Goal: Task Accomplishment & Management: Manage account settings

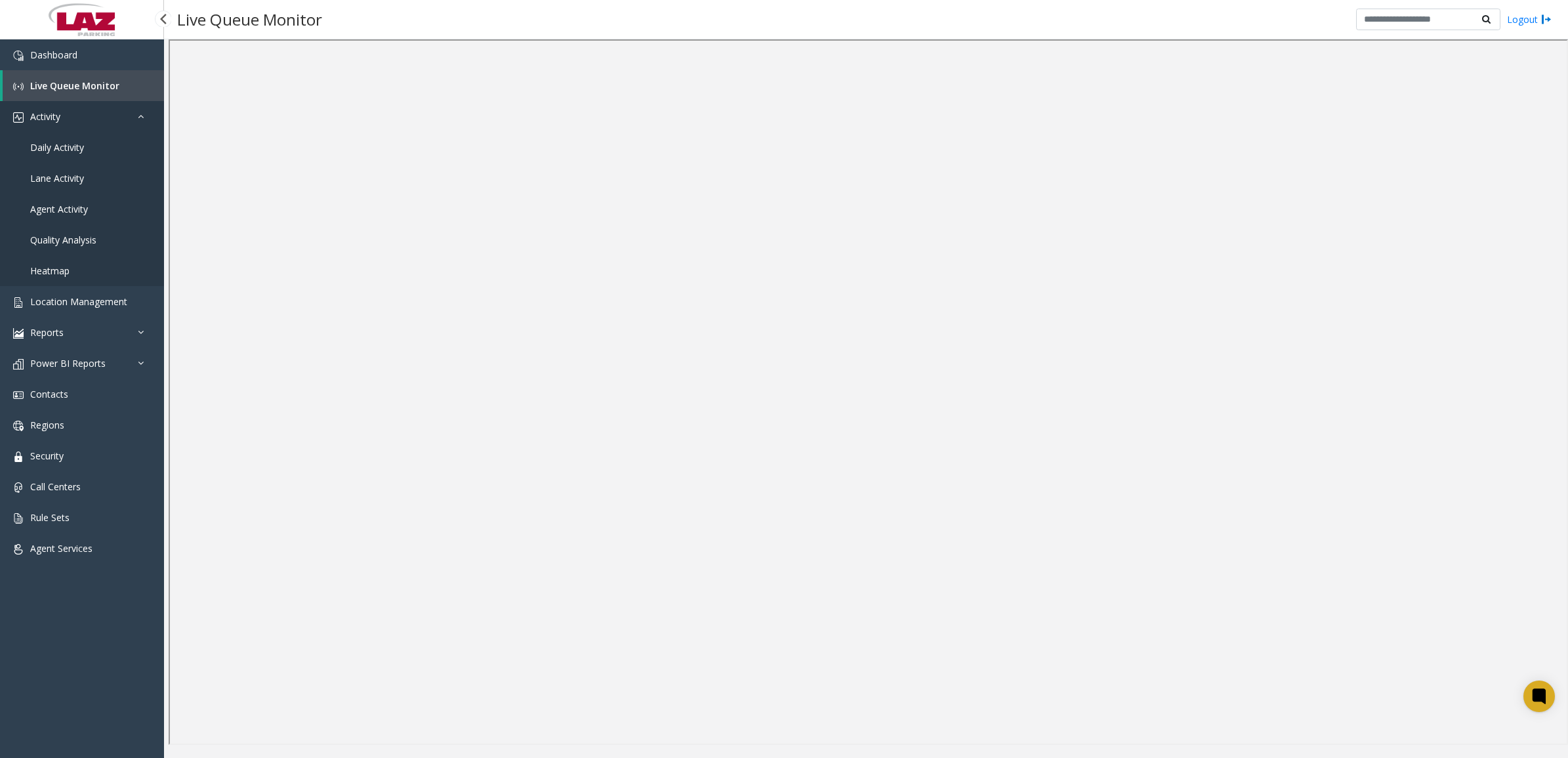
click at [48, 109] on link "Activity" at bounding box center [82, 116] width 164 height 30
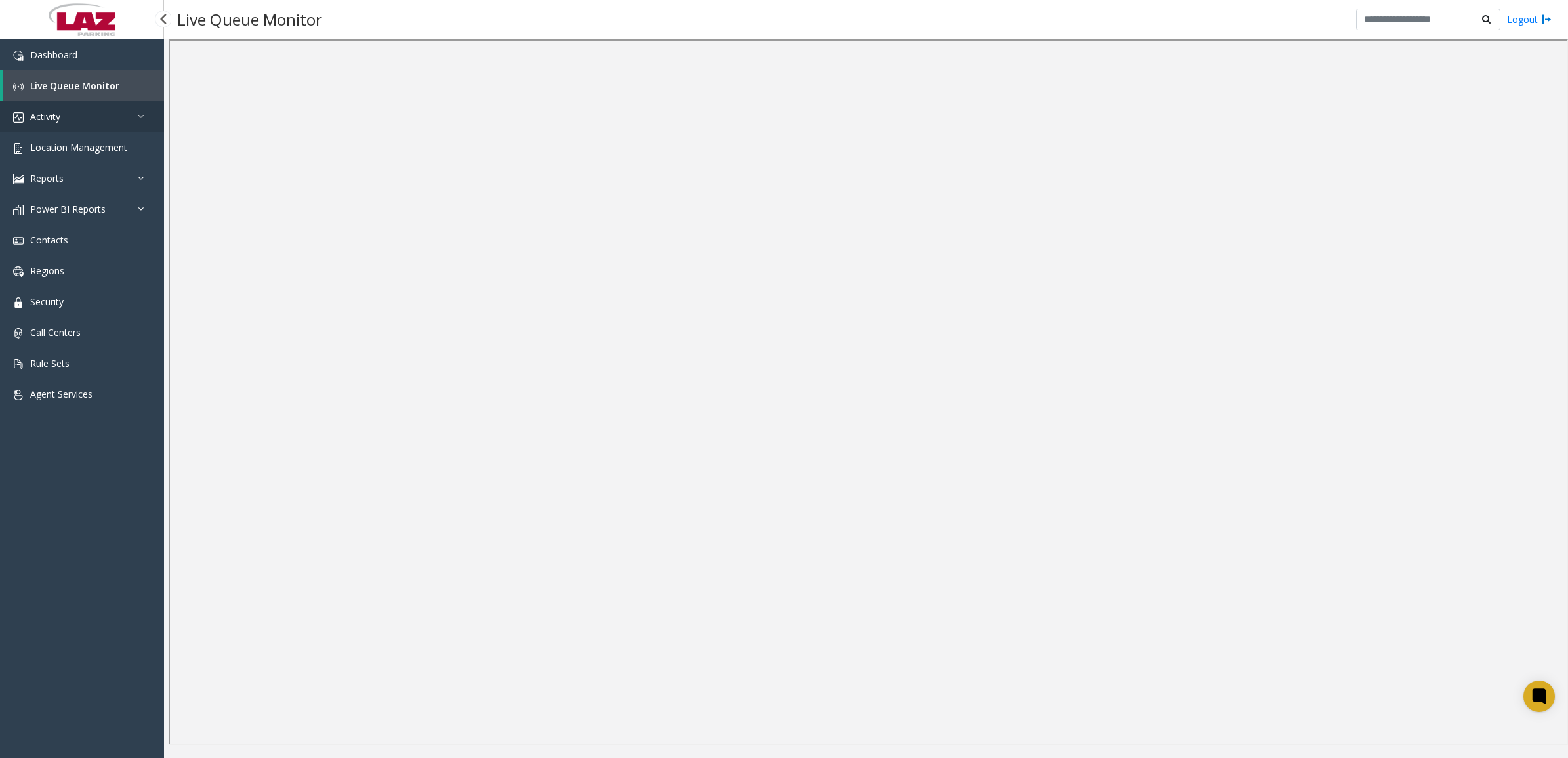
click at [48, 109] on link "Activity" at bounding box center [82, 116] width 164 height 30
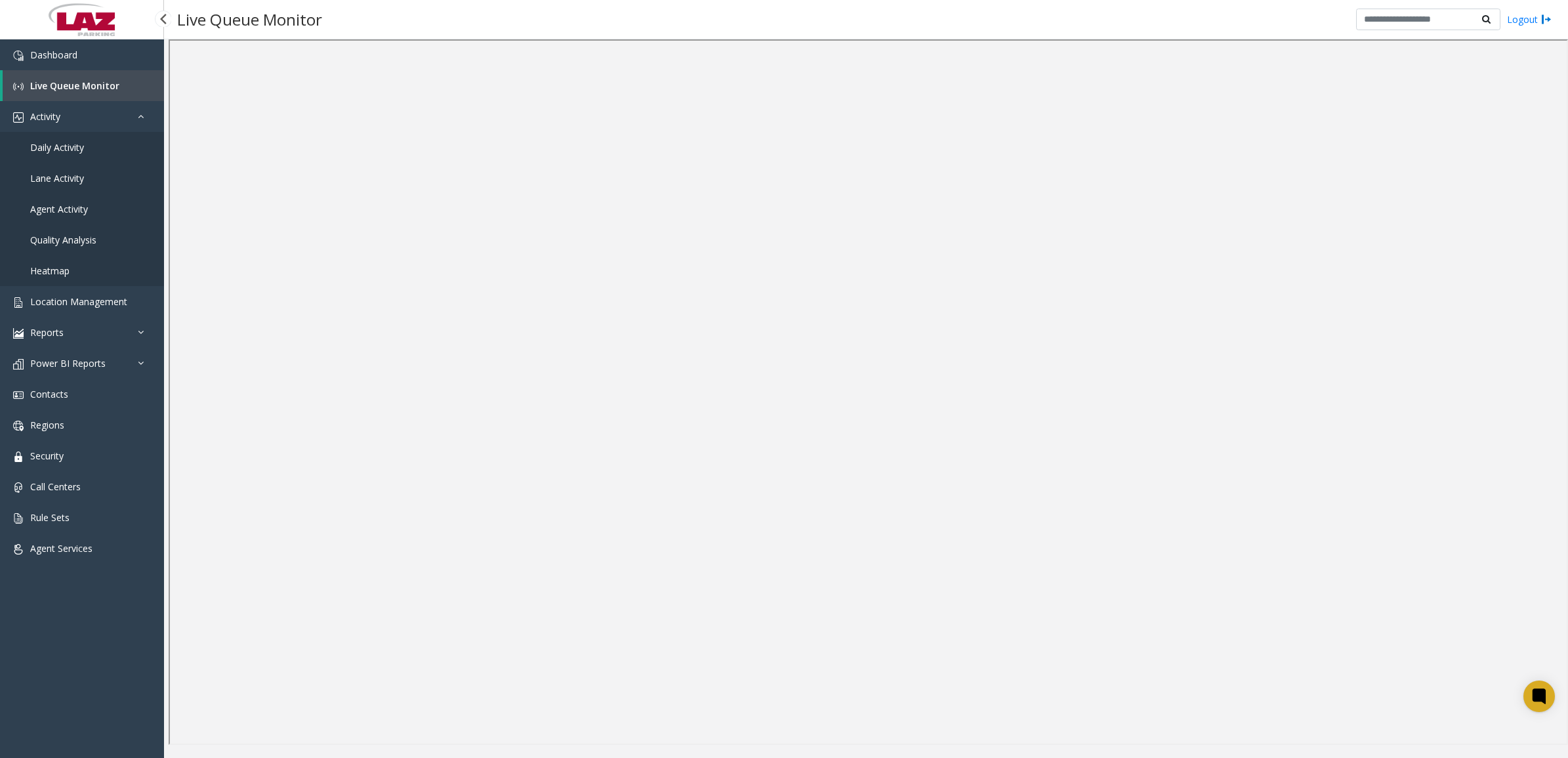
click at [48, 141] on span "Daily Activity" at bounding box center [58, 147] width 54 height 12
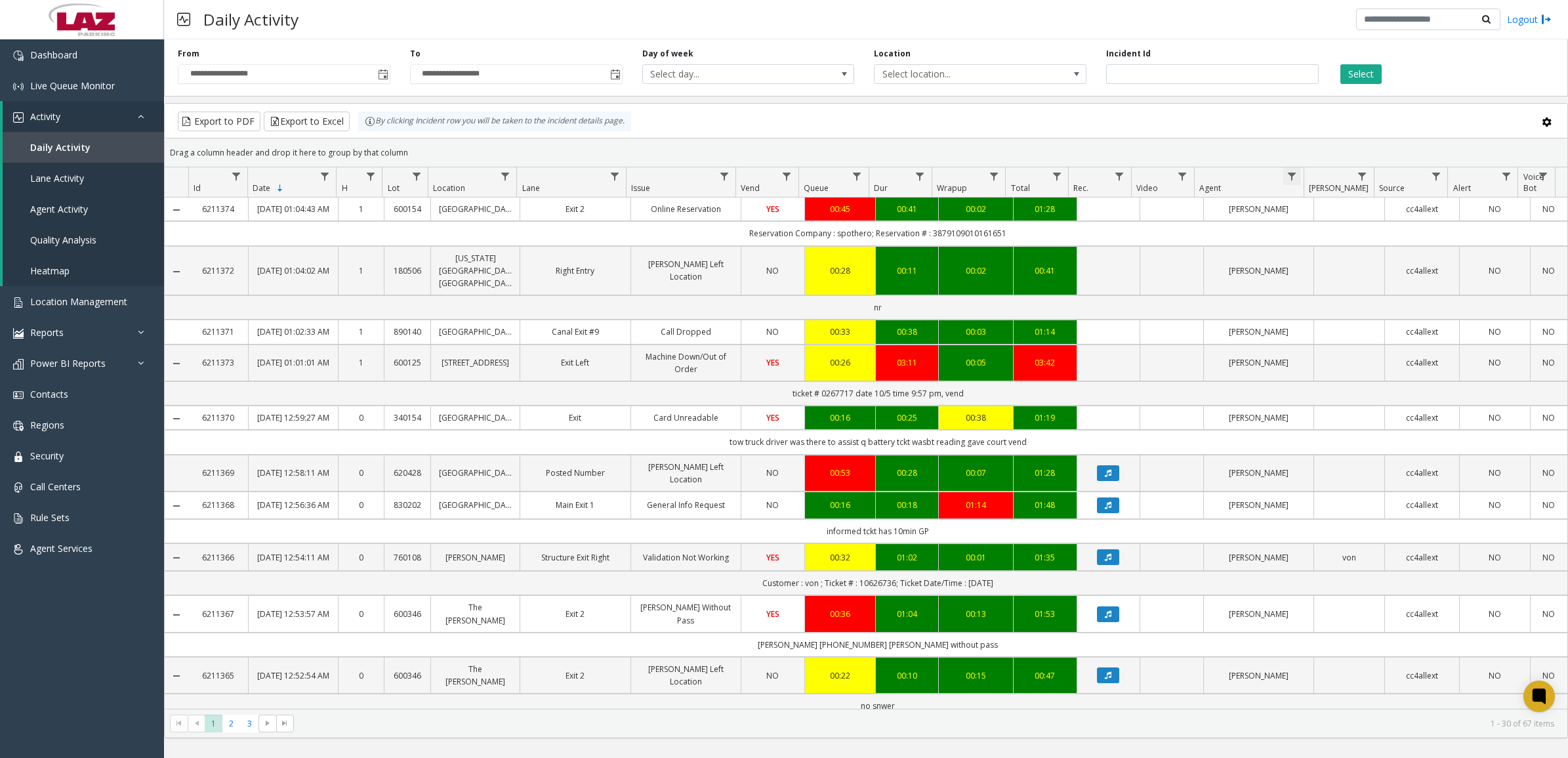
click at [1293, 173] on span "Data table" at bounding box center [1292, 177] width 10 height 10
click at [1324, 227] on input "Agent Filter" at bounding box center [1348, 233] width 112 height 23
type input "*********"
click button "Filter" at bounding box center [1377, 355] width 54 height 29
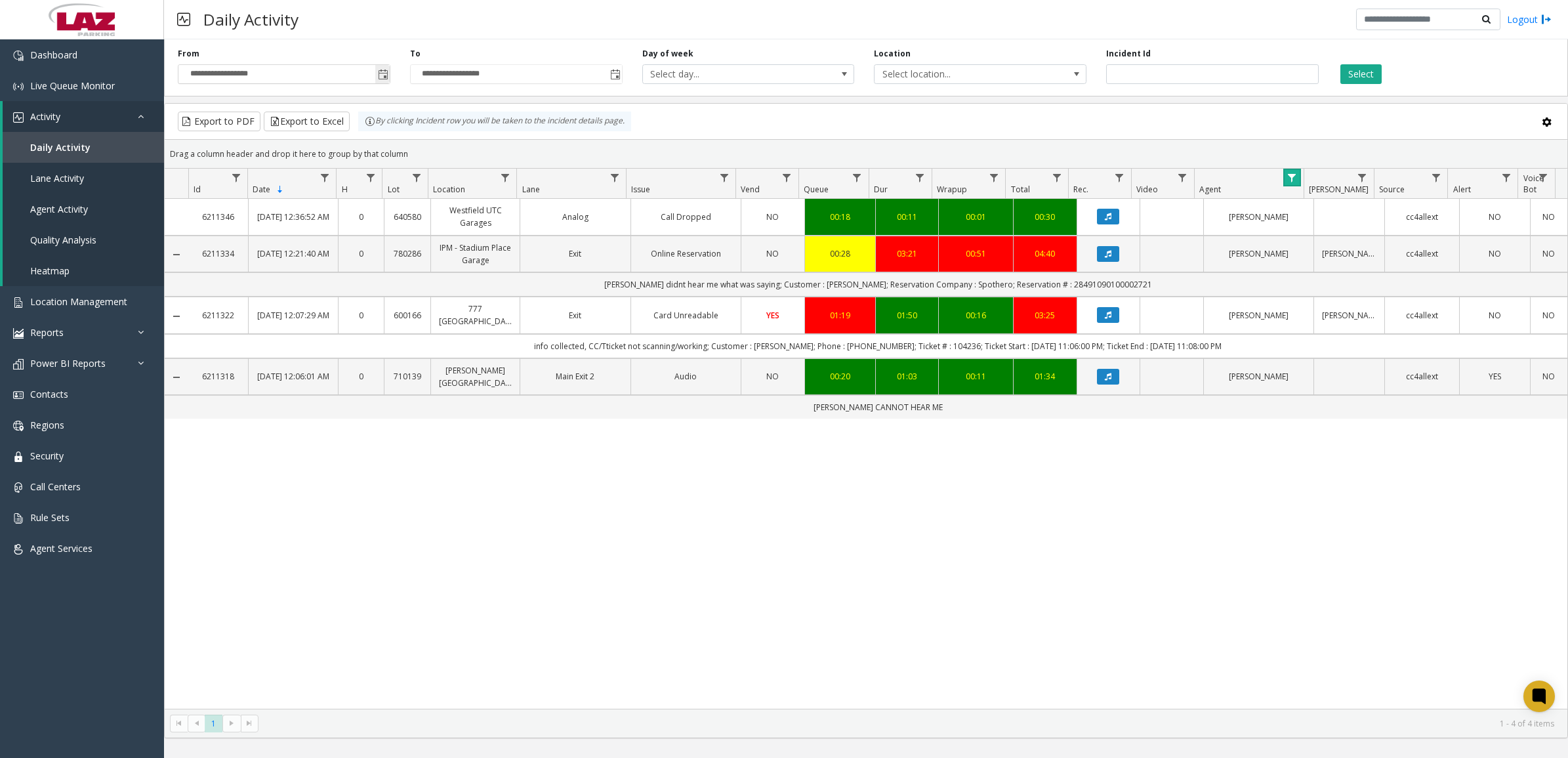
click at [378, 73] on span "Toggle popup" at bounding box center [384, 75] width 10 height 10
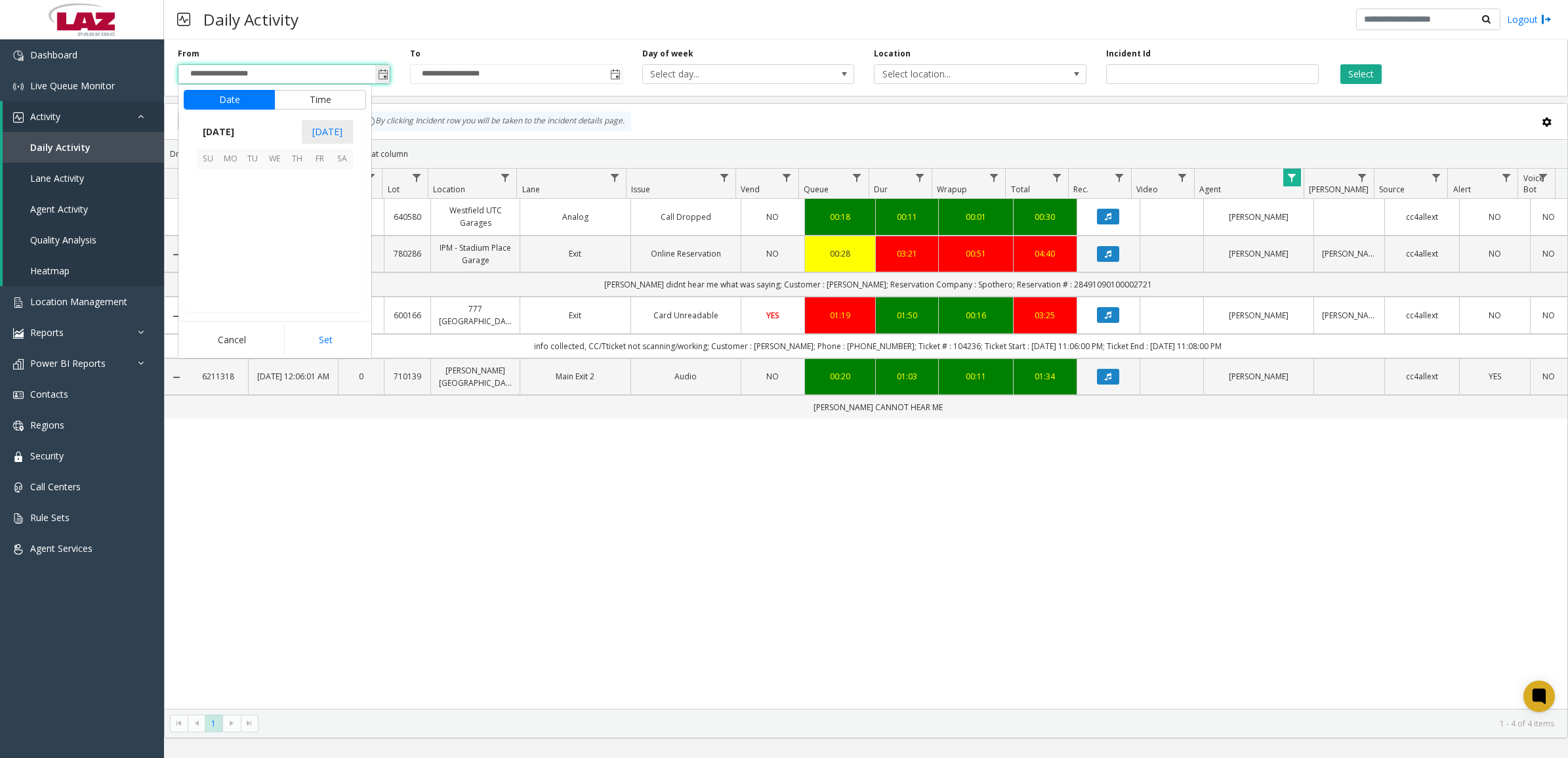
scroll to position [235473, 0]
click at [211, 203] on span "5" at bounding box center [208, 204] width 23 height 23
click at [312, 96] on button "Time" at bounding box center [320, 99] width 92 height 20
click at [216, 227] on li "9" at bounding box center [215, 227] width 46 height 20
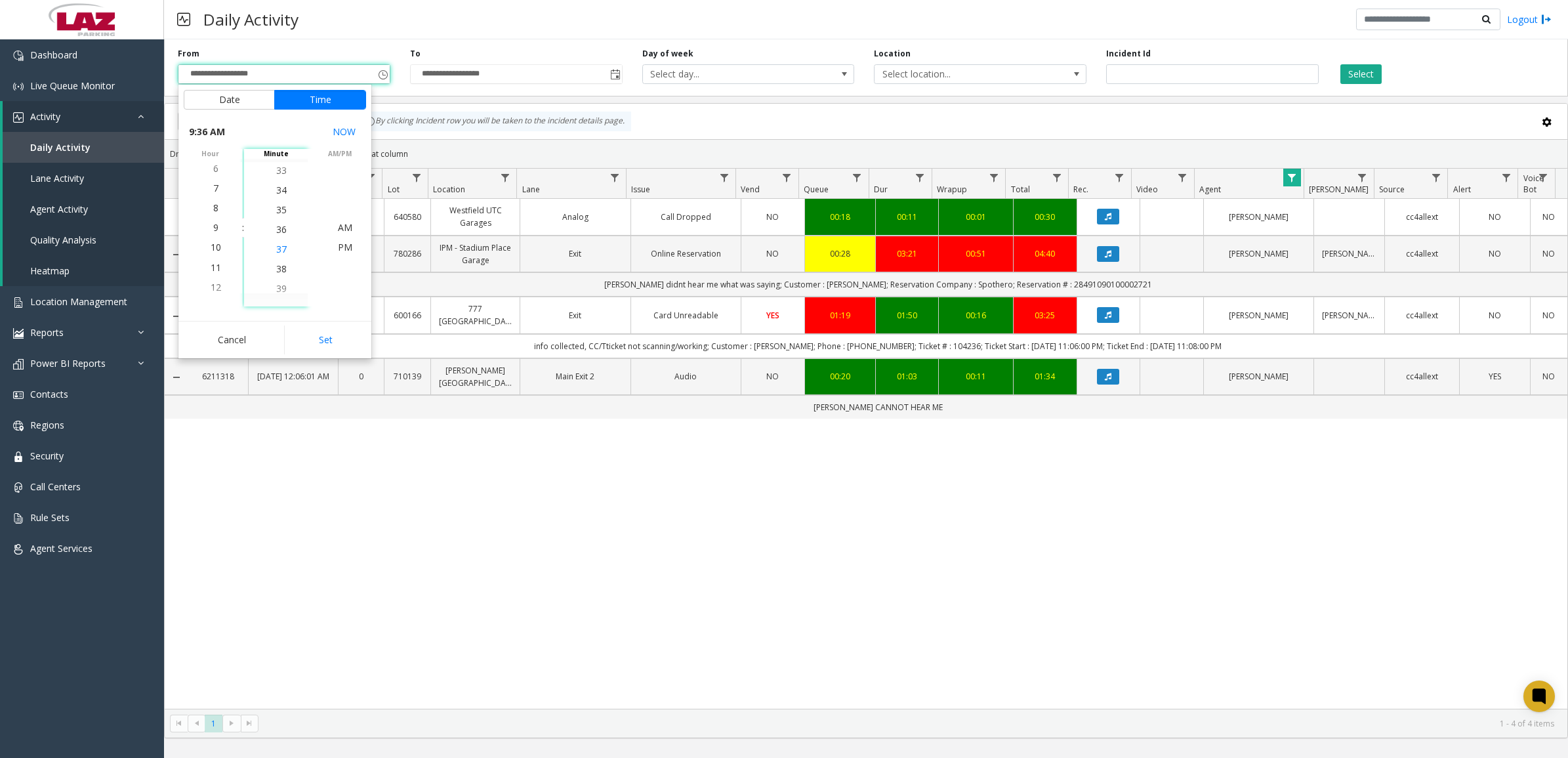
scroll to position [610, 0]
click at [283, 208] on li "30" at bounding box center [282, 208] width 46 height 20
click at [346, 251] on span "PM" at bounding box center [345, 247] width 15 height 12
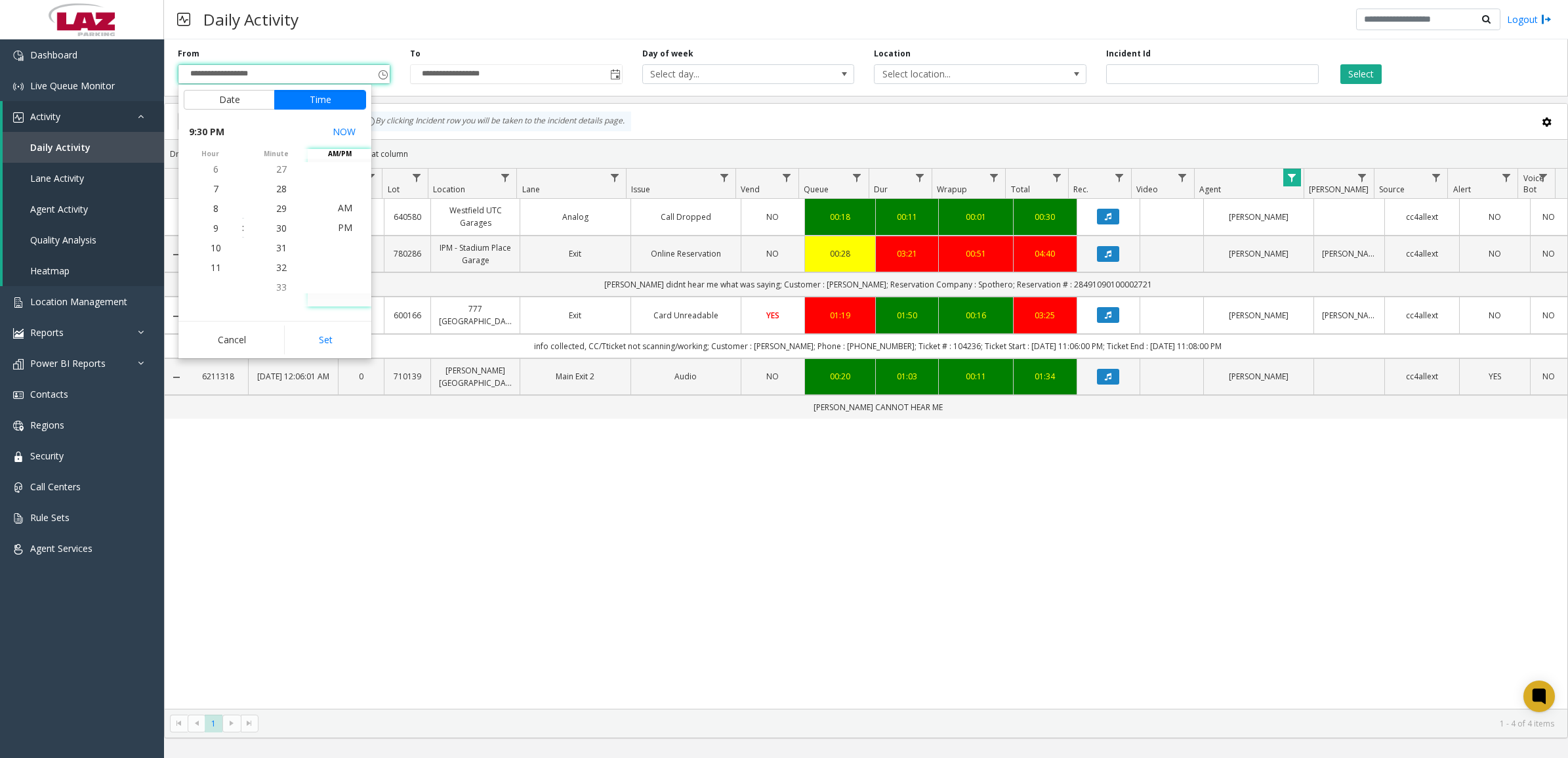
click at [420, 97] on div "**********" at bounding box center [865, 65] width 1404 height 63
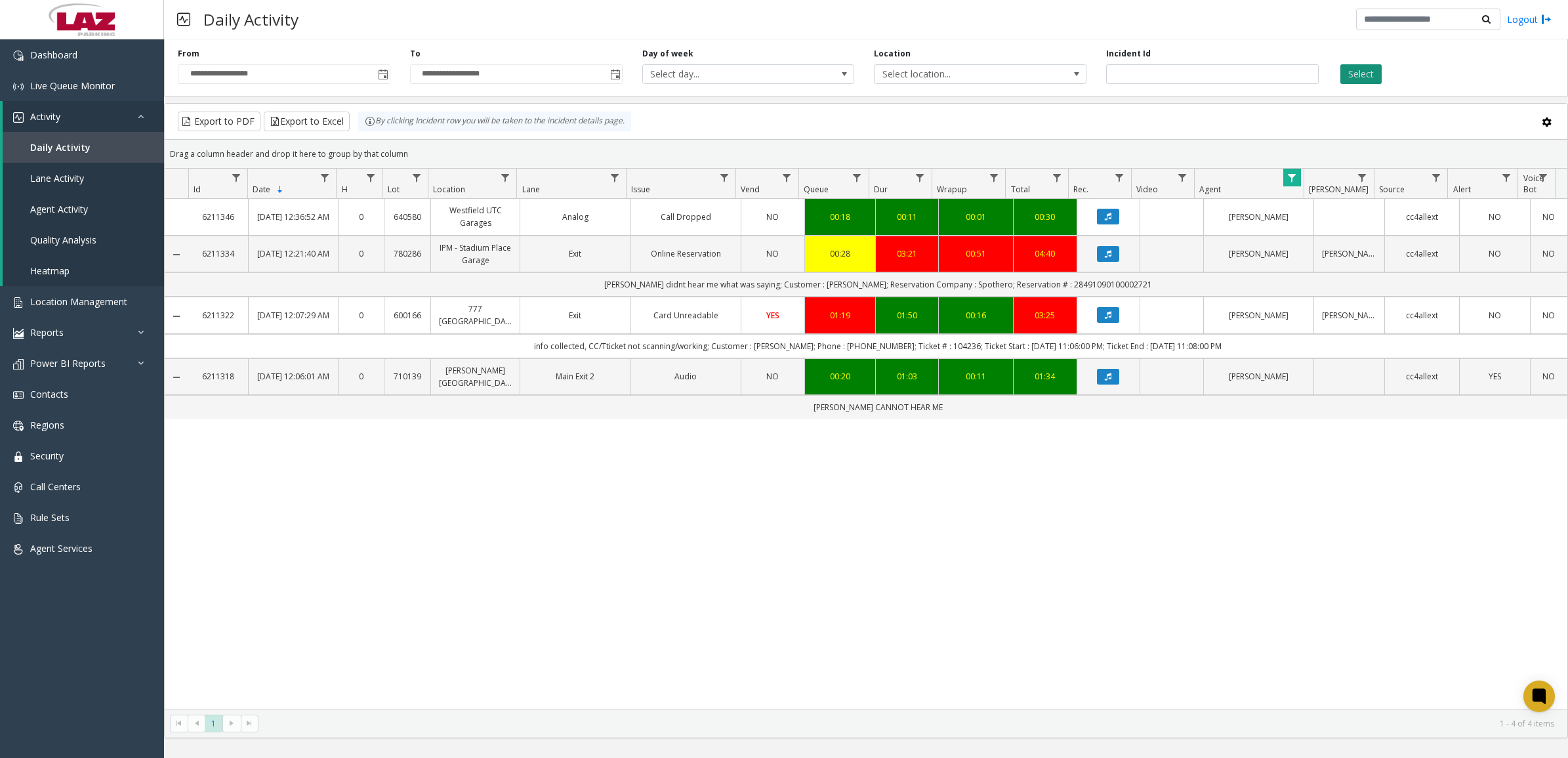
click at [1370, 81] on button "Select" at bounding box center [1361, 74] width 41 height 20
click at [378, 69] on span "Toggle popup" at bounding box center [383, 74] width 15 height 21
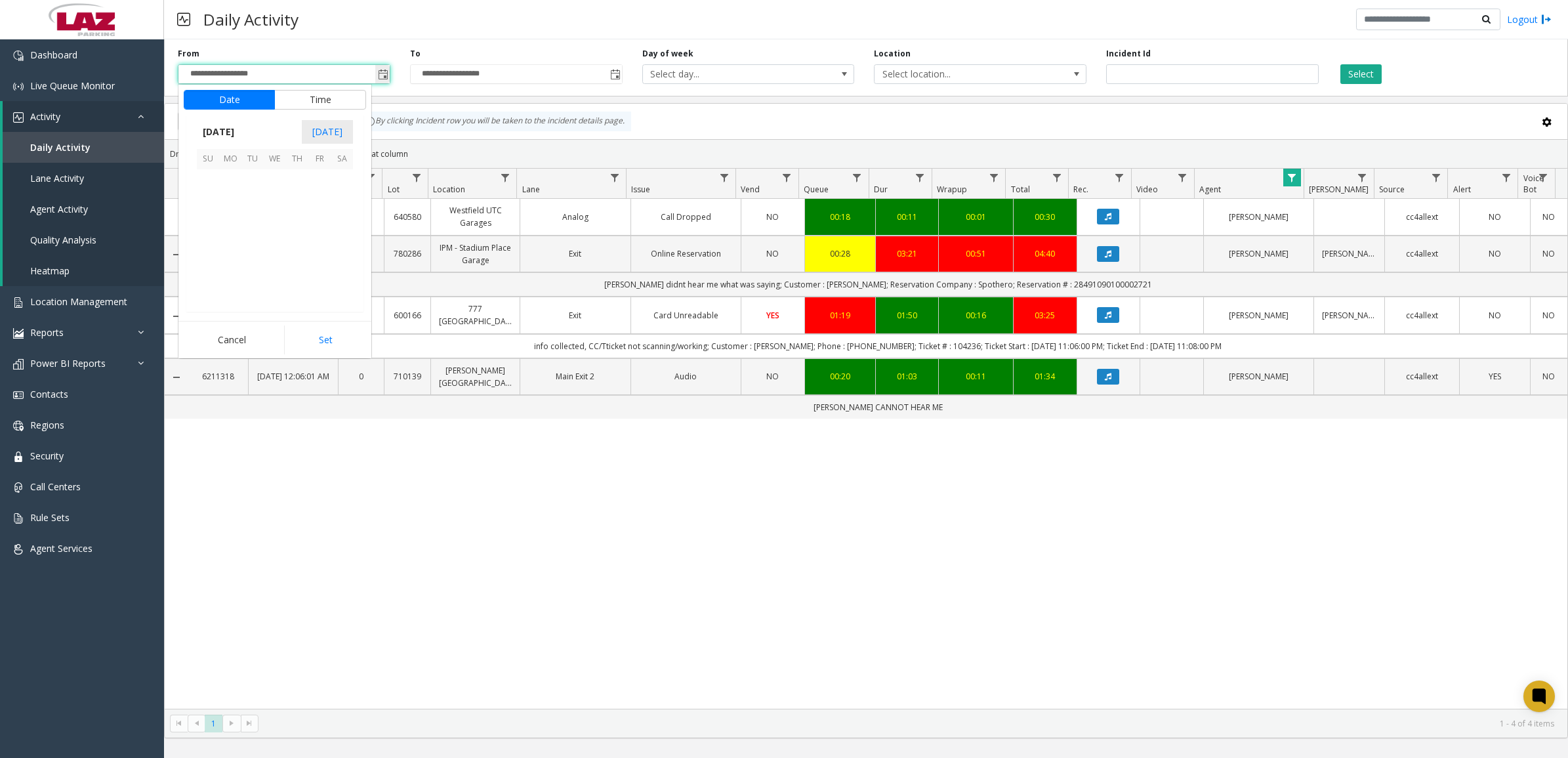
scroll to position [235473, 0]
click at [205, 200] on span "5" at bounding box center [208, 204] width 23 height 23
click at [218, 211] on li "9" at bounding box center [215, 207] width 46 height 20
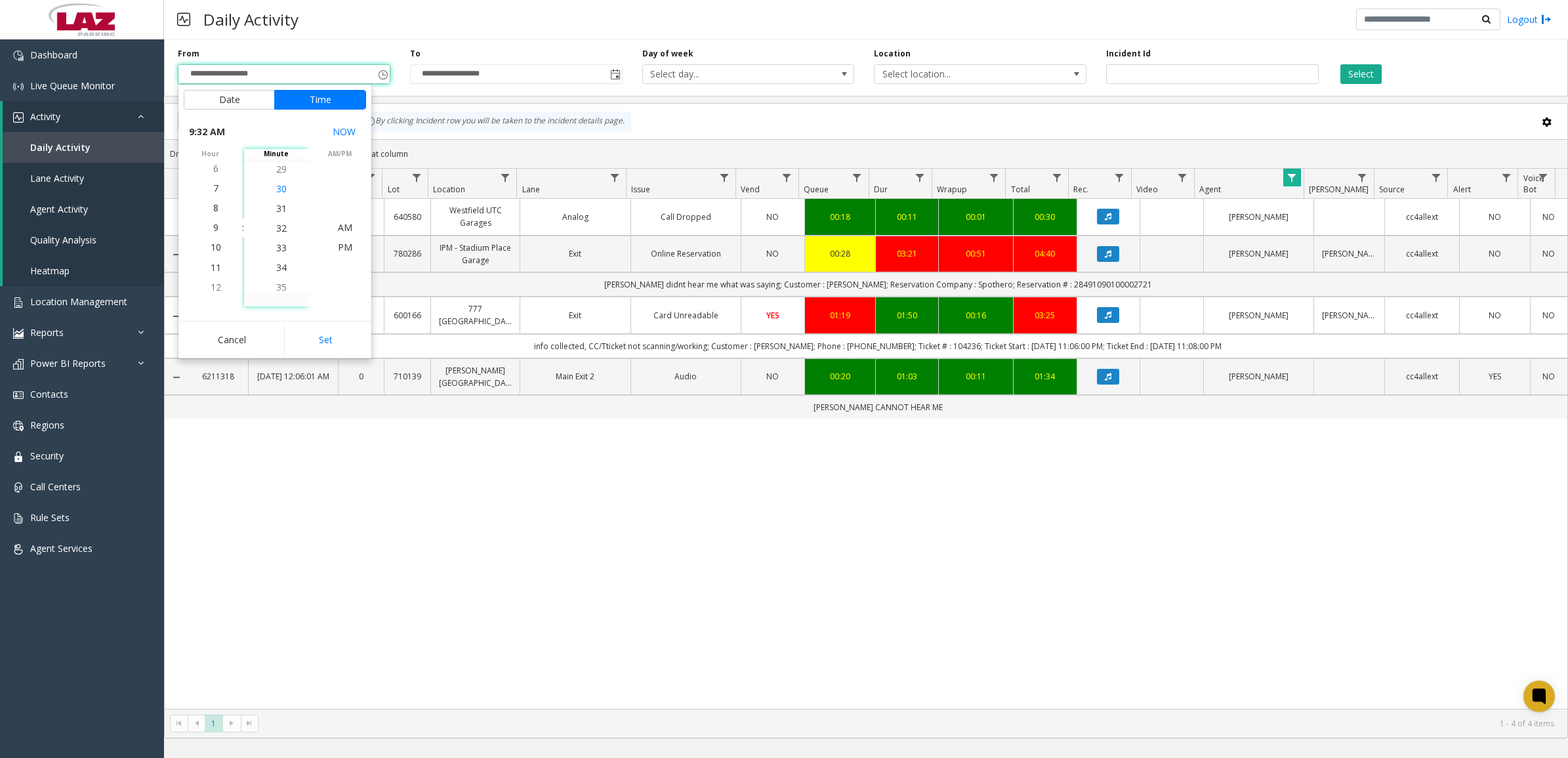
click at [279, 188] on span "30" at bounding box center [282, 188] width 10 height 12
click at [338, 248] on span "PM" at bounding box center [345, 247] width 15 height 12
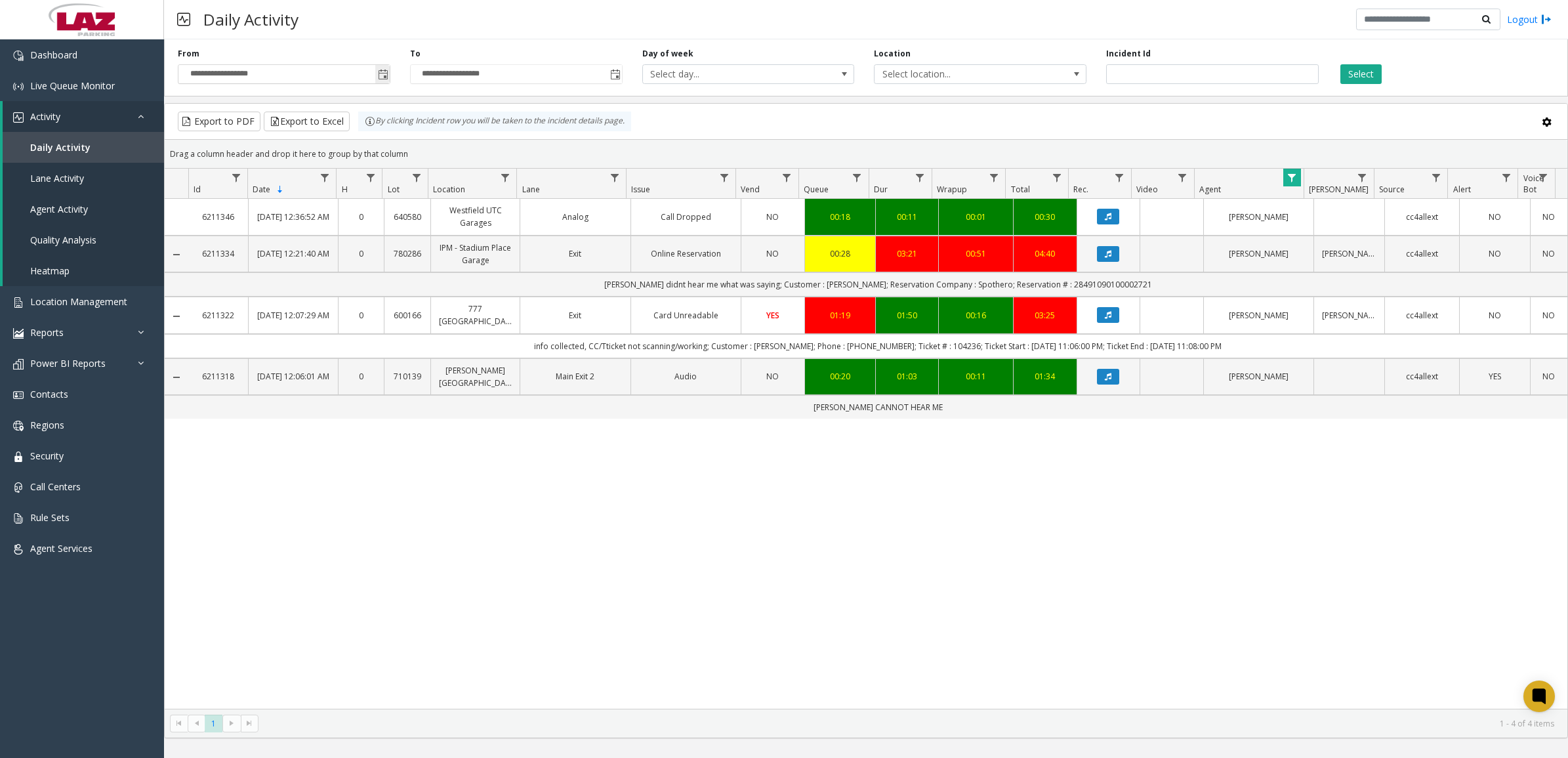
click at [387, 77] on span "Toggle popup" at bounding box center [384, 75] width 10 height 10
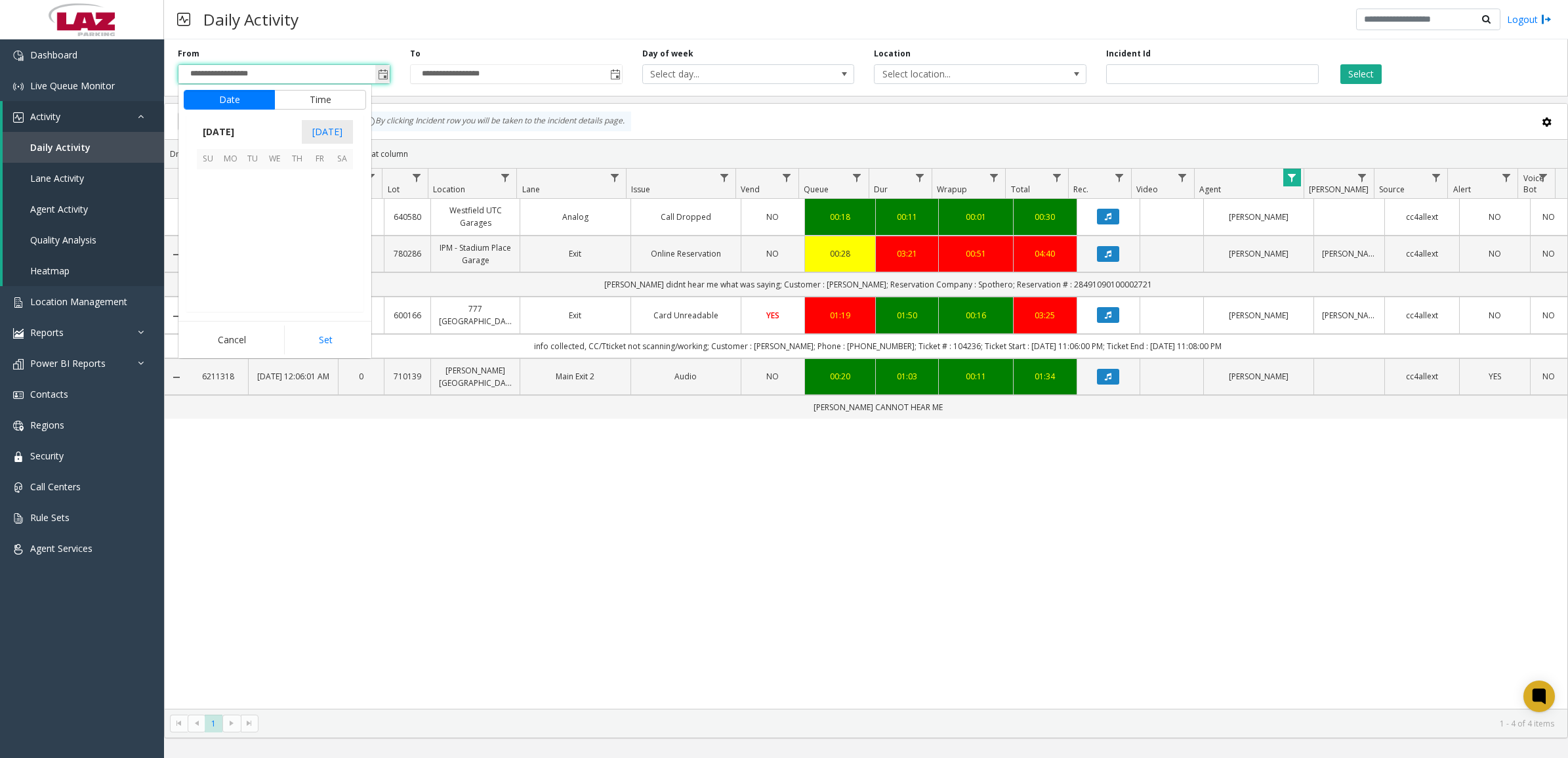
scroll to position [235473, 0]
click at [211, 205] on span "5" at bounding box center [208, 204] width 23 height 23
click at [218, 227] on li "9" at bounding box center [215, 227] width 46 height 20
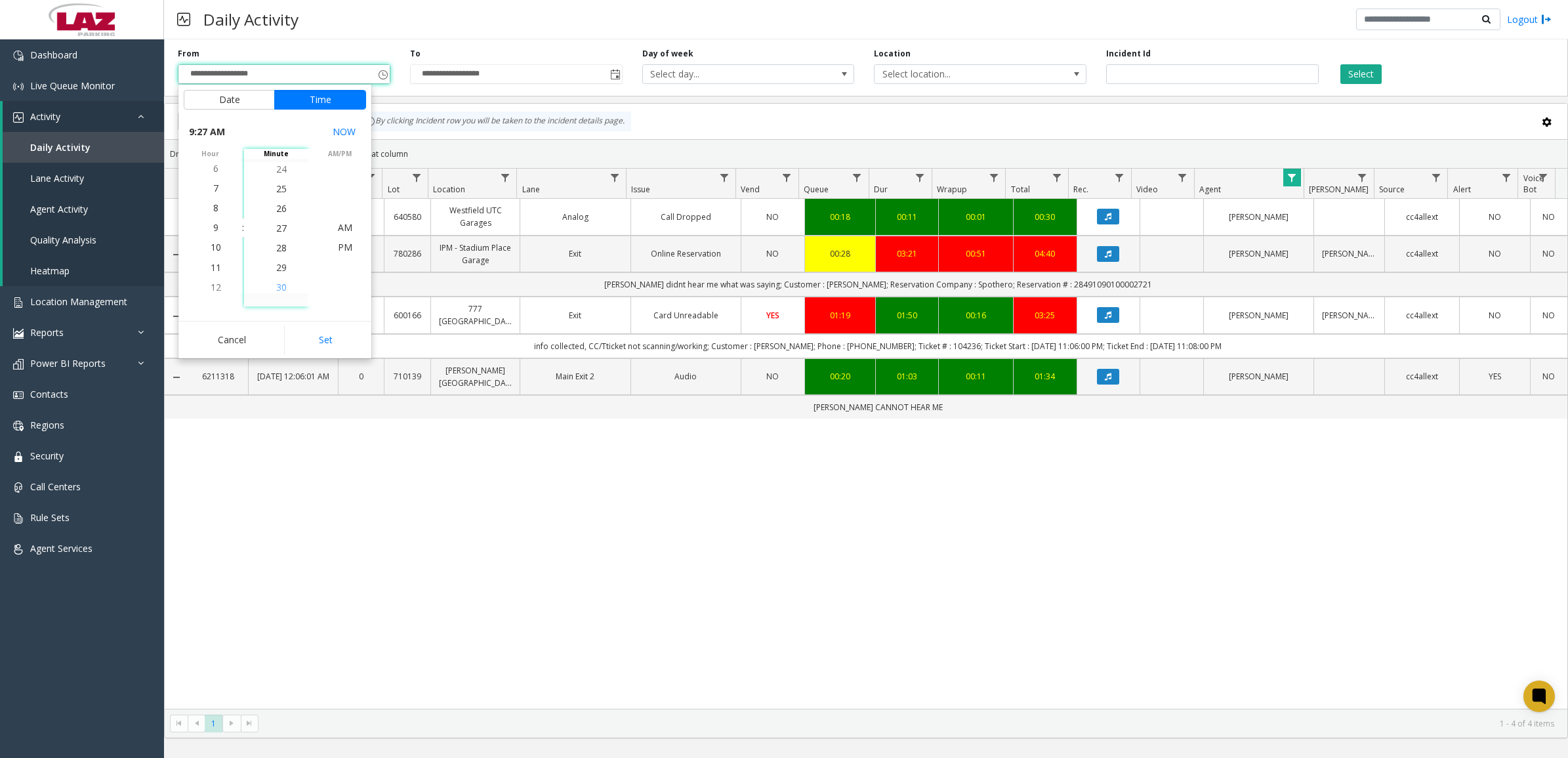
click at [284, 284] on li "30" at bounding box center [282, 287] width 46 height 20
click at [338, 247] on span "PM" at bounding box center [345, 247] width 15 height 12
click at [342, 338] on button "Set" at bounding box center [325, 339] width 83 height 29
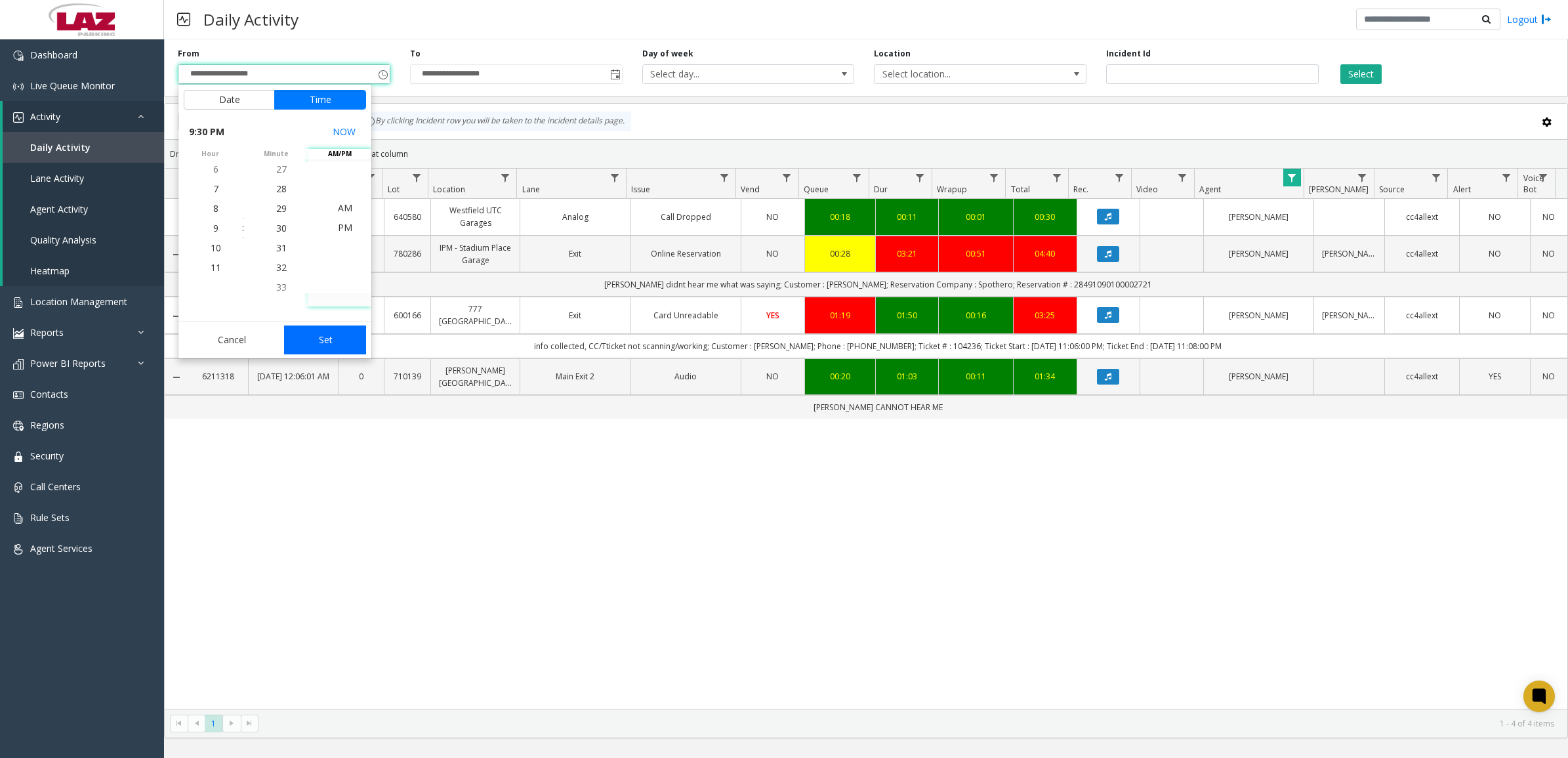
type input "**********"
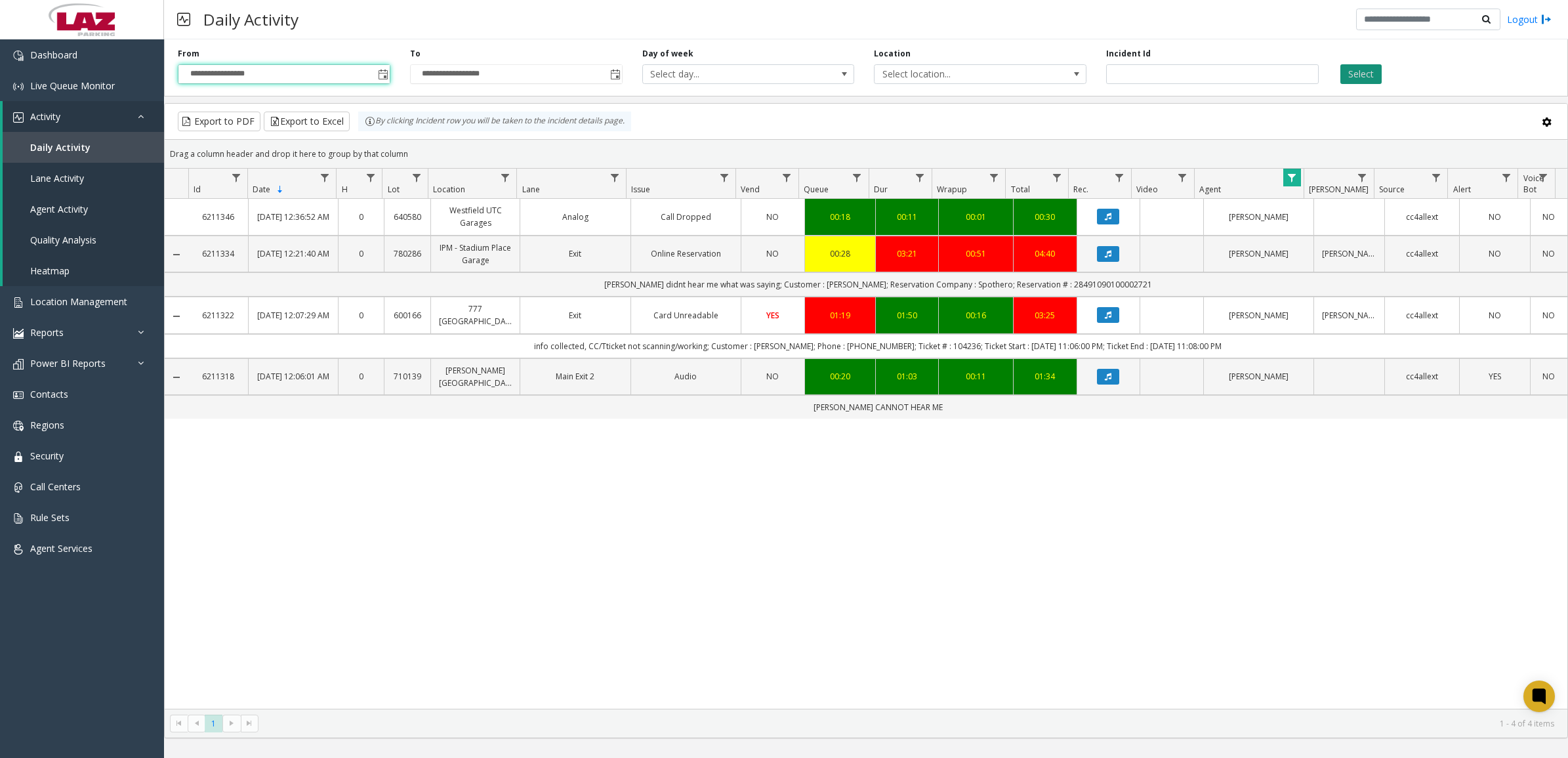
click at [1355, 78] on button "Select" at bounding box center [1361, 74] width 41 height 20
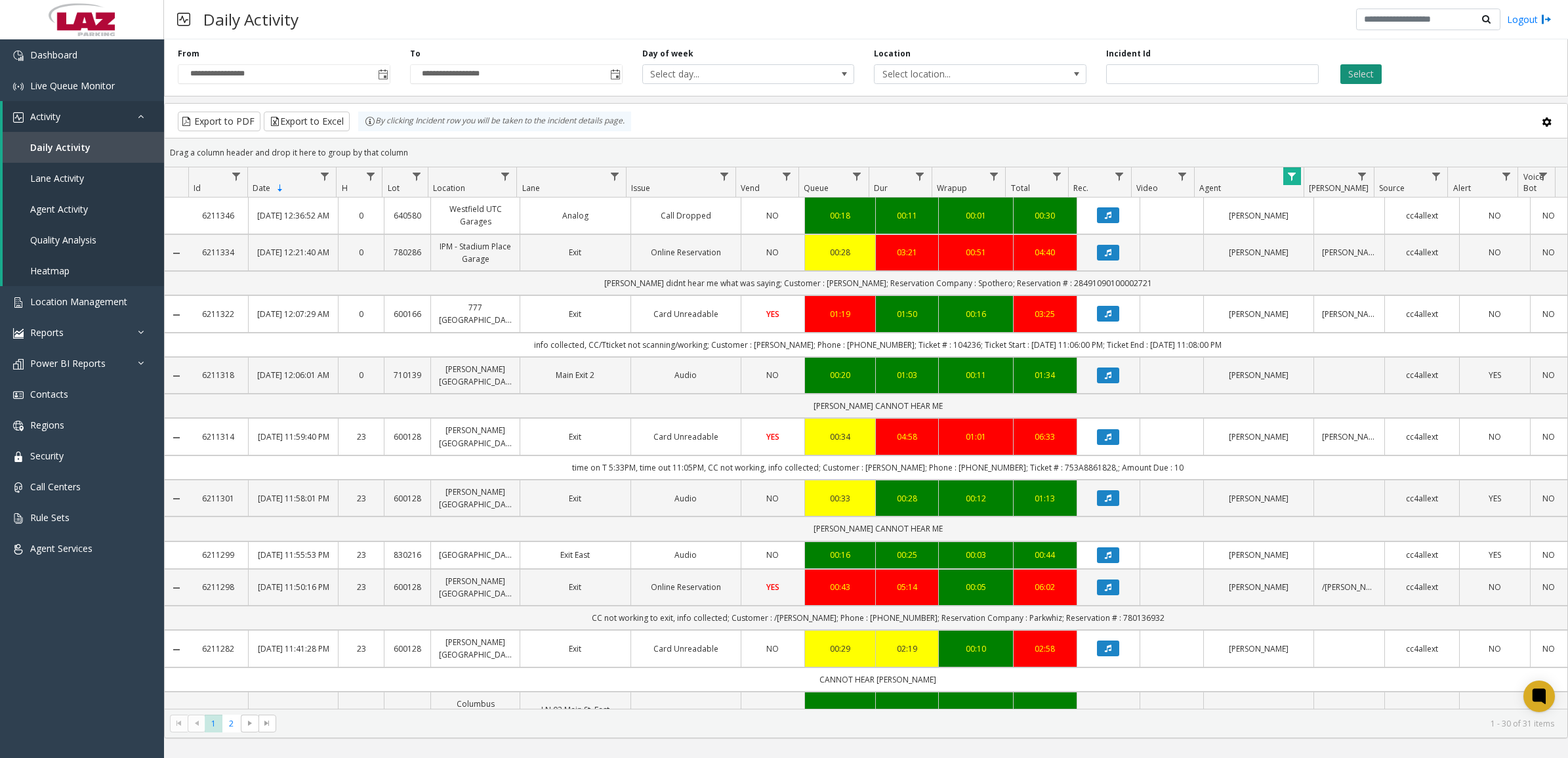
click at [1368, 77] on button "Select" at bounding box center [1361, 74] width 41 height 20
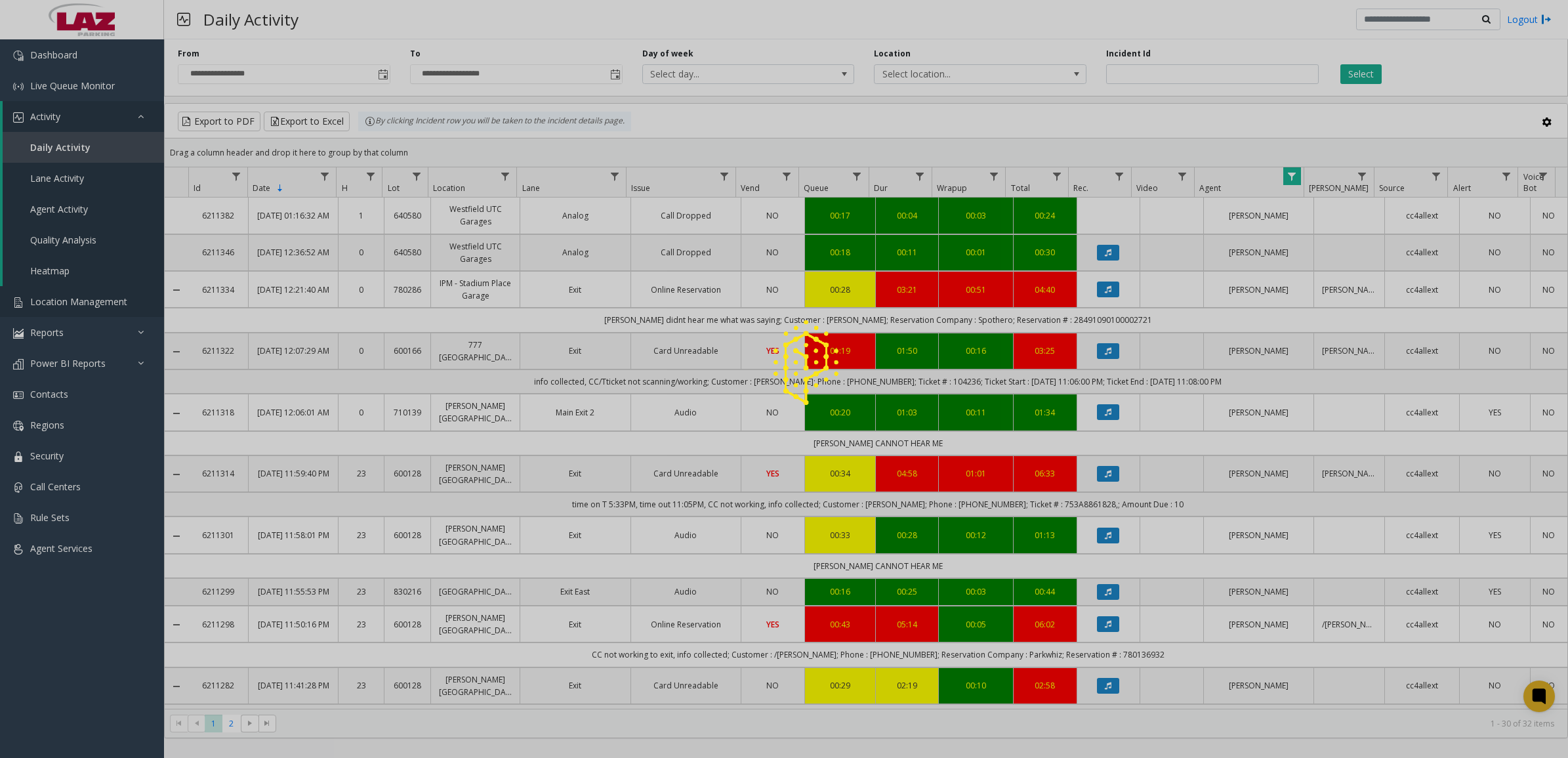
click at [89, 305] on div at bounding box center [784, 379] width 1568 height 758
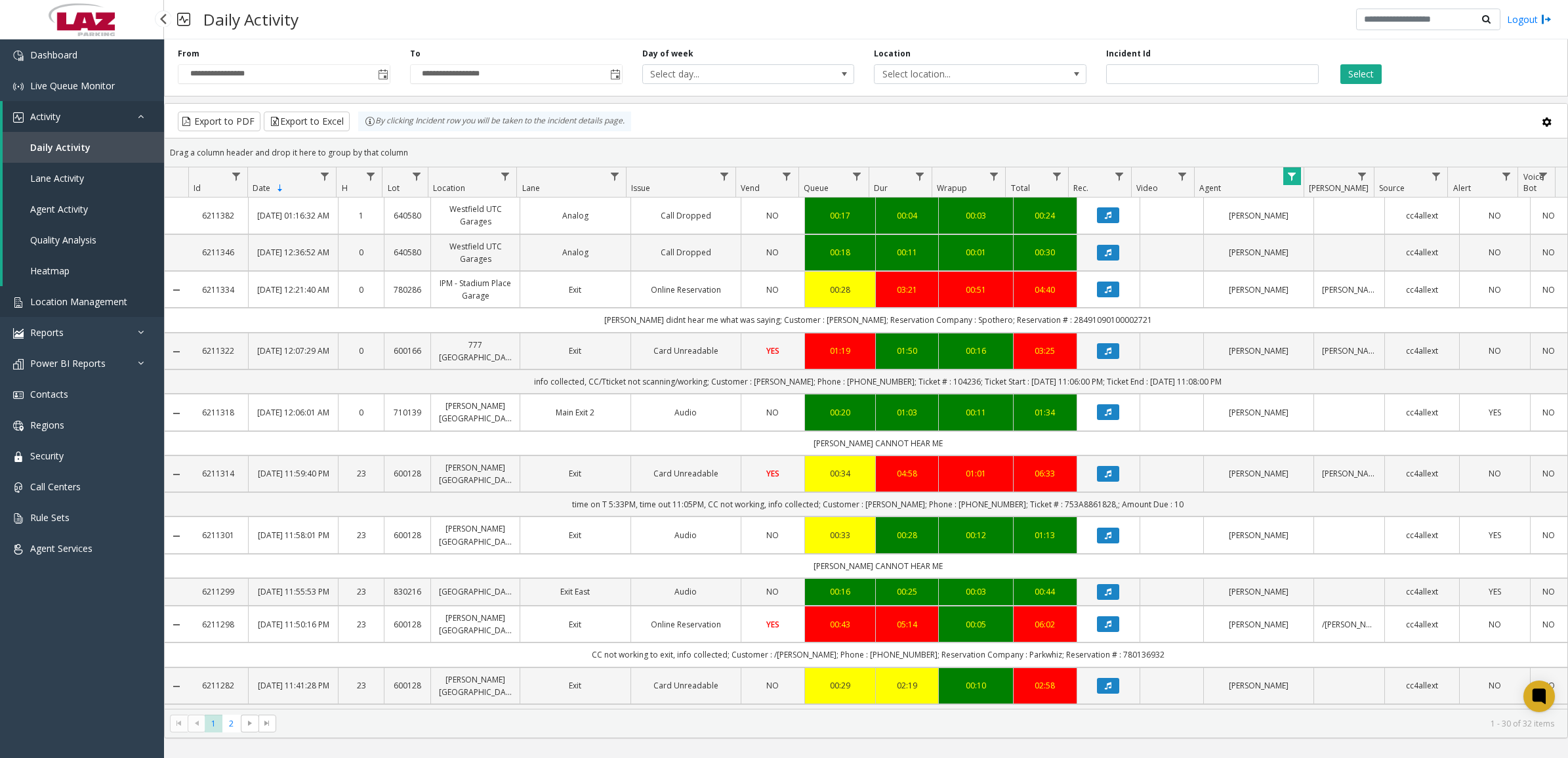
click at [91, 297] on span "Location Management" at bounding box center [78, 301] width 97 height 12
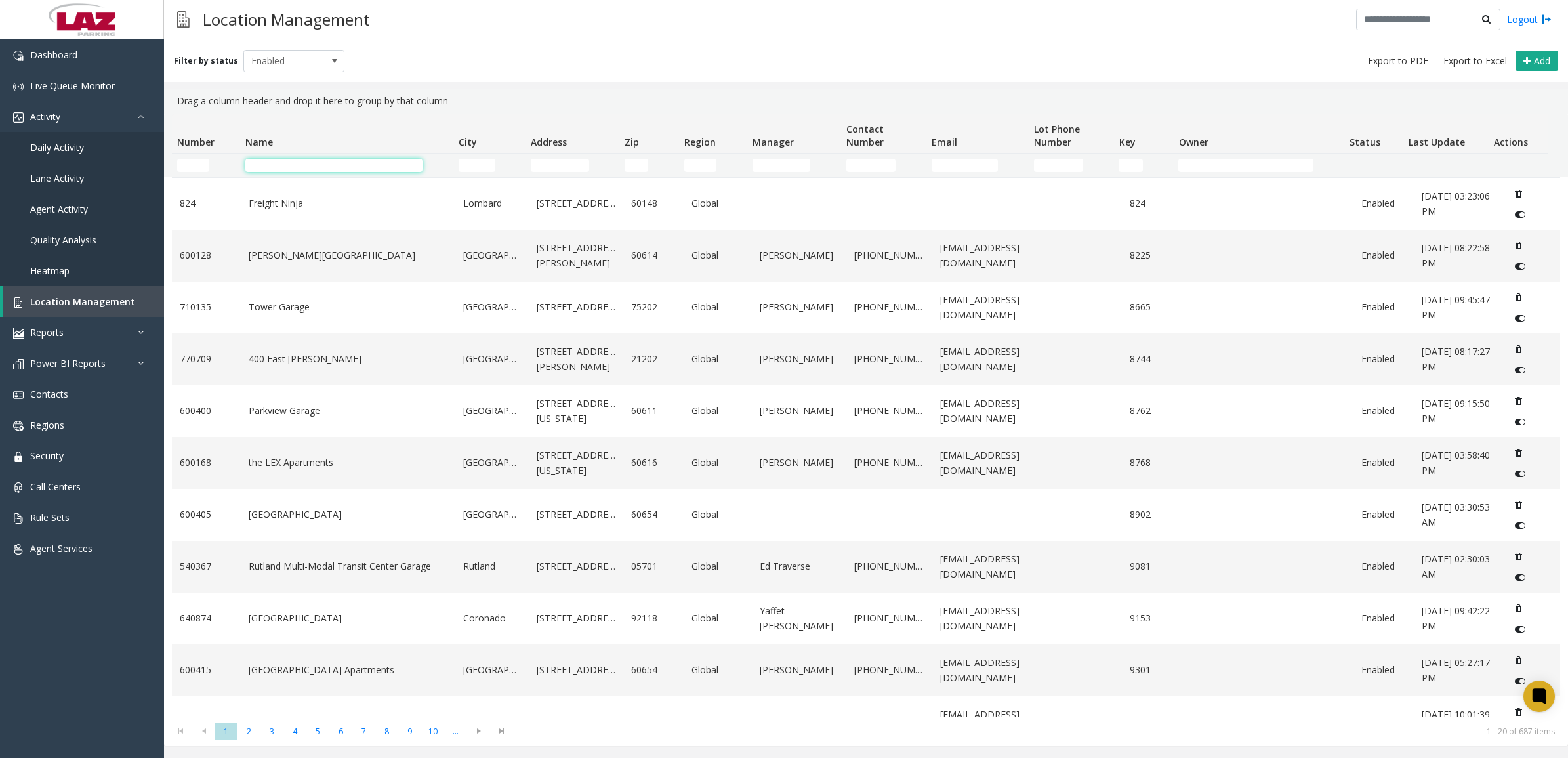
click at [306, 161] on input "Name Filter" at bounding box center [334, 165] width 177 height 13
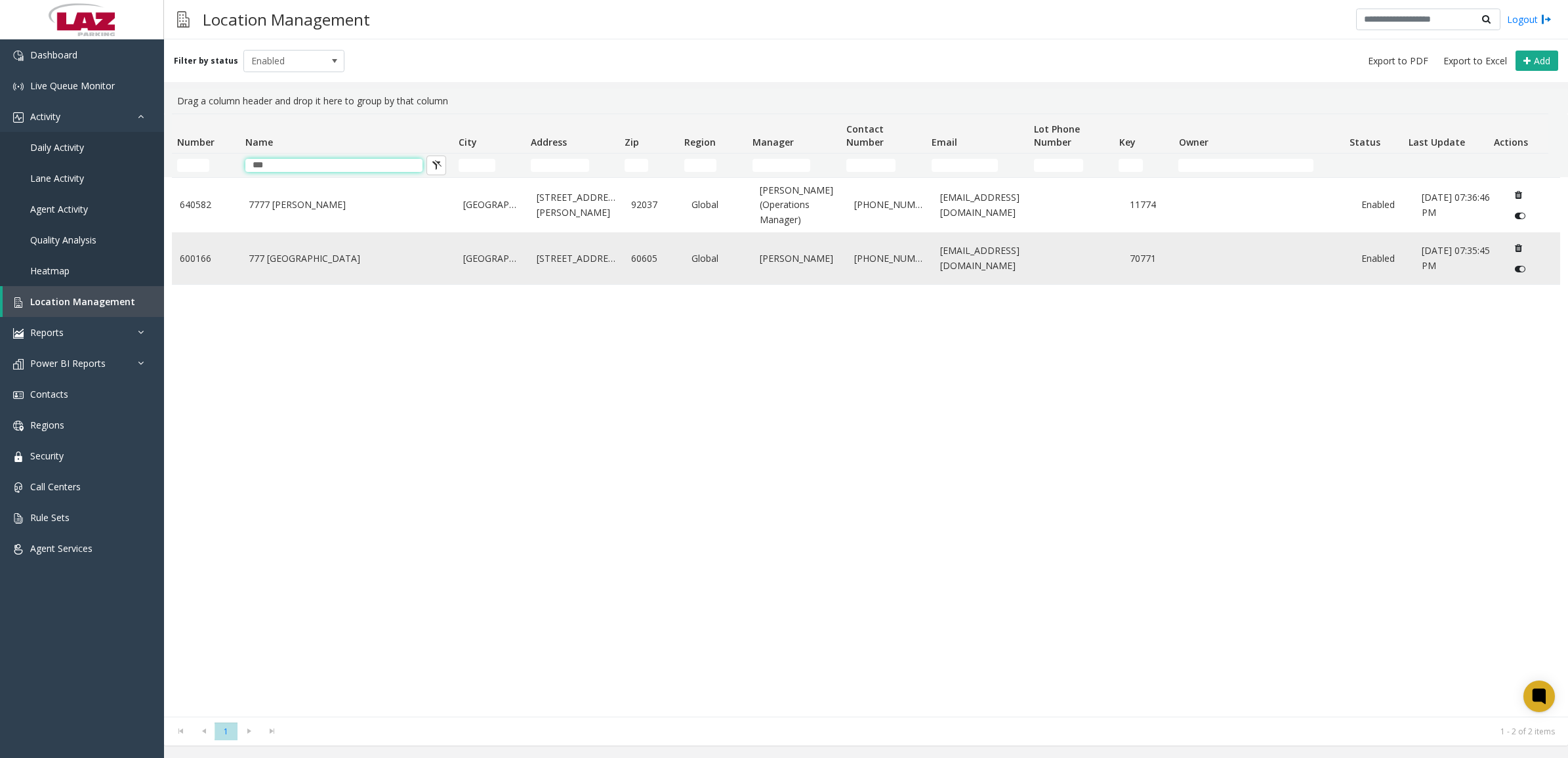
type input "***"
click at [309, 262] on link "777 [GEOGRAPHIC_DATA]" at bounding box center [348, 258] width 200 height 15
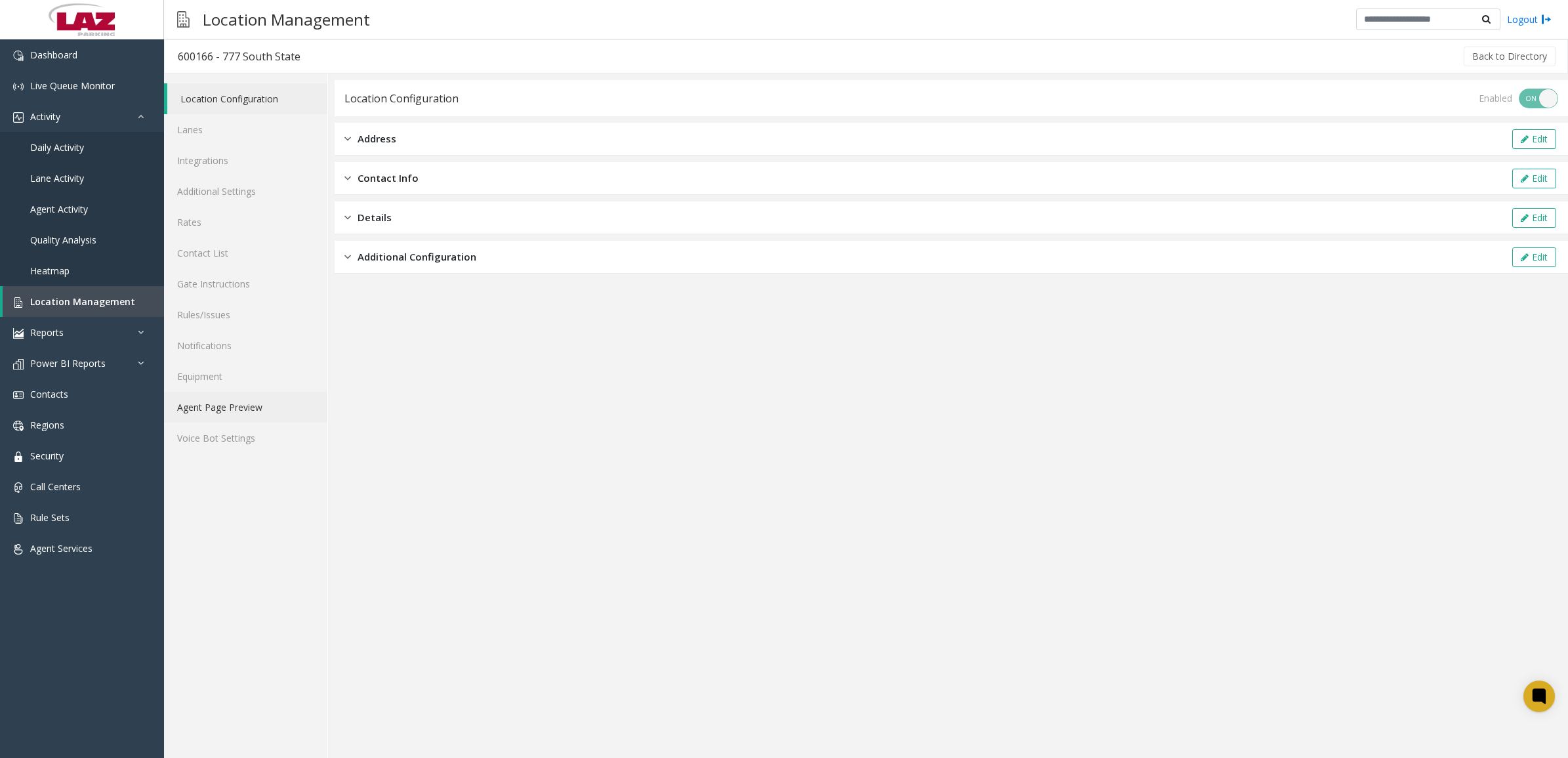
click at [250, 402] on link "Agent Page Preview" at bounding box center [245, 406] width 163 height 30
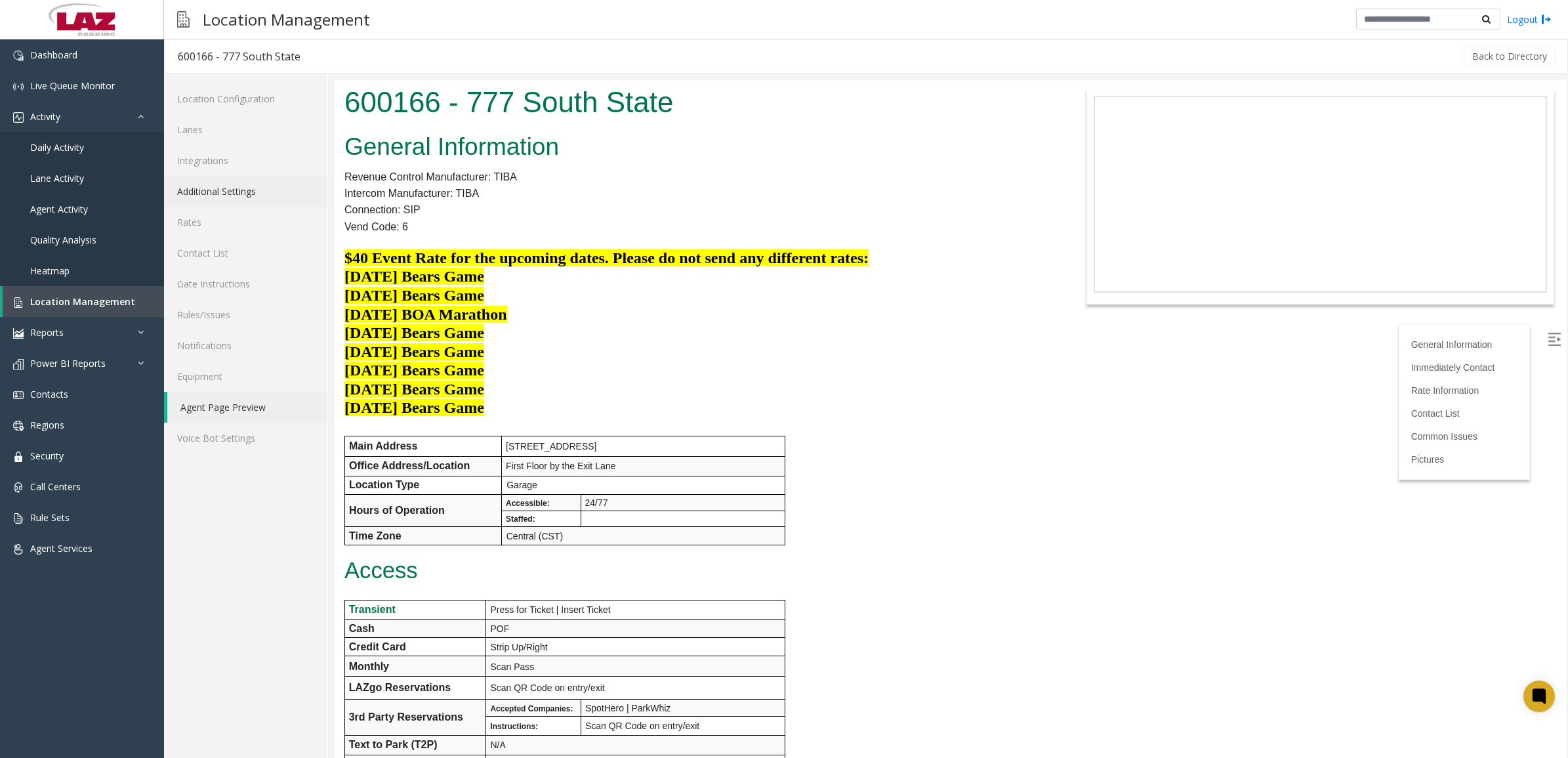
click at [214, 193] on link "Additional Settings" at bounding box center [245, 191] width 163 height 30
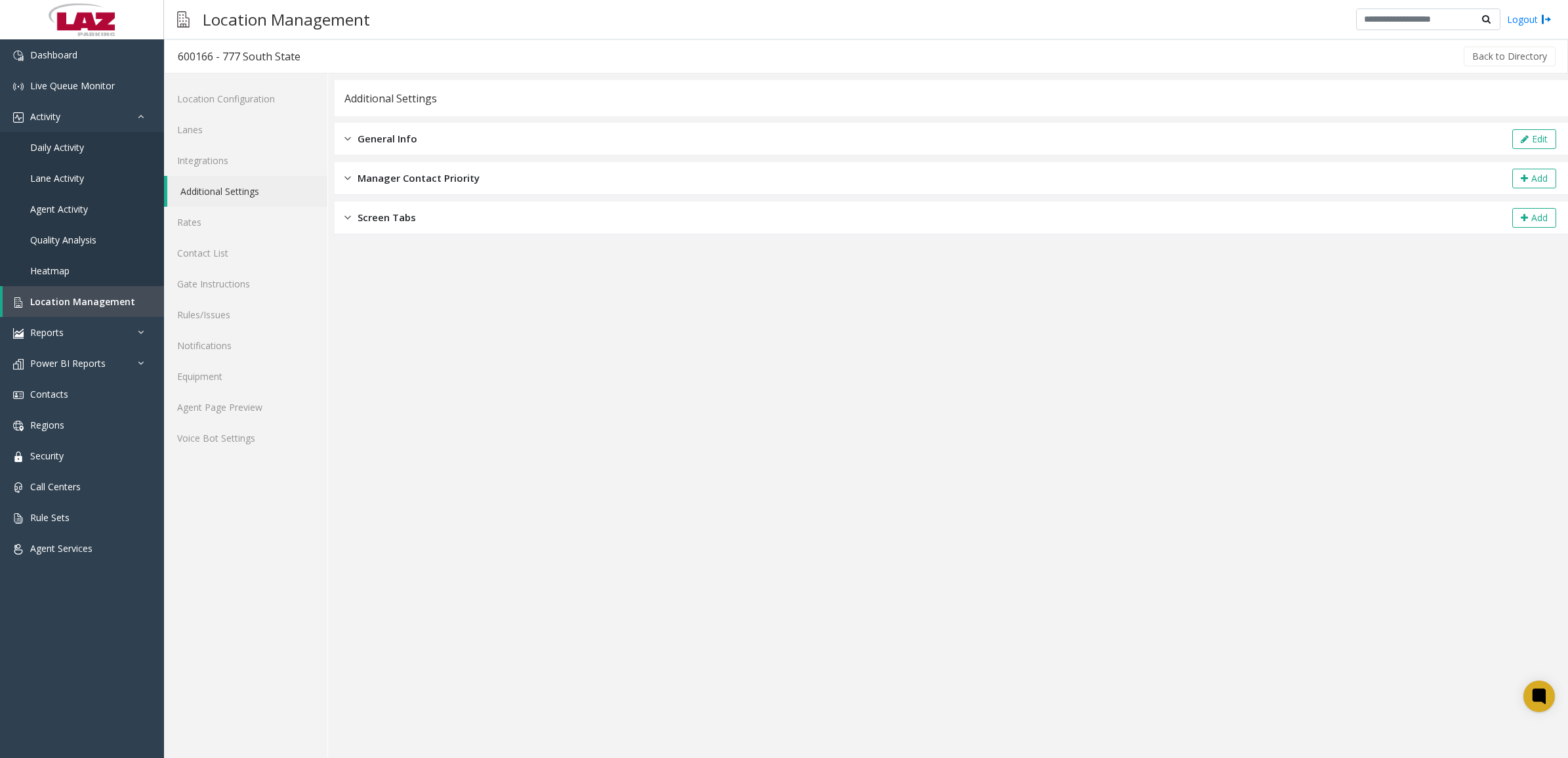
click at [384, 139] on span "General Info" at bounding box center [387, 139] width 60 height 15
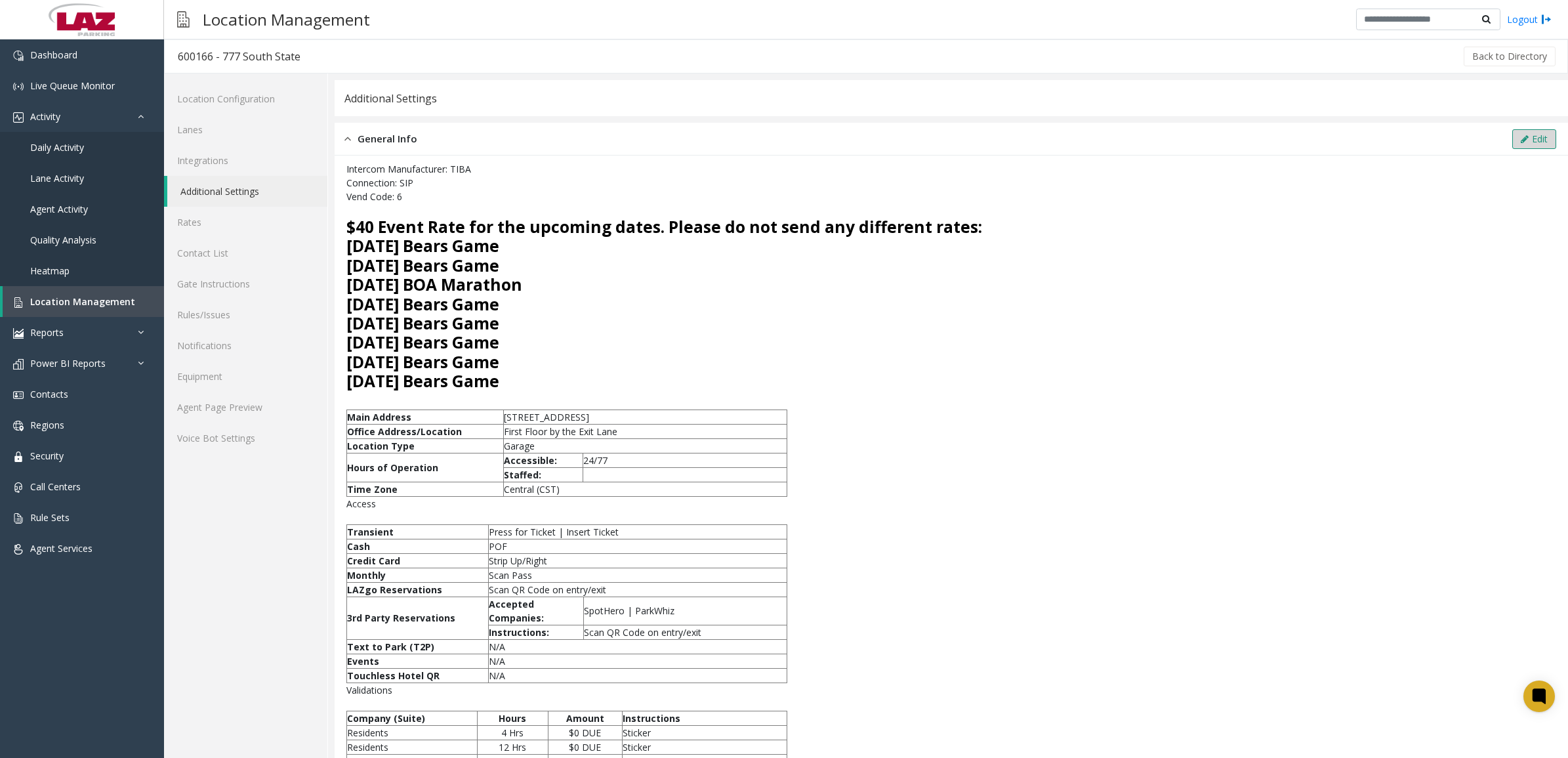
click at [1521, 139] on icon at bounding box center [1524, 139] width 8 height 10
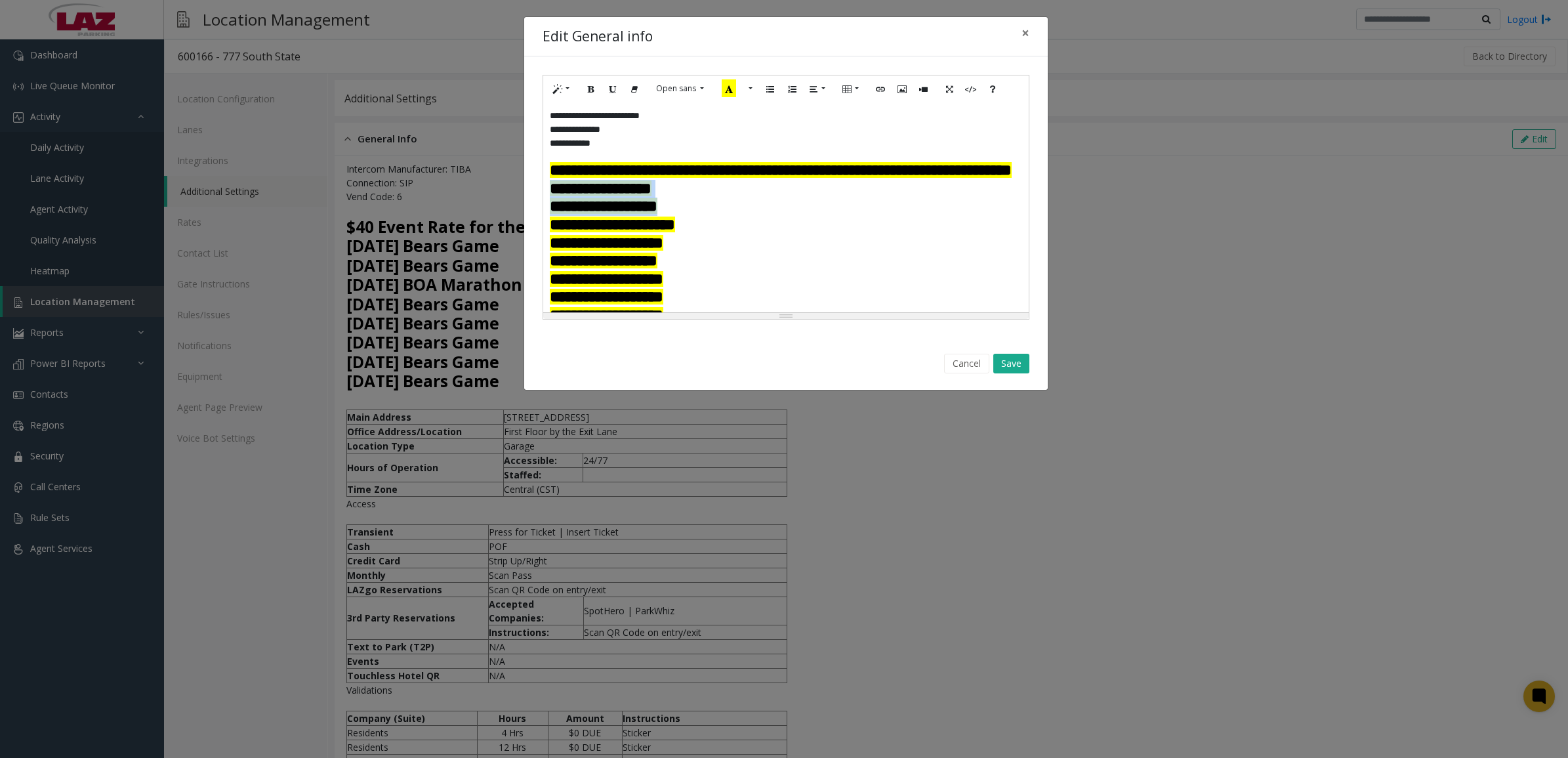
drag, startPoint x: 548, startPoint y: 211, endPoint x: 694, endPoint y: 227, distance: 146.9
click at [694, 227] on div "**********" at bounding box center [785, 206] width 485 height 210
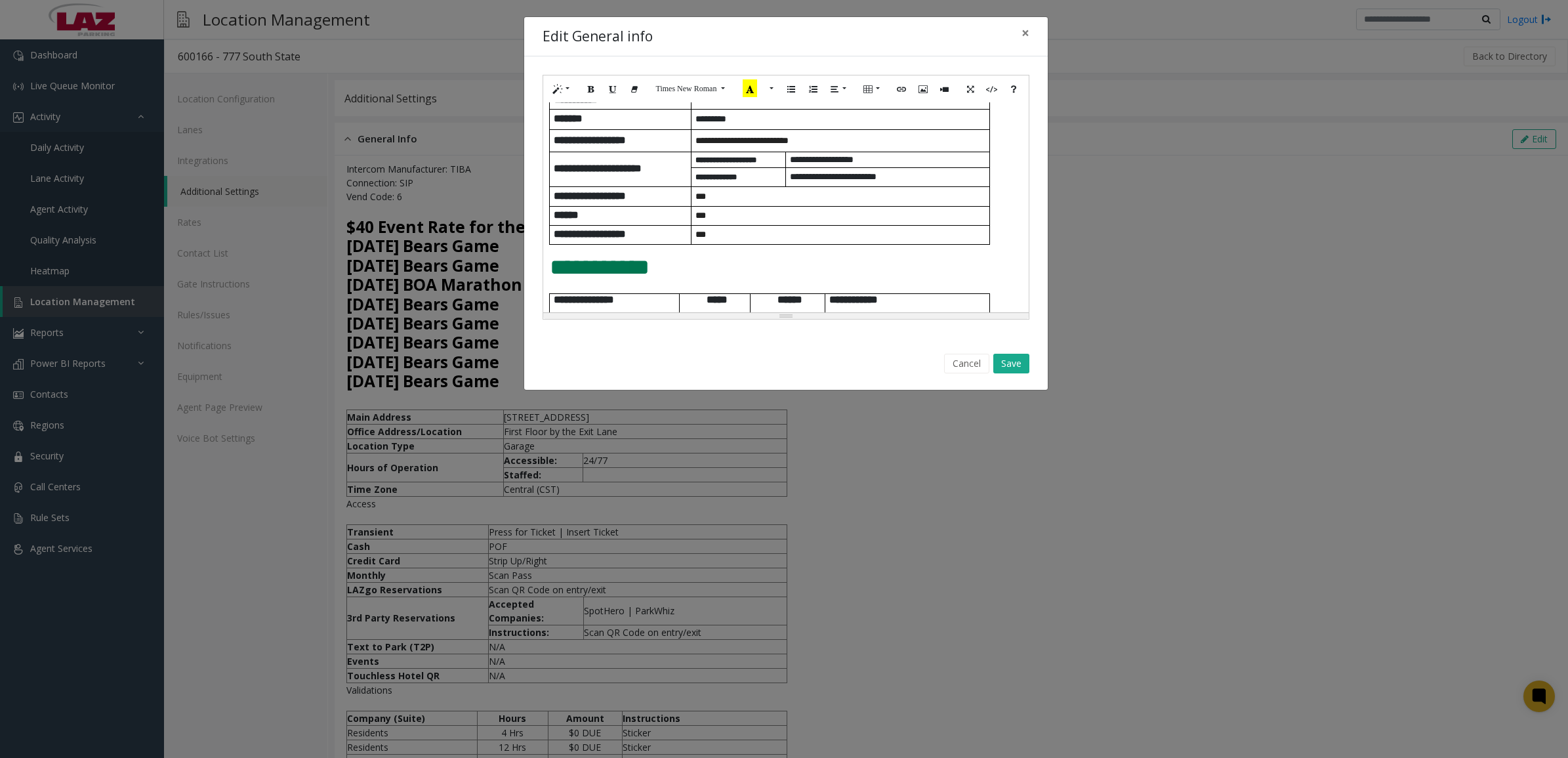
scroll to position [328, 0]
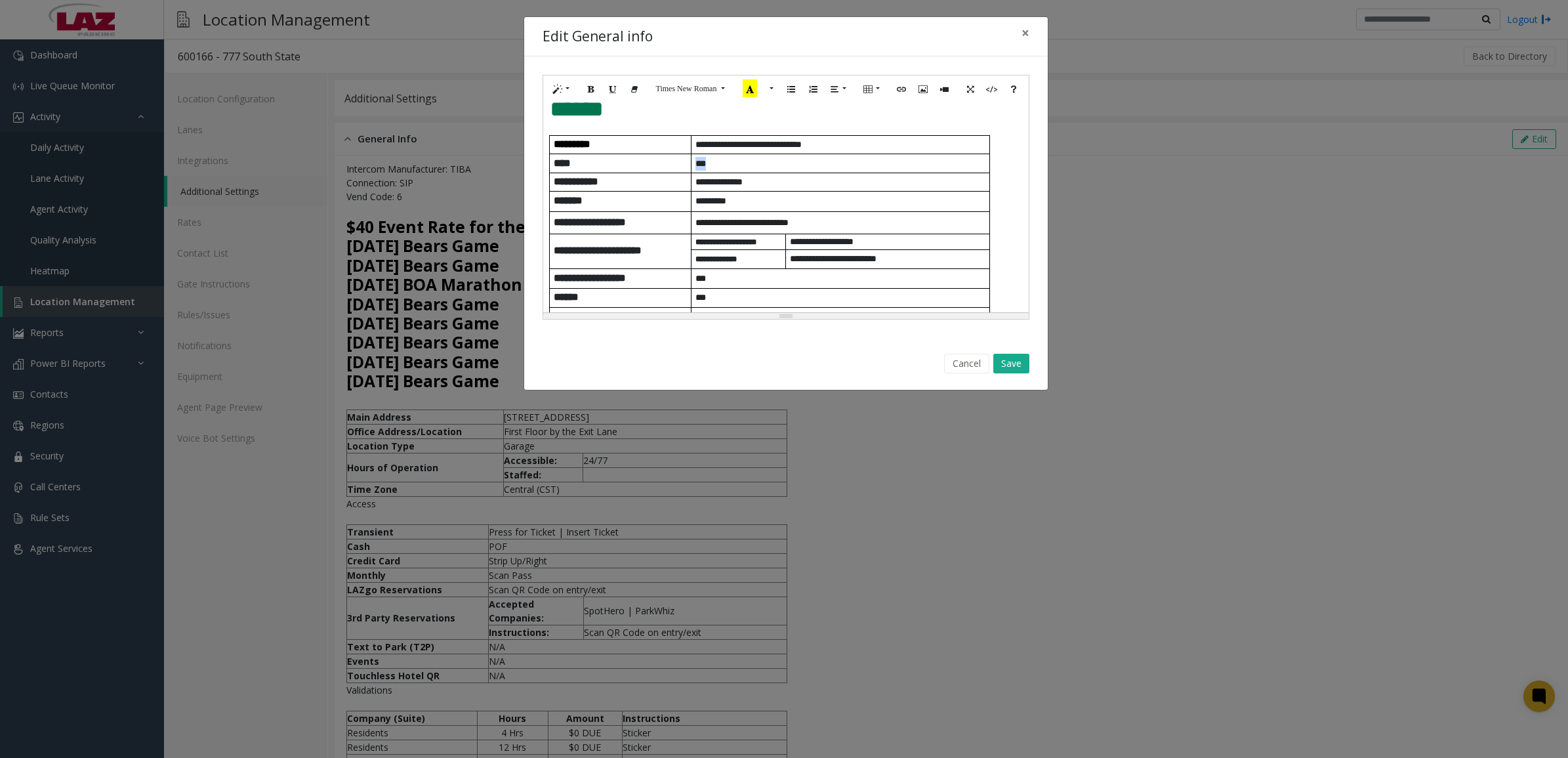
drag, startPoint x: 736, startPoint y: 212, endPoint x: 694, endPoint y: 213, distance: 42.0
click at [694, 173] on td "***" at bounding box center [840, 163] width 299 height 18
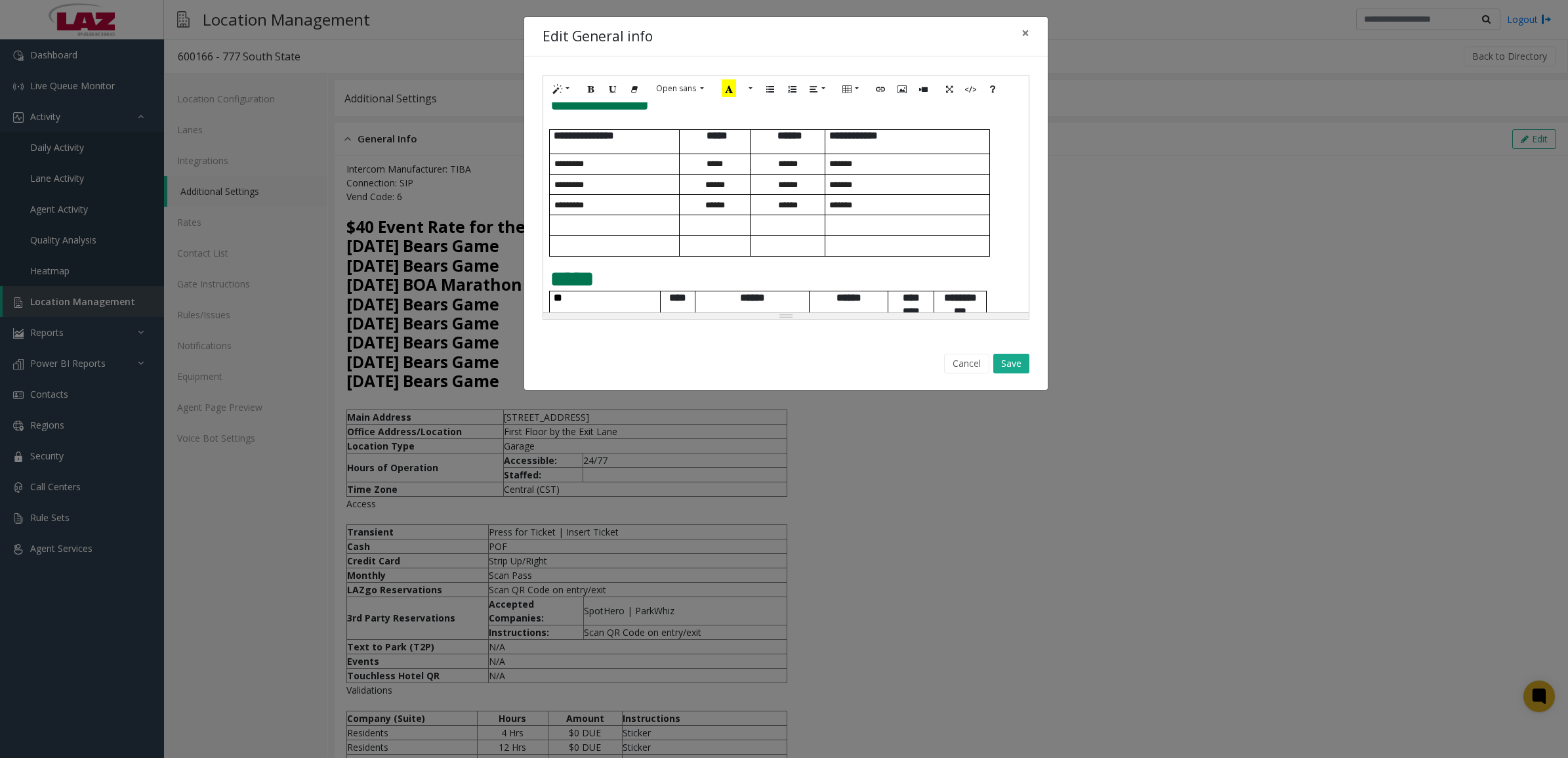
scroll to position [679, 0]
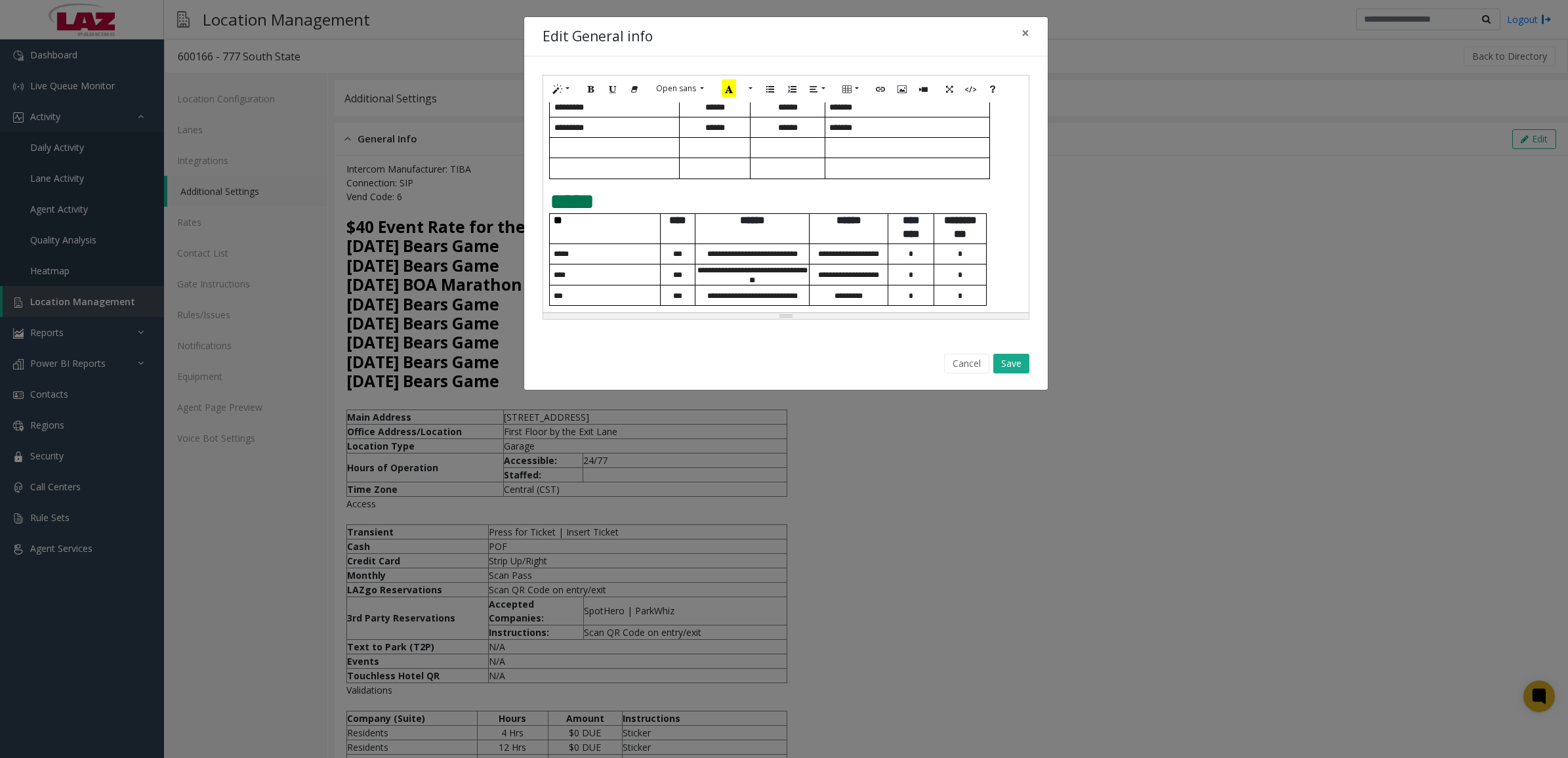
click at [798, 294] on span "**********" at bounding box center [753, 295] width 91 height 8
click at [894, 187] on div "**********" at bounding box center [785, 206] width 485 height 210
click at [1005, 362] on button "Save" at bounding box center [1011, 363] width 36 height 20
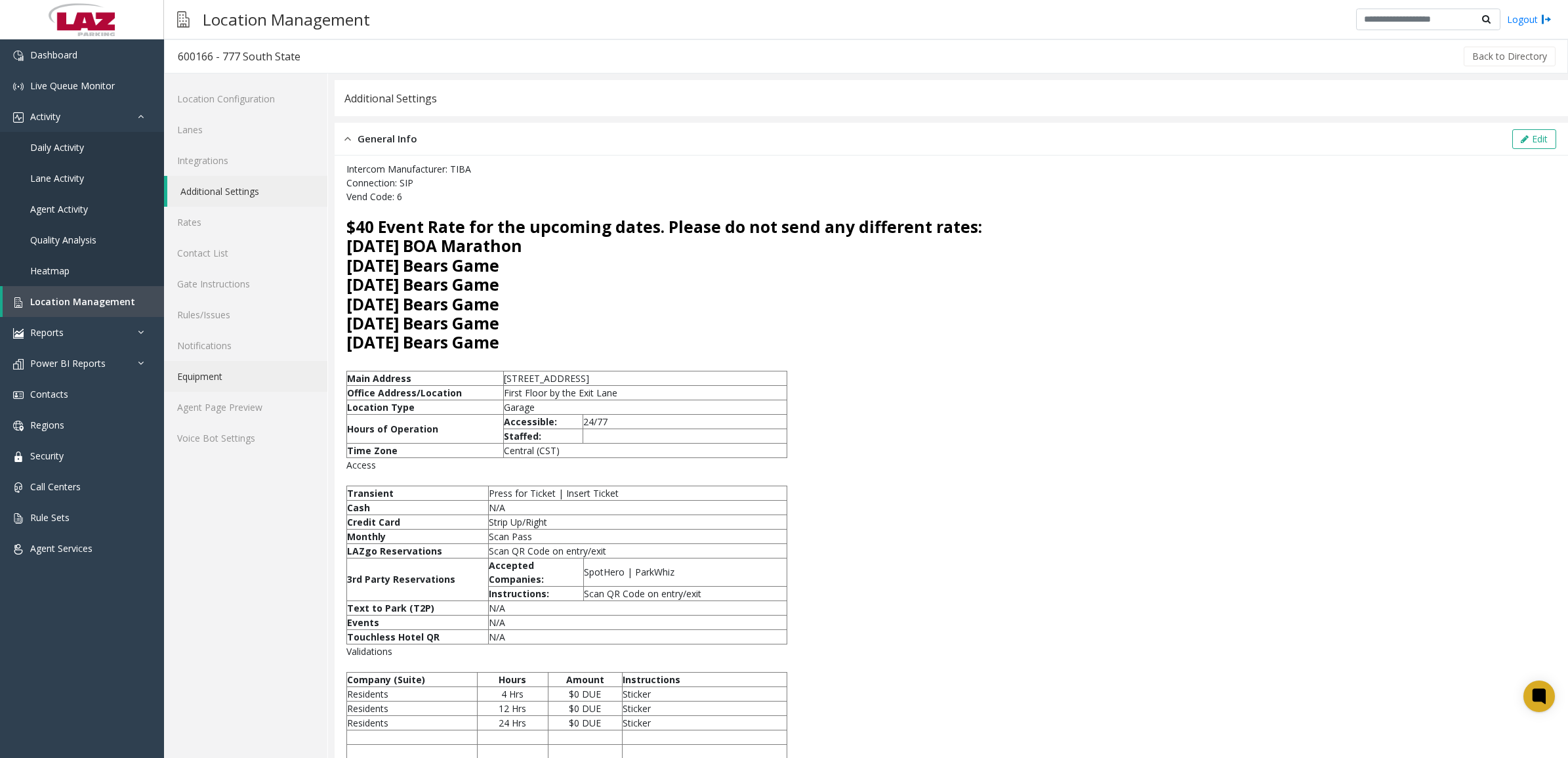
click at [215, 376] on link "Equipment" at bounding box center [245, 376] width 163 height 30
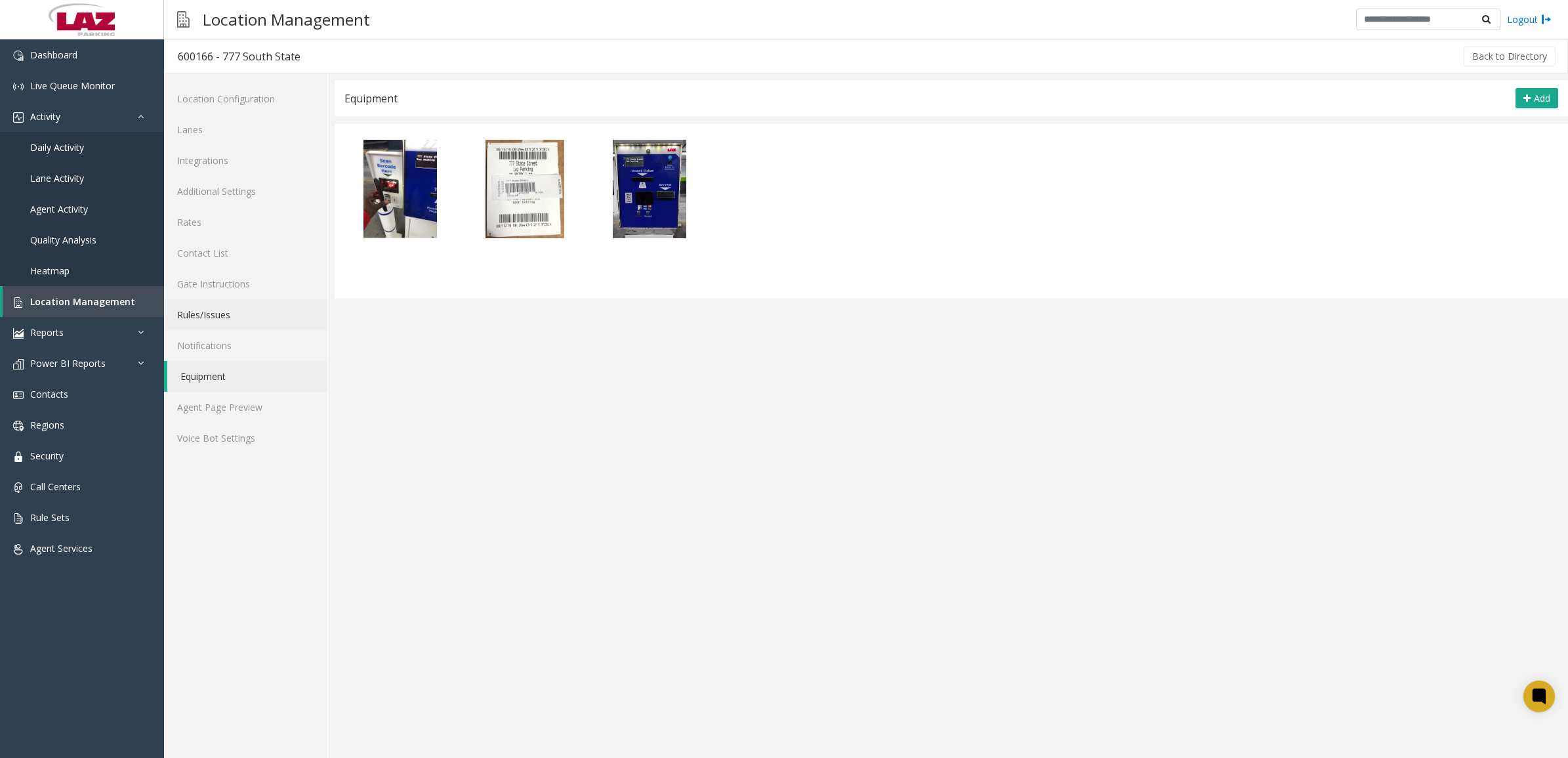
click at [212, 316] on link "Rules/Issues" at bounding box center [245, 314] width 163 height 30
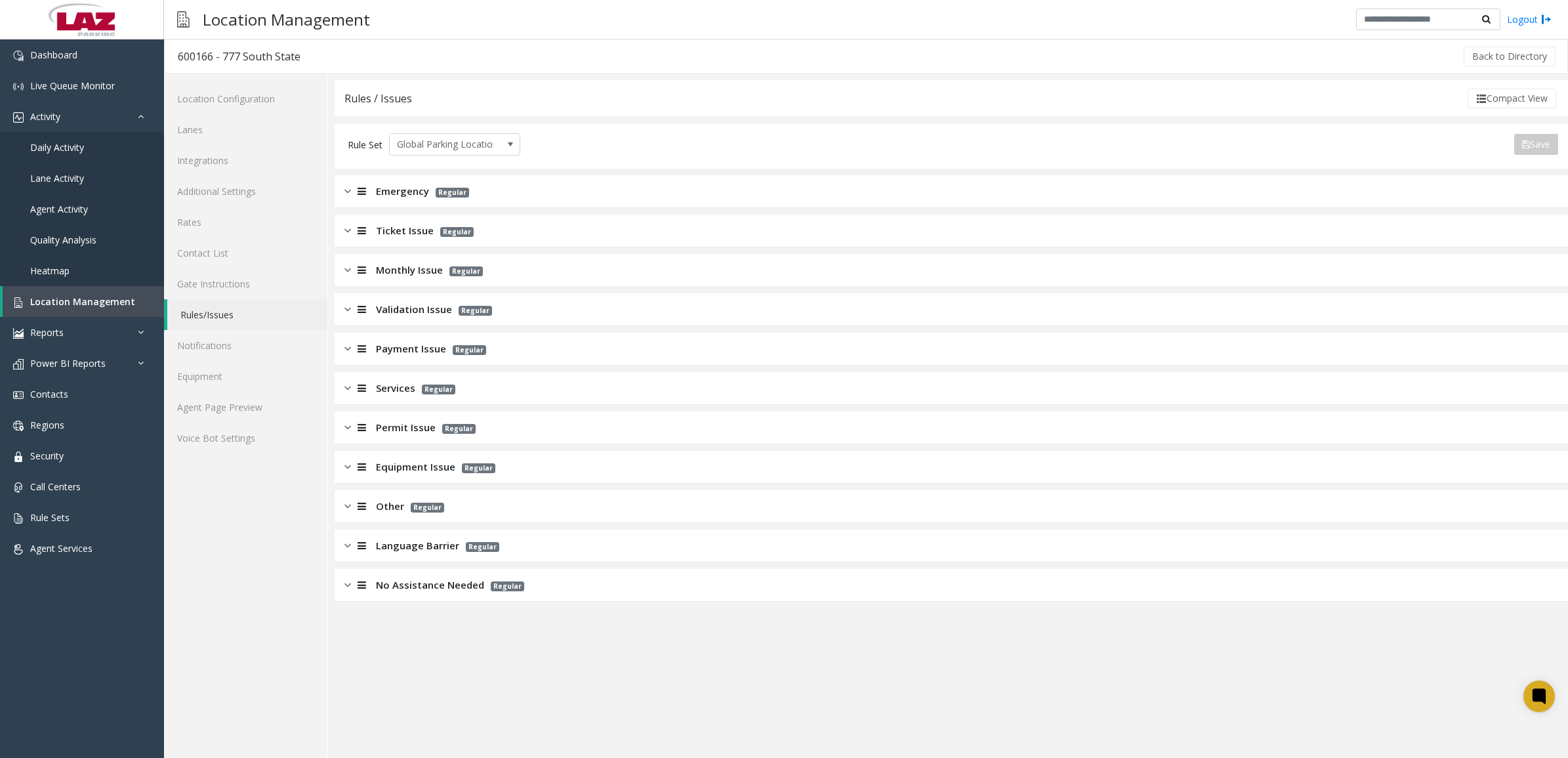
click at [349, 344] on img at bounding box center [348, 348] width 7 height 15
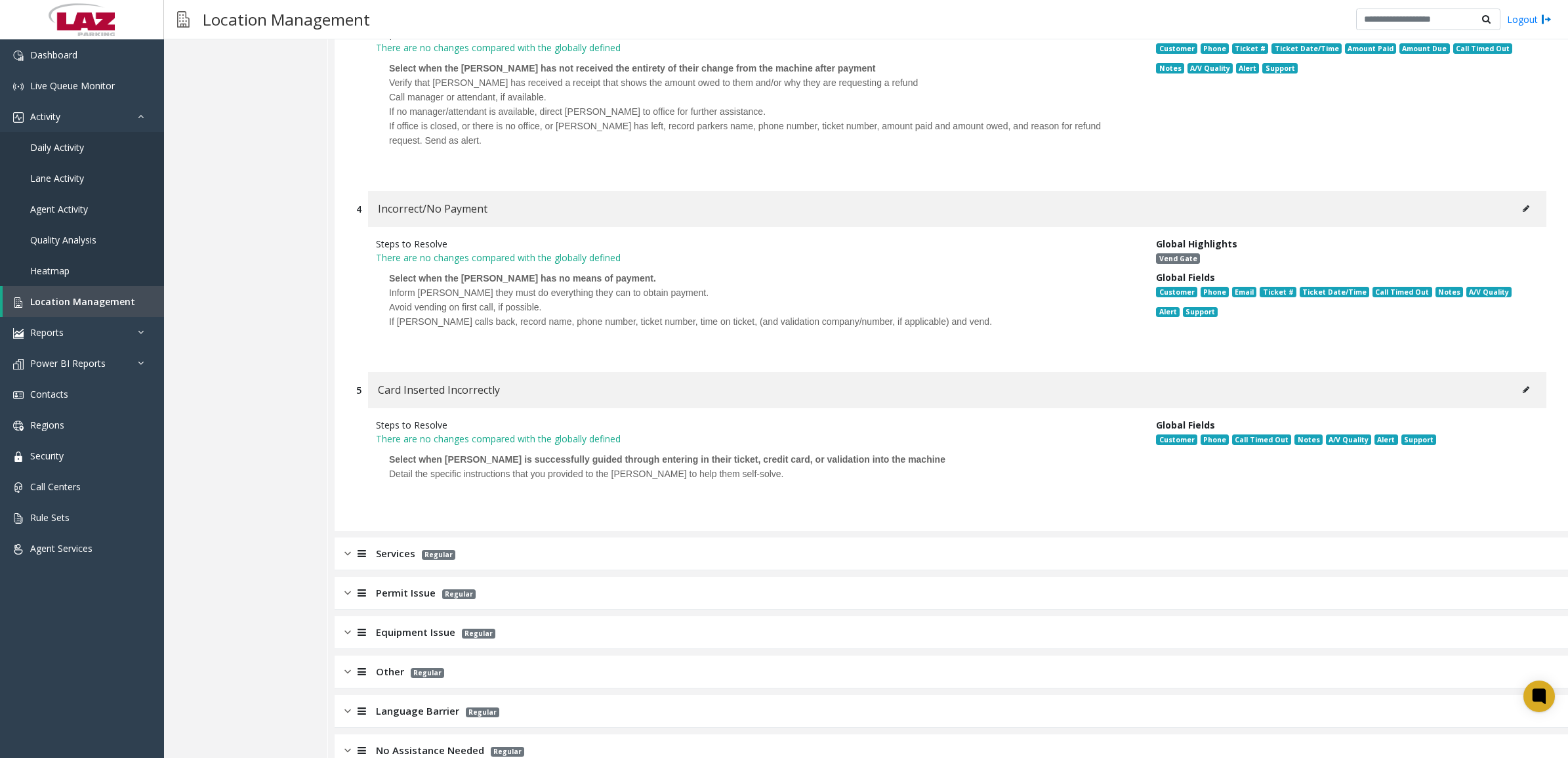
scroll to position [832, 0]
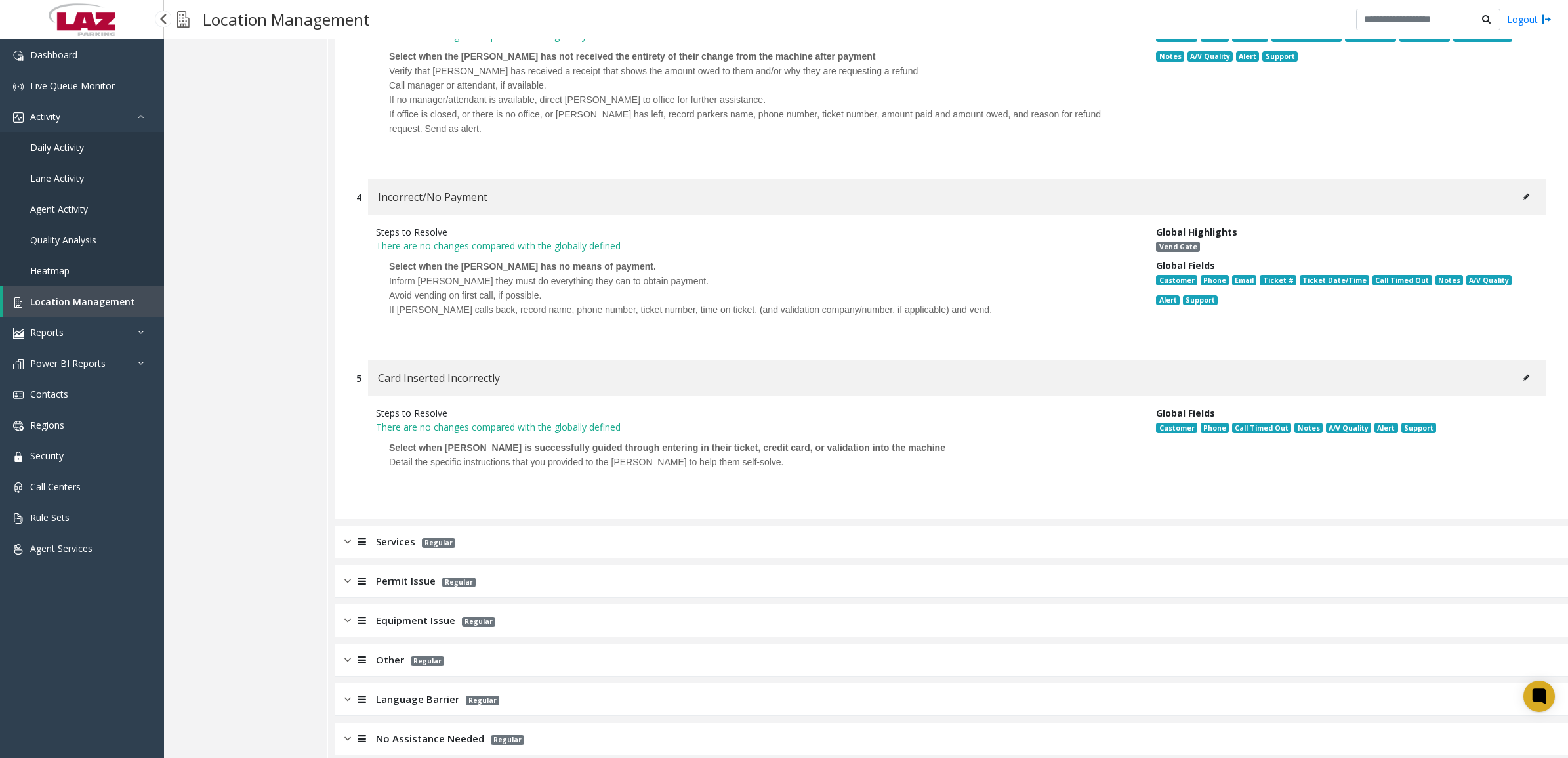
click at [67, 150] on span "Daily Activity" at bounding box center [58, 147] width 54 height 12
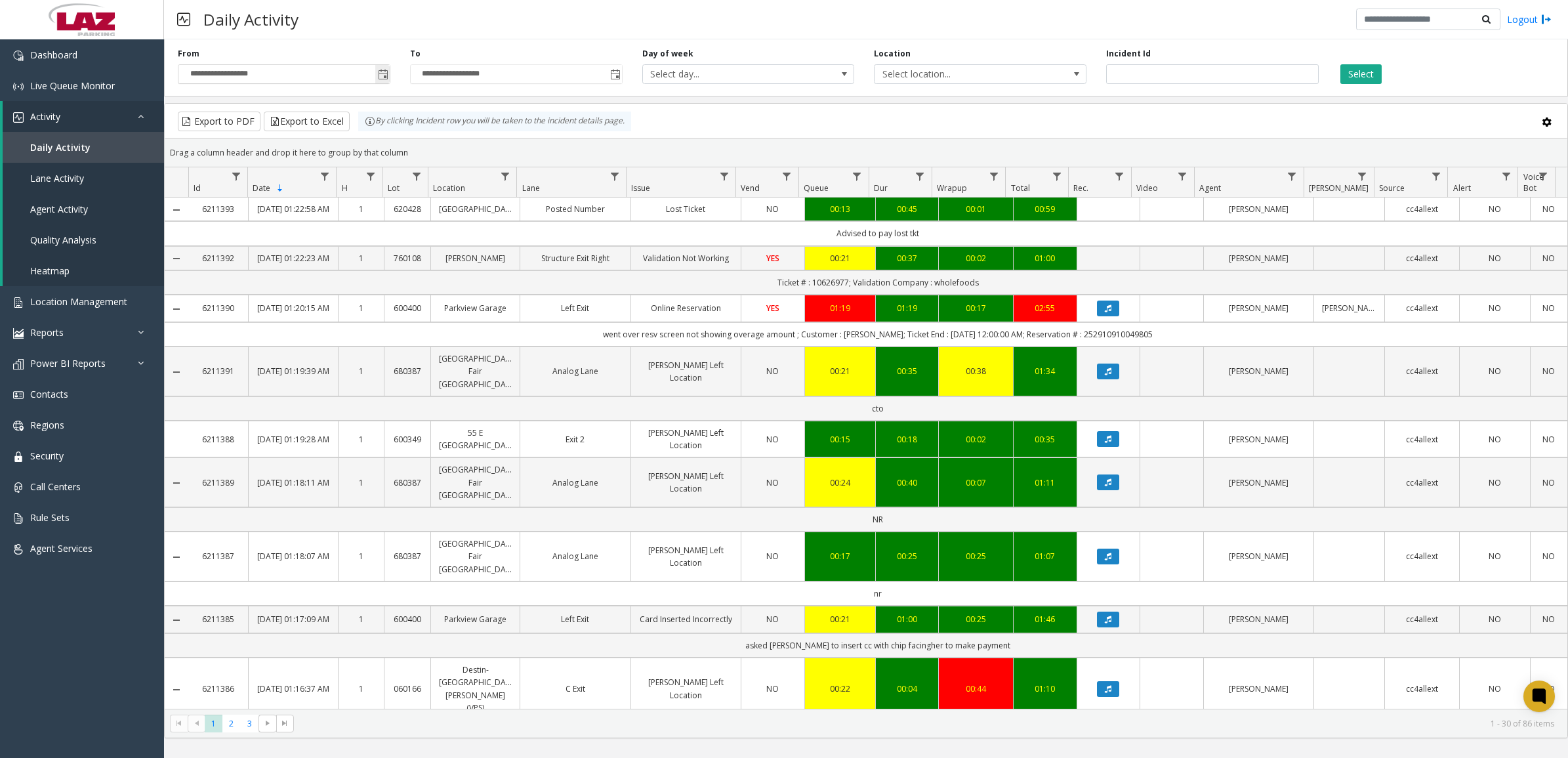
click at [378, 78] on span "Toggle popup" at bounding box center [384, 75] width 10 height 10
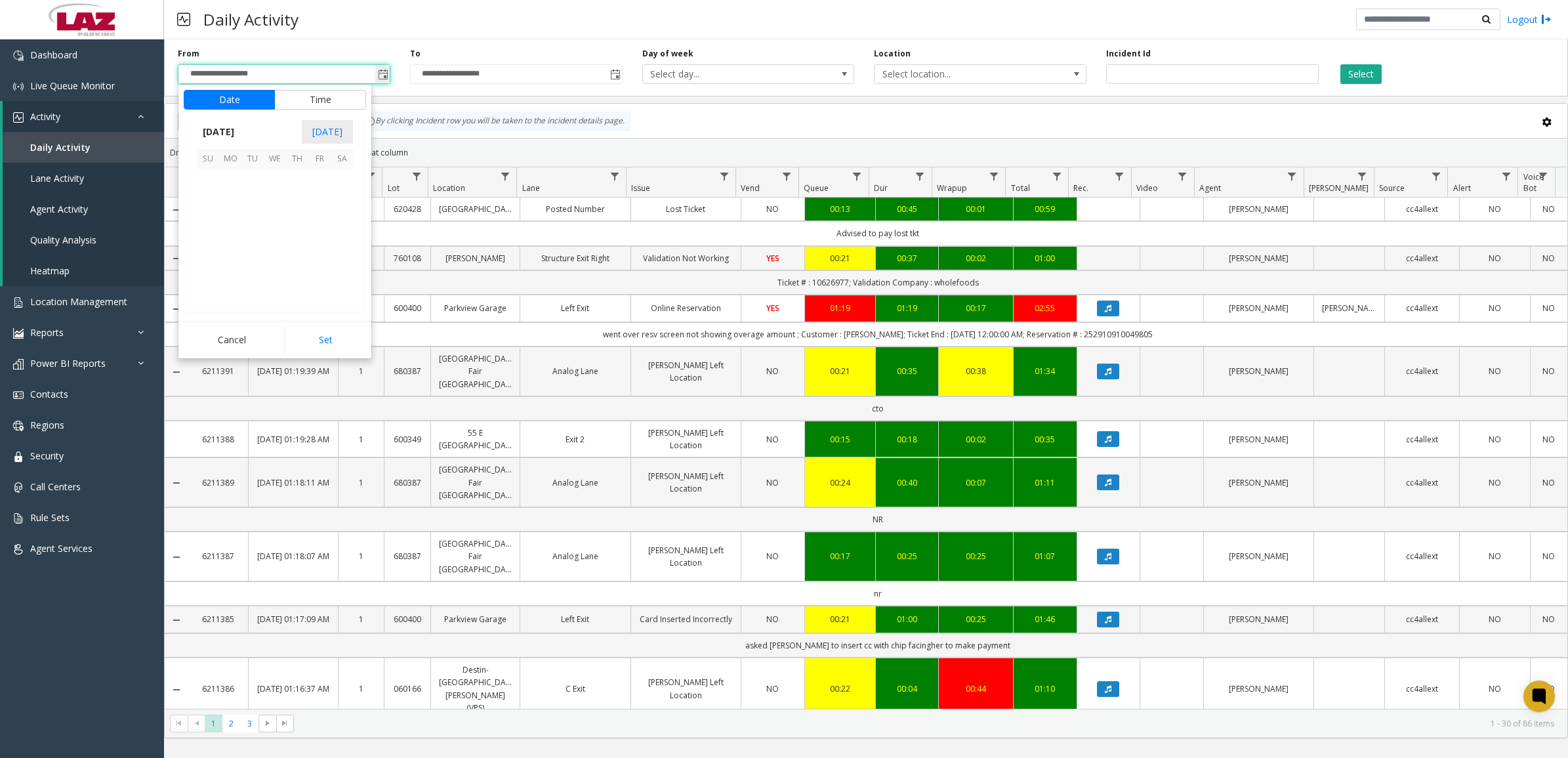
scroll to position [235473, 0]
click at [277, 176] on span "1" at bounding box center [275, 181] width 23 height 23
click at [323, 338] on button "Set" at bounding box center [325, 339] width 83 height 29
type input "**********"
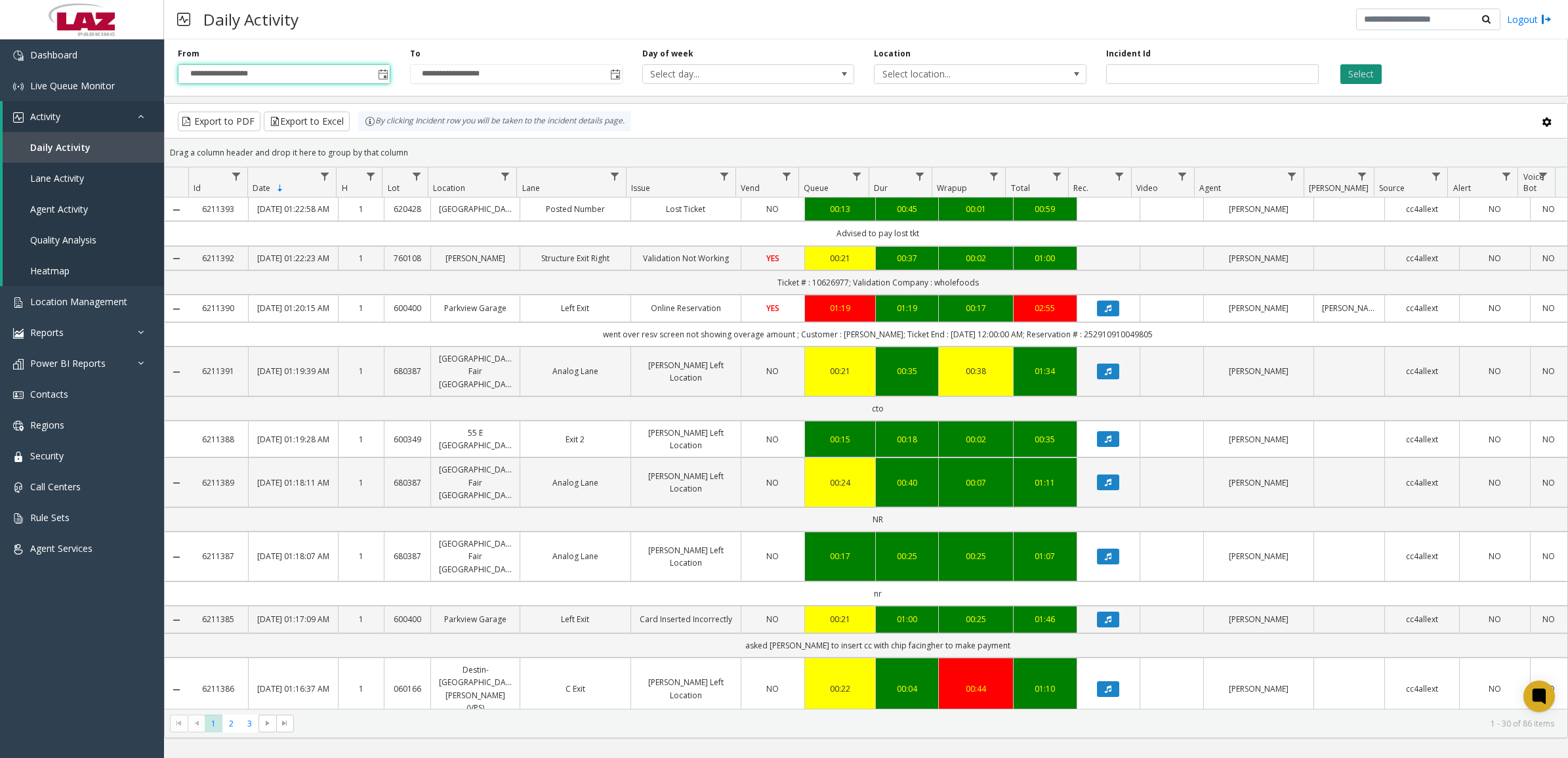
click at [1353, 68] on button "Select" at bounding box center [1361, 74] width 41 height 20
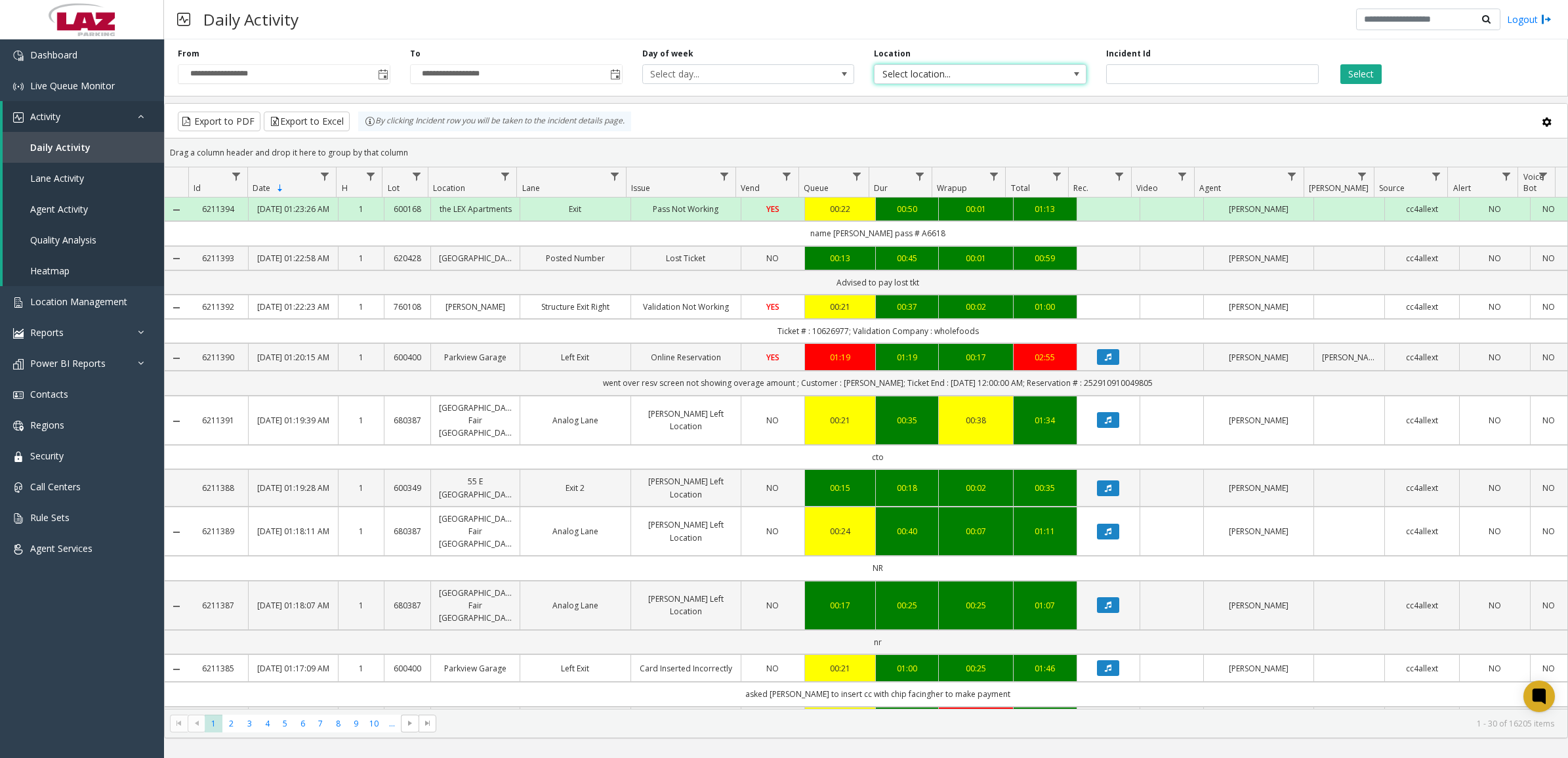
click at [1001, 73] on span "Select location..." at bounding box center [959, 74] width 168 height 18
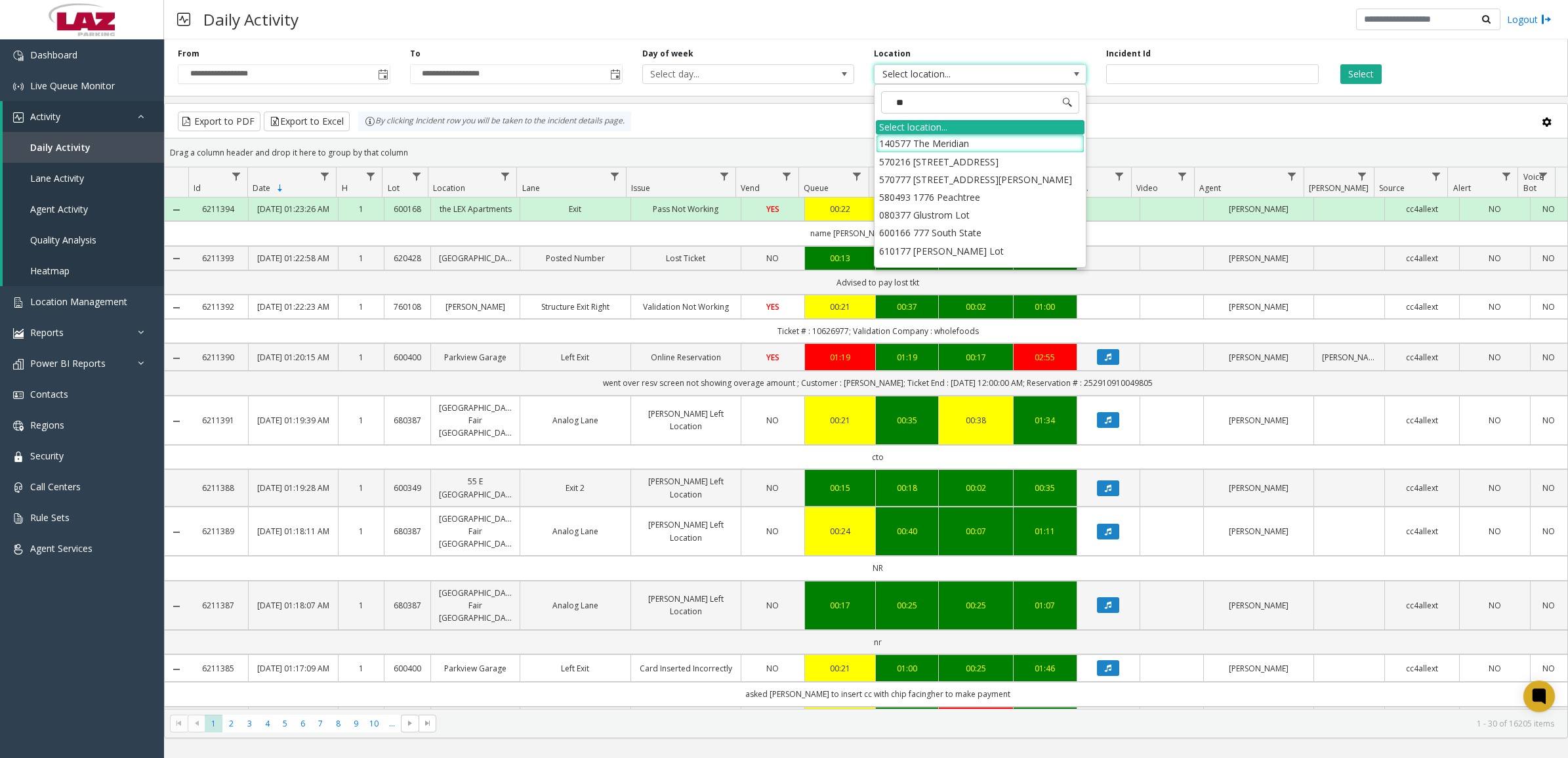
type input "***"
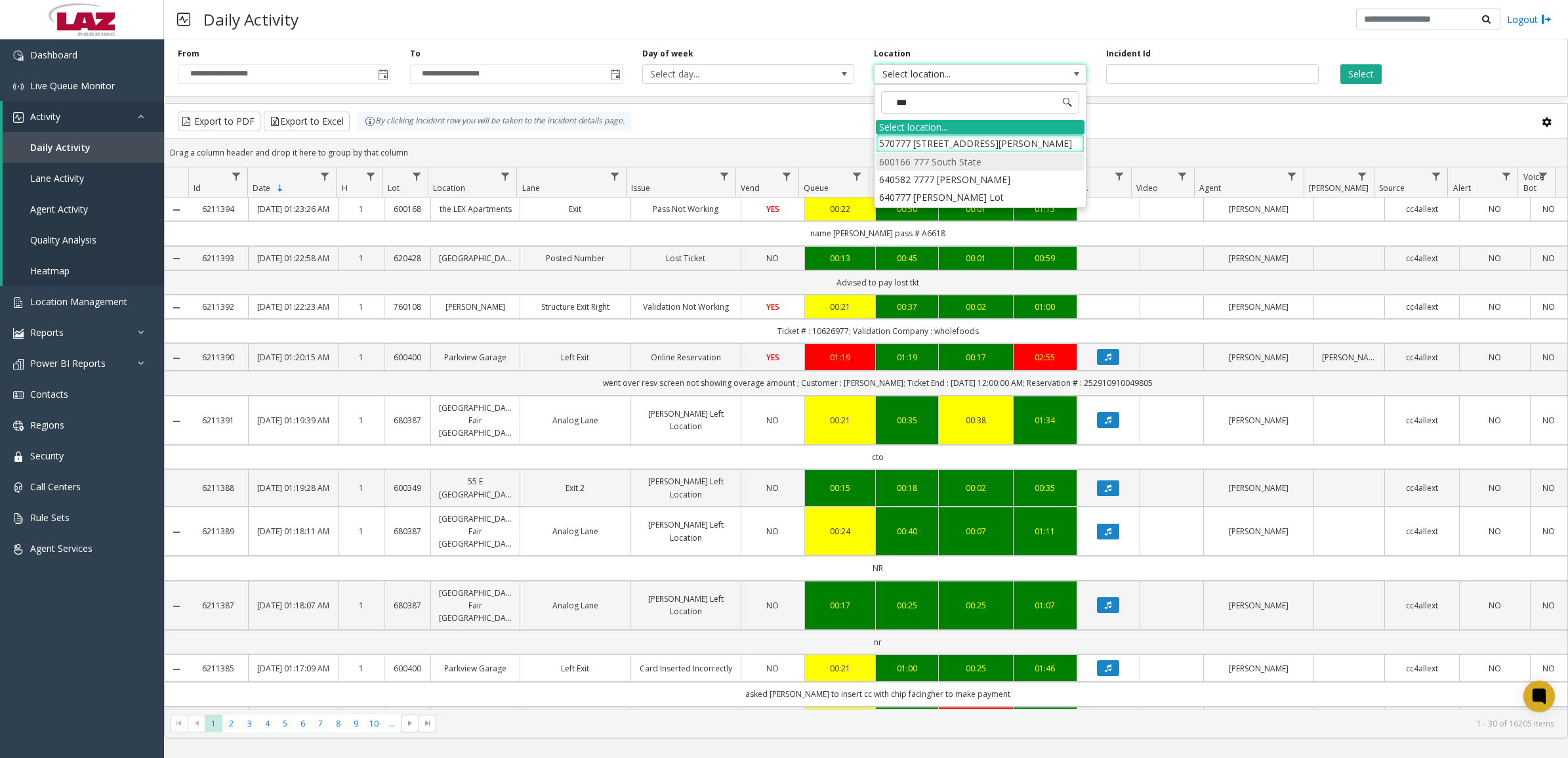
click at [954, 160] on li "600166 777 South State" at bounding box center [980, 161] width 208 height 17
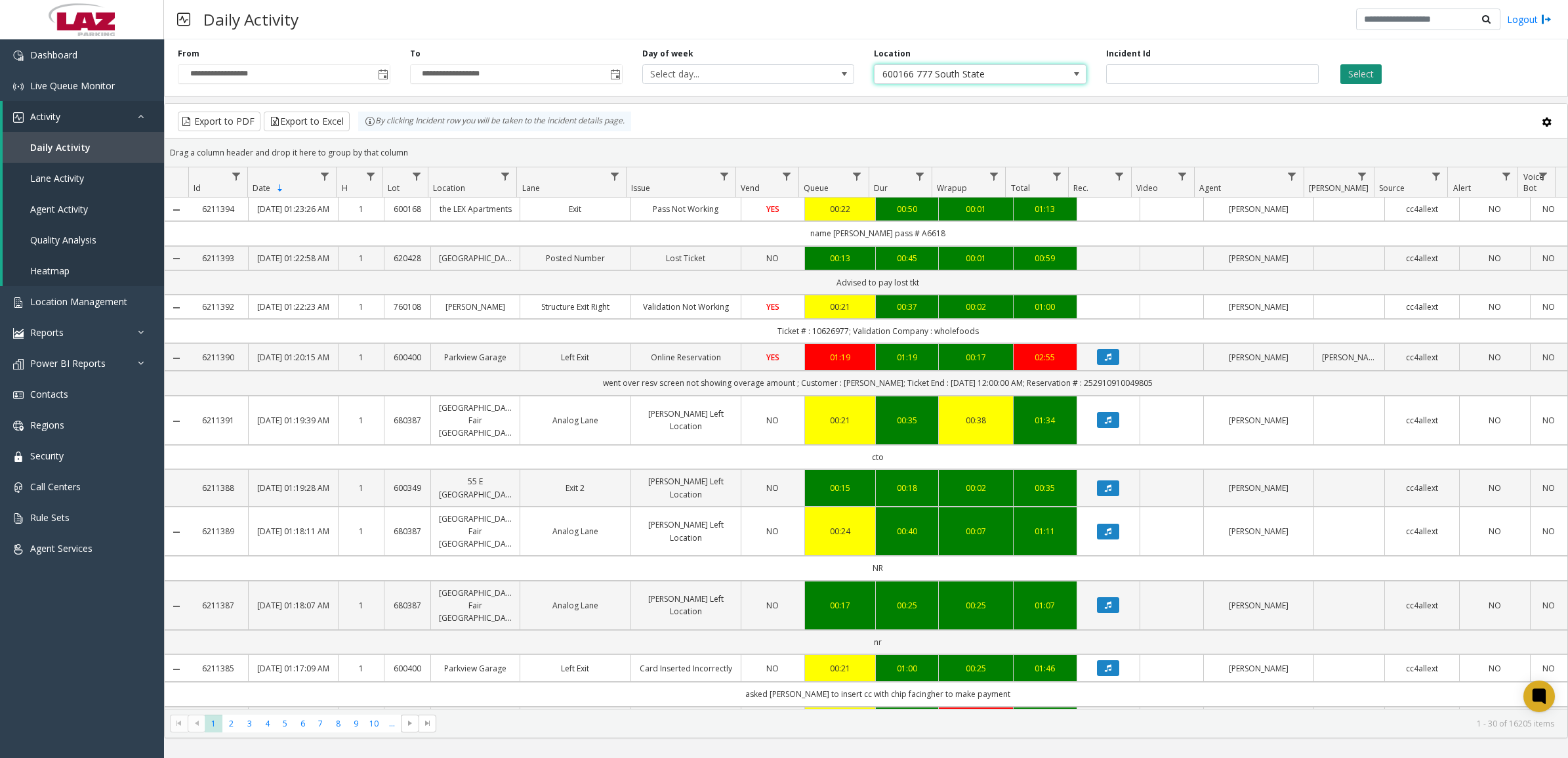
click at [1369, 74] on button "Select" at bounding box center [1361, 74] width 41 height 20
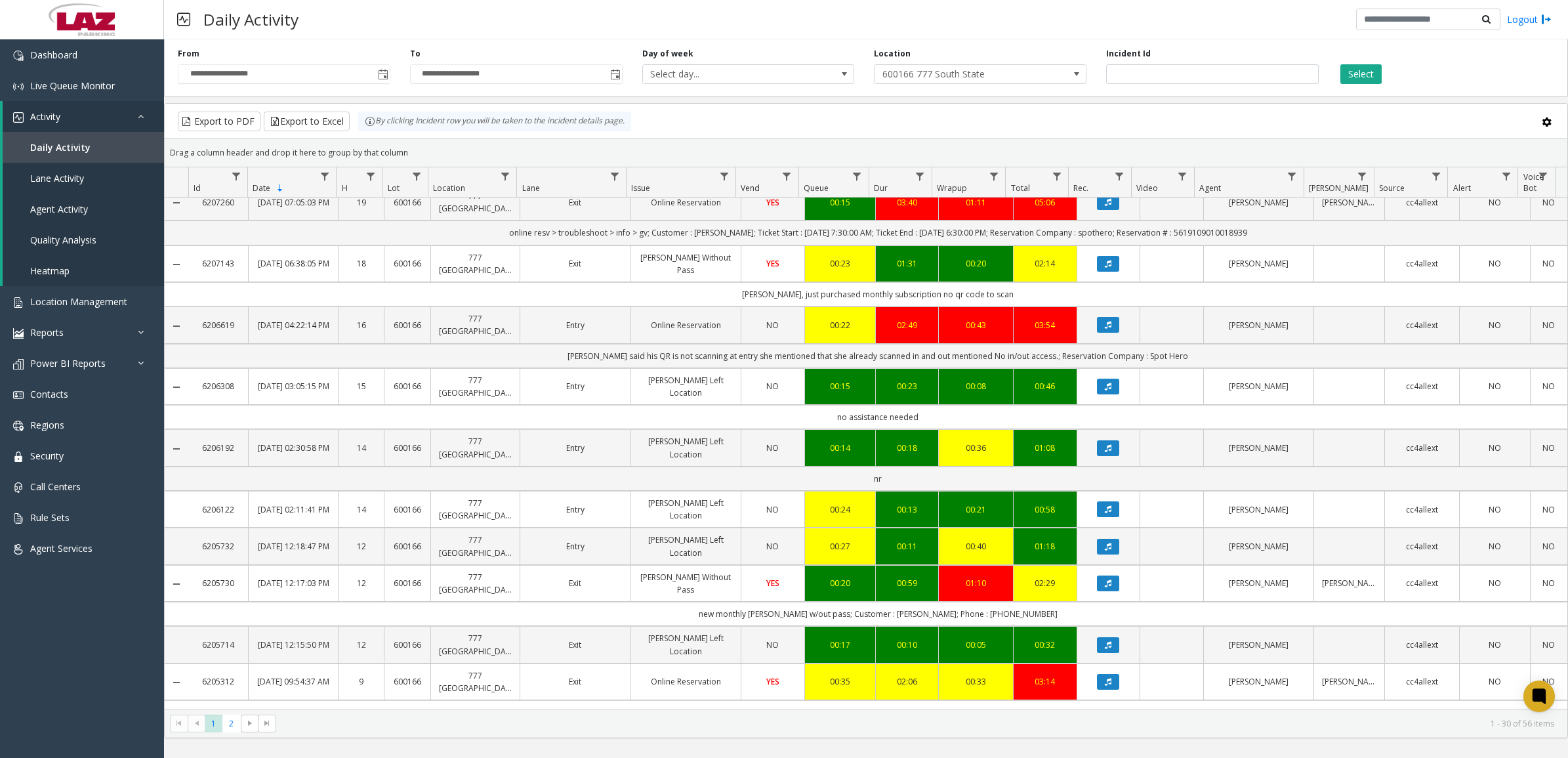
scroll to position [1201, 0]
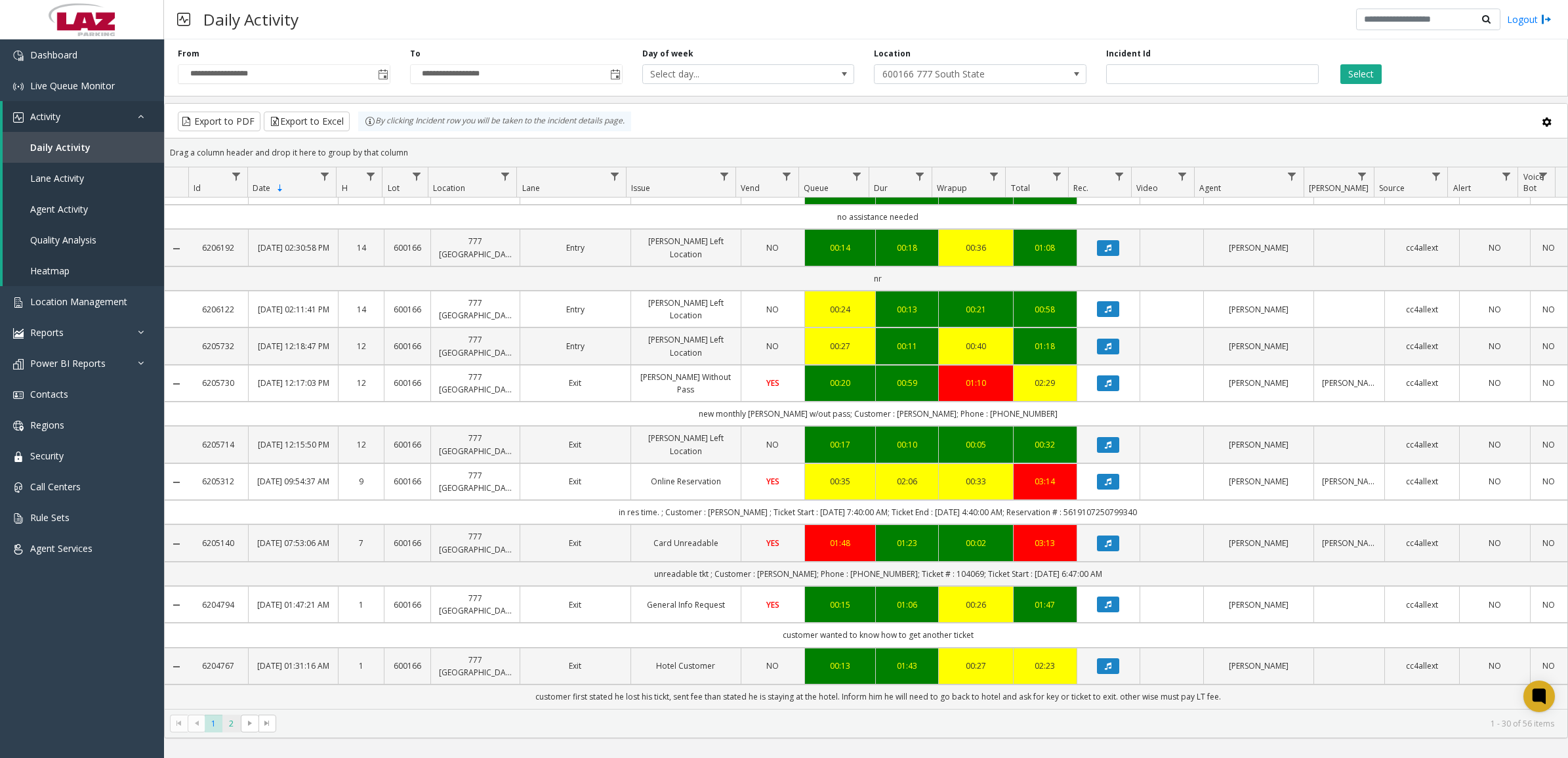
click at [232, 721] on span "2" at bounding box center [231, 723] width 17 height 17
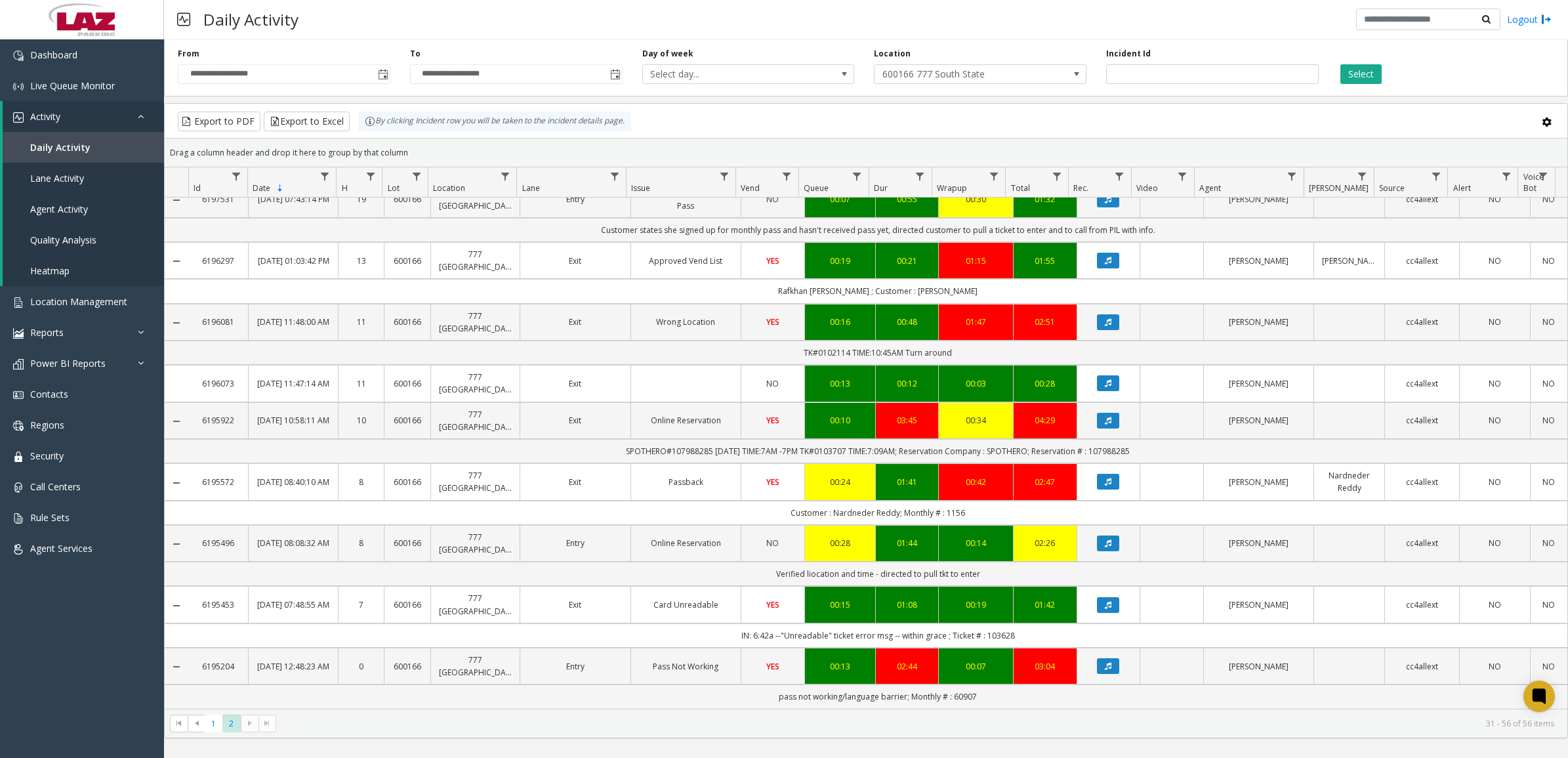
scroll to position [558, 0]
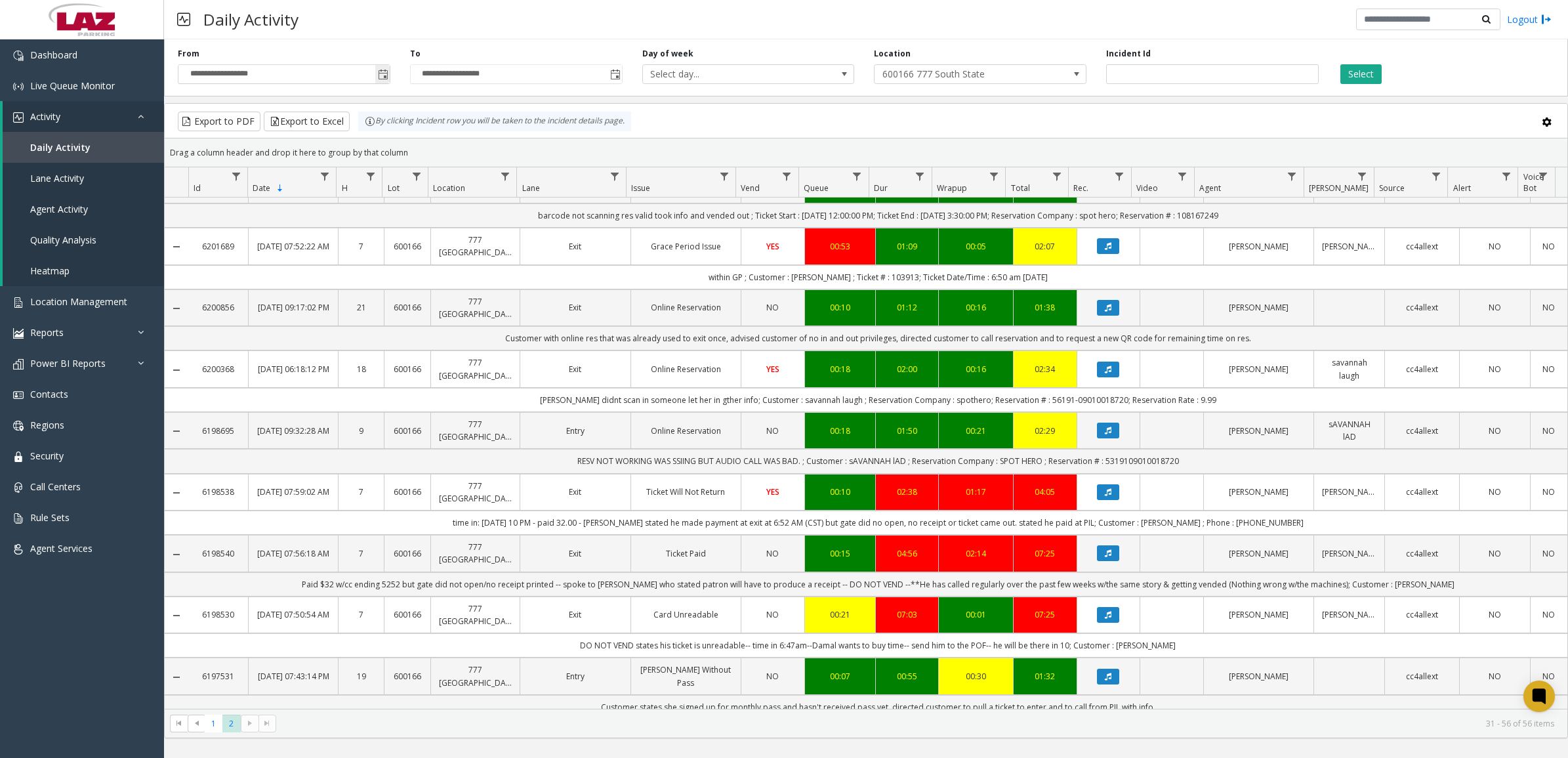
click at [378, 73] on span "Toggle popup" at bounding box center [384, 75] width 10 height 10
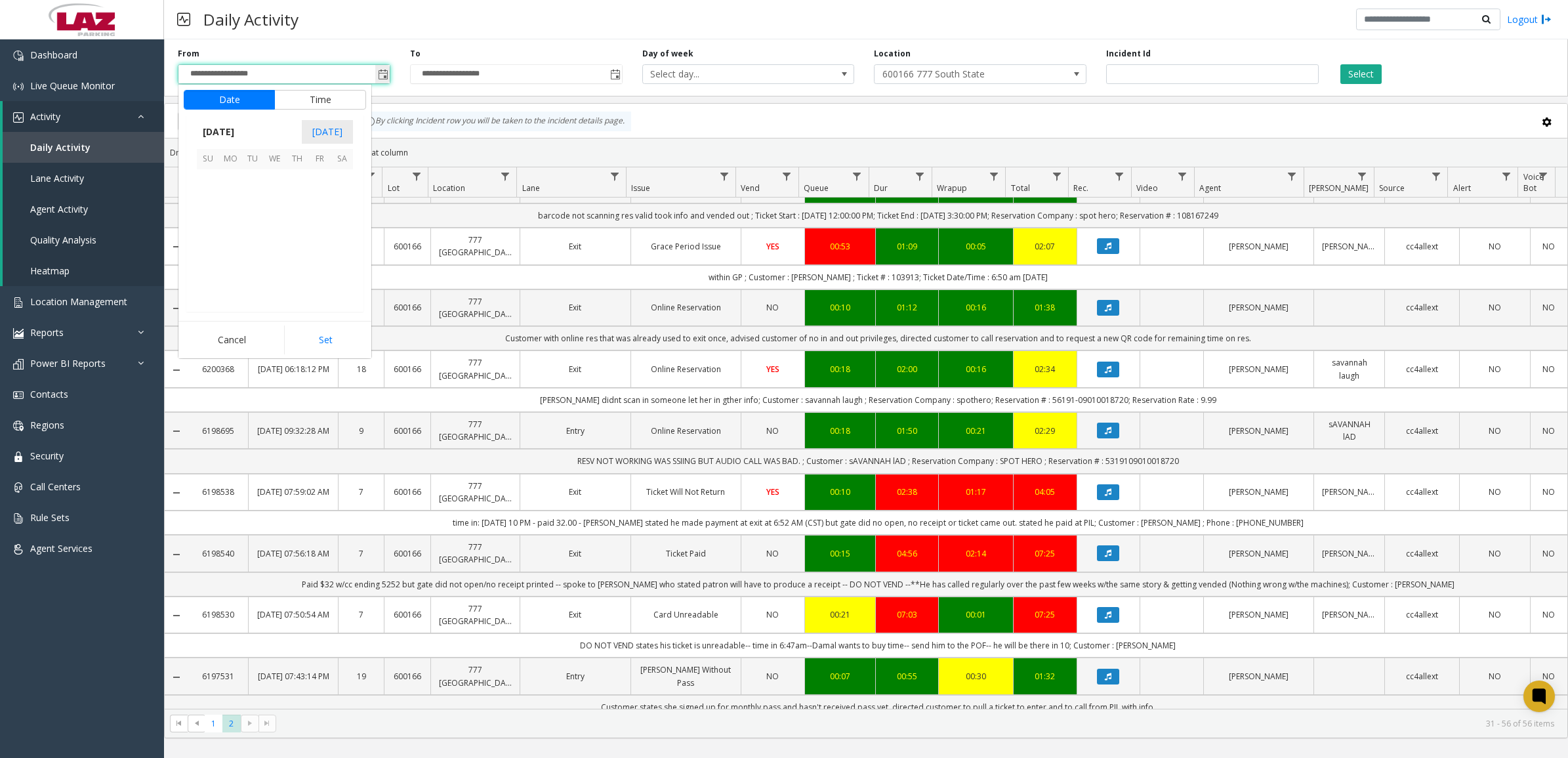
scroll to position [235473, 0]
click at [241, 132] on span "[DATE]" at bounding box center [219, 132] width 44 height 20
click at [215, 230] on span "Sep" at bounding box center [213, 224] width 31 height 31
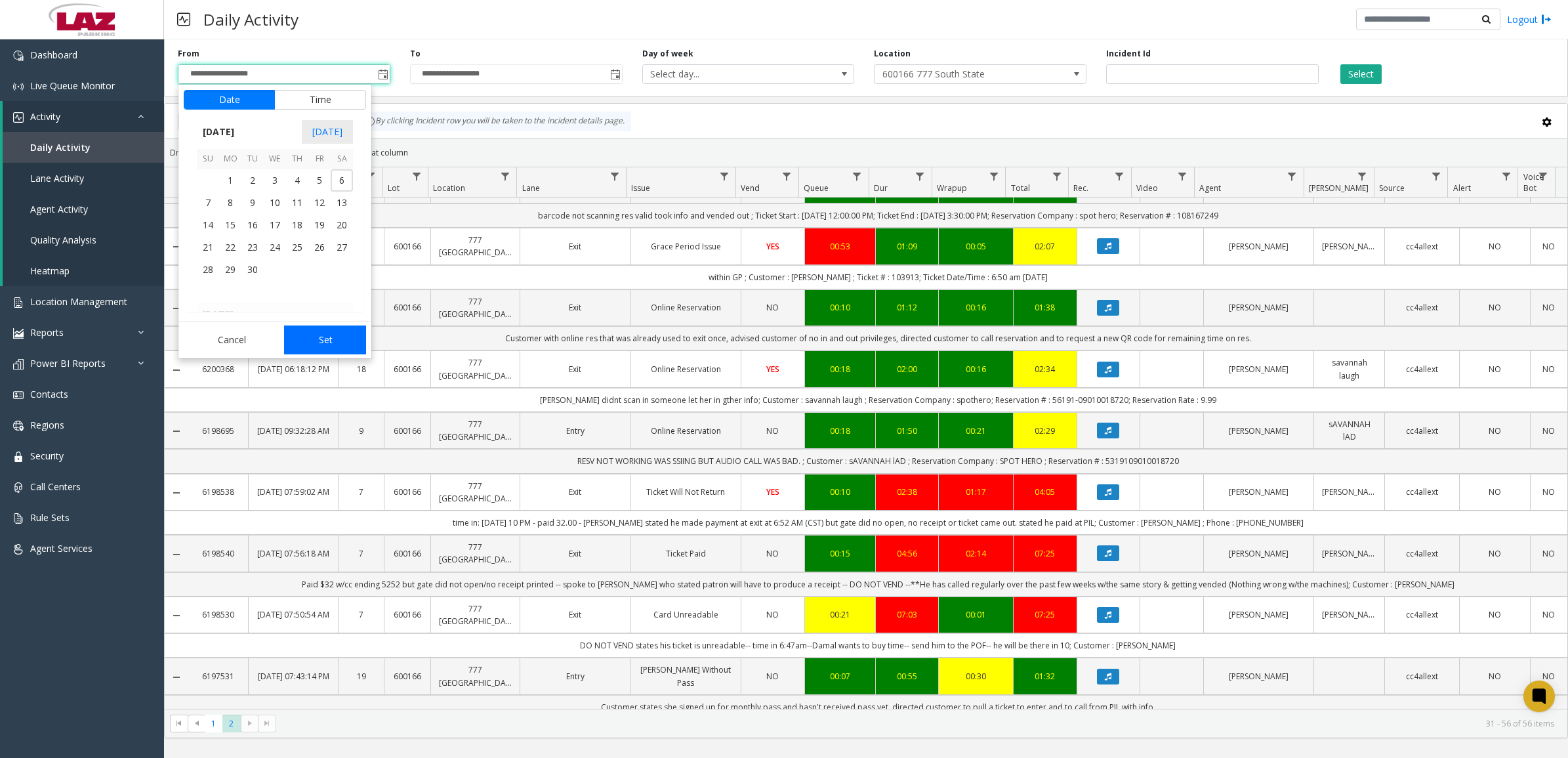
click at [333, 345] on button "Set" at bounding box center [325, 339] width 83 height 29
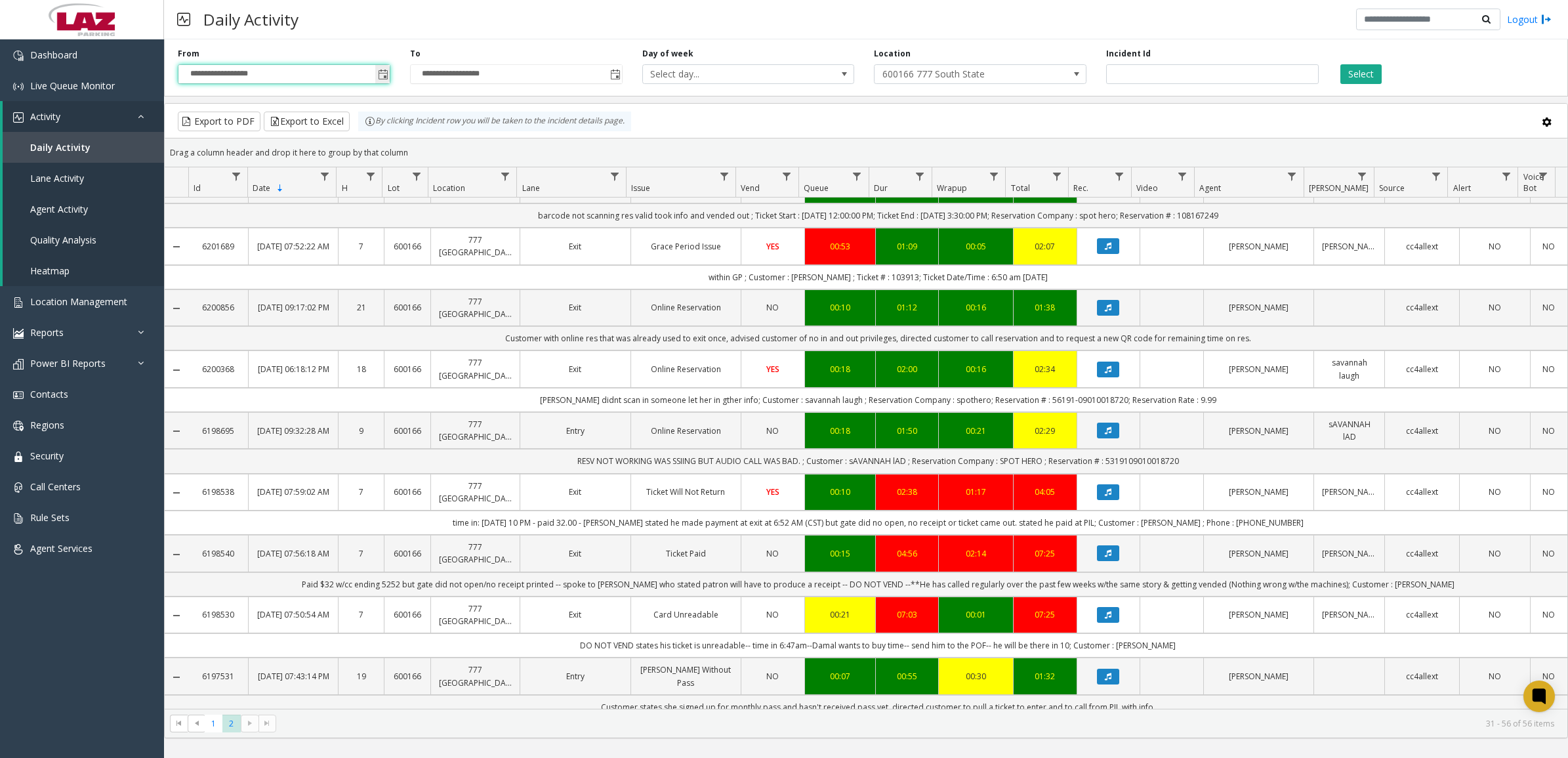
click at [382, 77] on span "Toggle popup" at bounding box center [384, 75] width 10 height 10
click at [381, 76] on span "Toggle popup" at bounding box center [384, 75] width 10 height 10
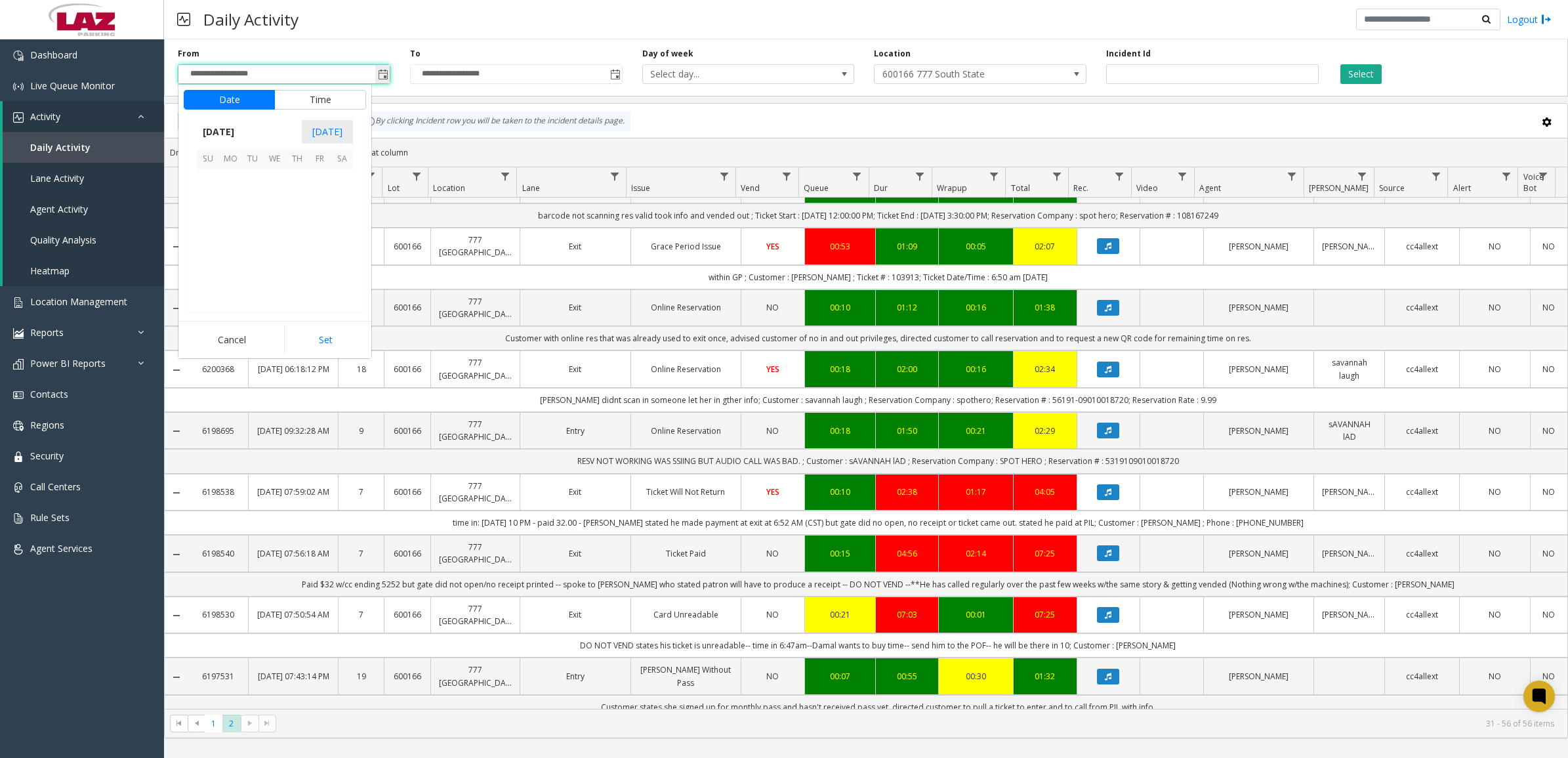
scroll to position [235473, 0]
click at [220, 132] on span "[DATE]" at bounding box center [219, 132] width 44 height 20
click at [220, 221] on span "Sep" at bounding box center [213, 224] width 31 height 31
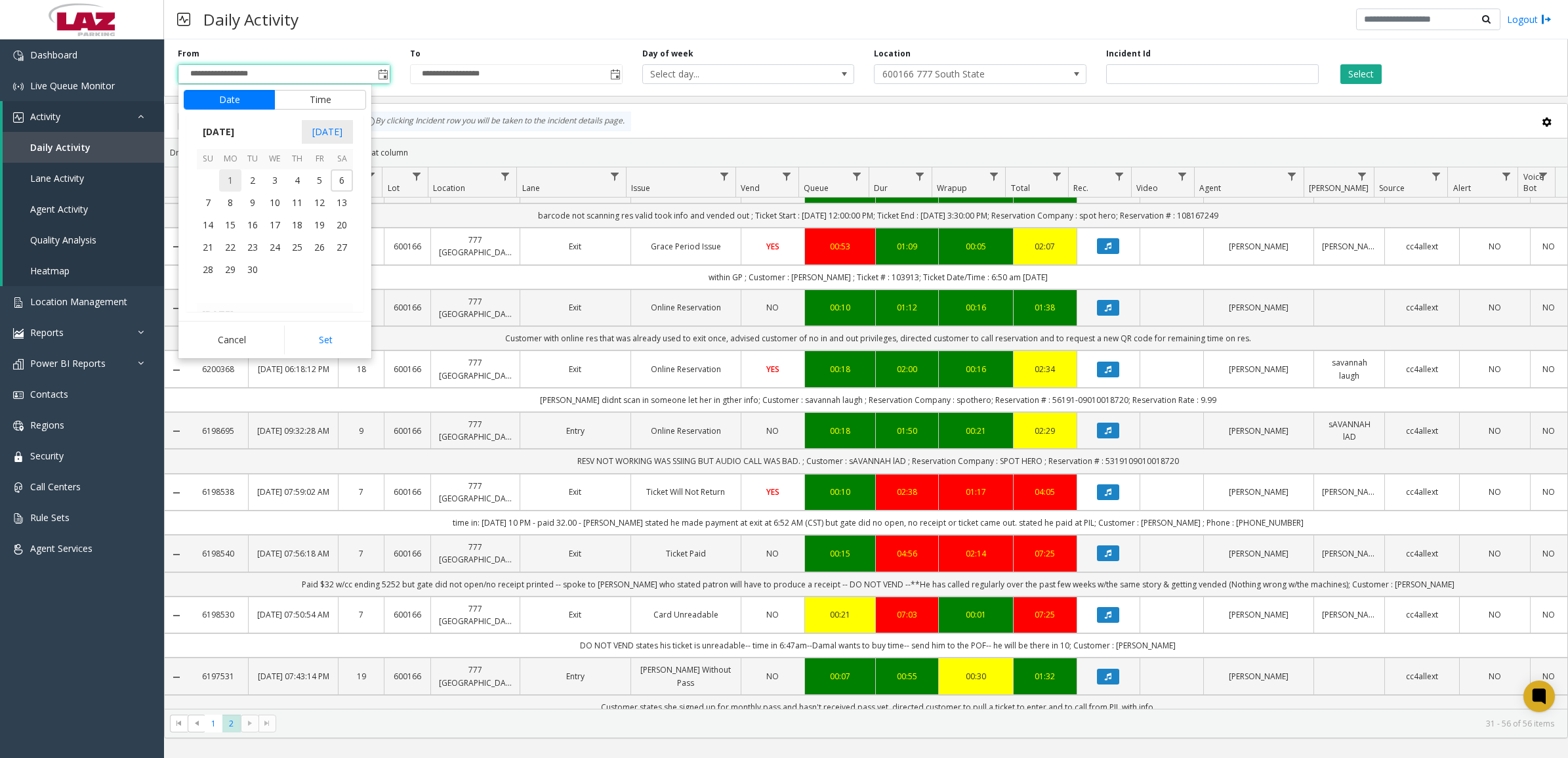
click at [232, 178] on span "1" at bounding box center [230, 180] width 23 height 23
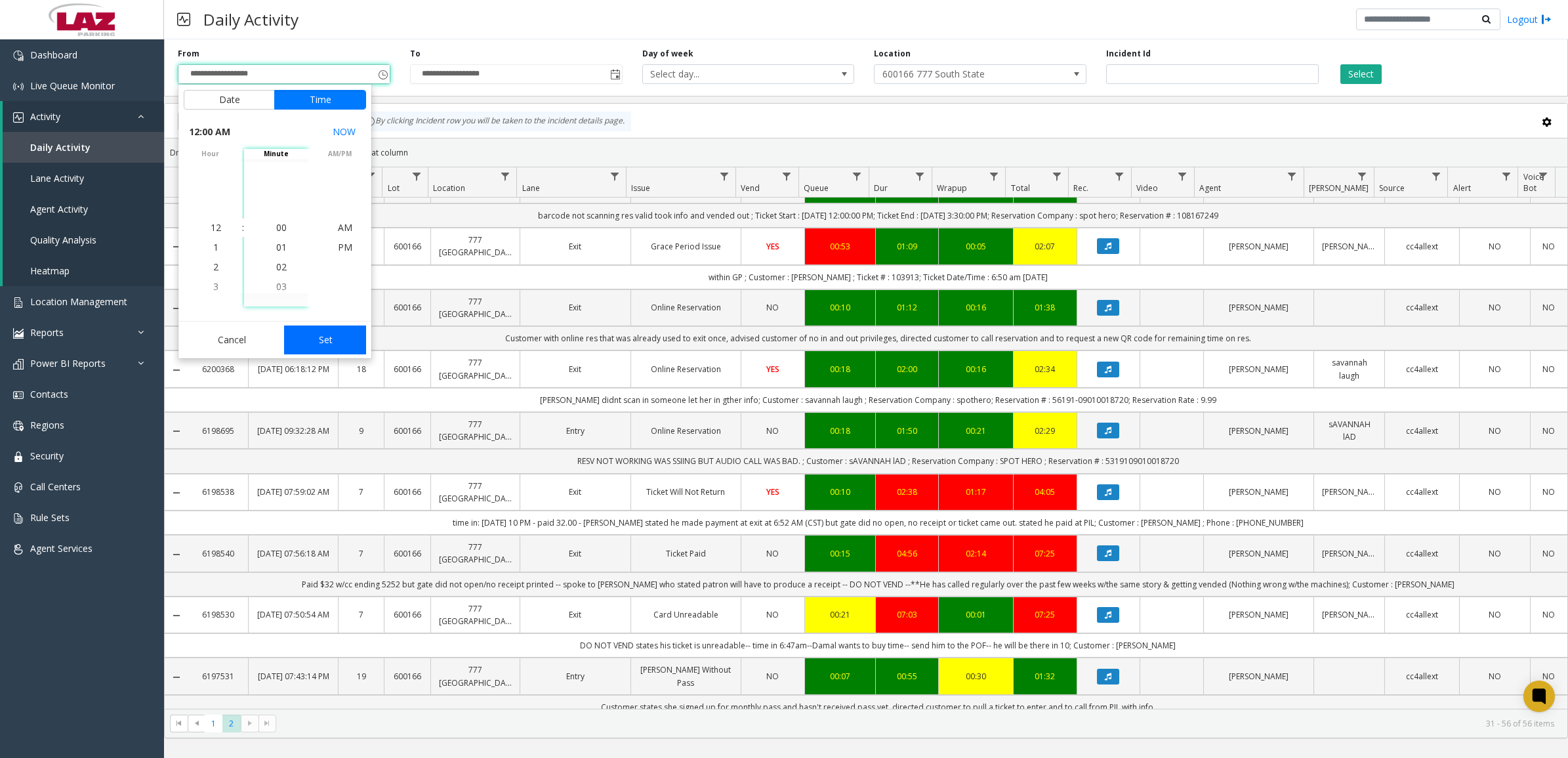
click at [325, 339] on button "Set" at bounding box center [325, 339] width 83 height 29
type input "**********"
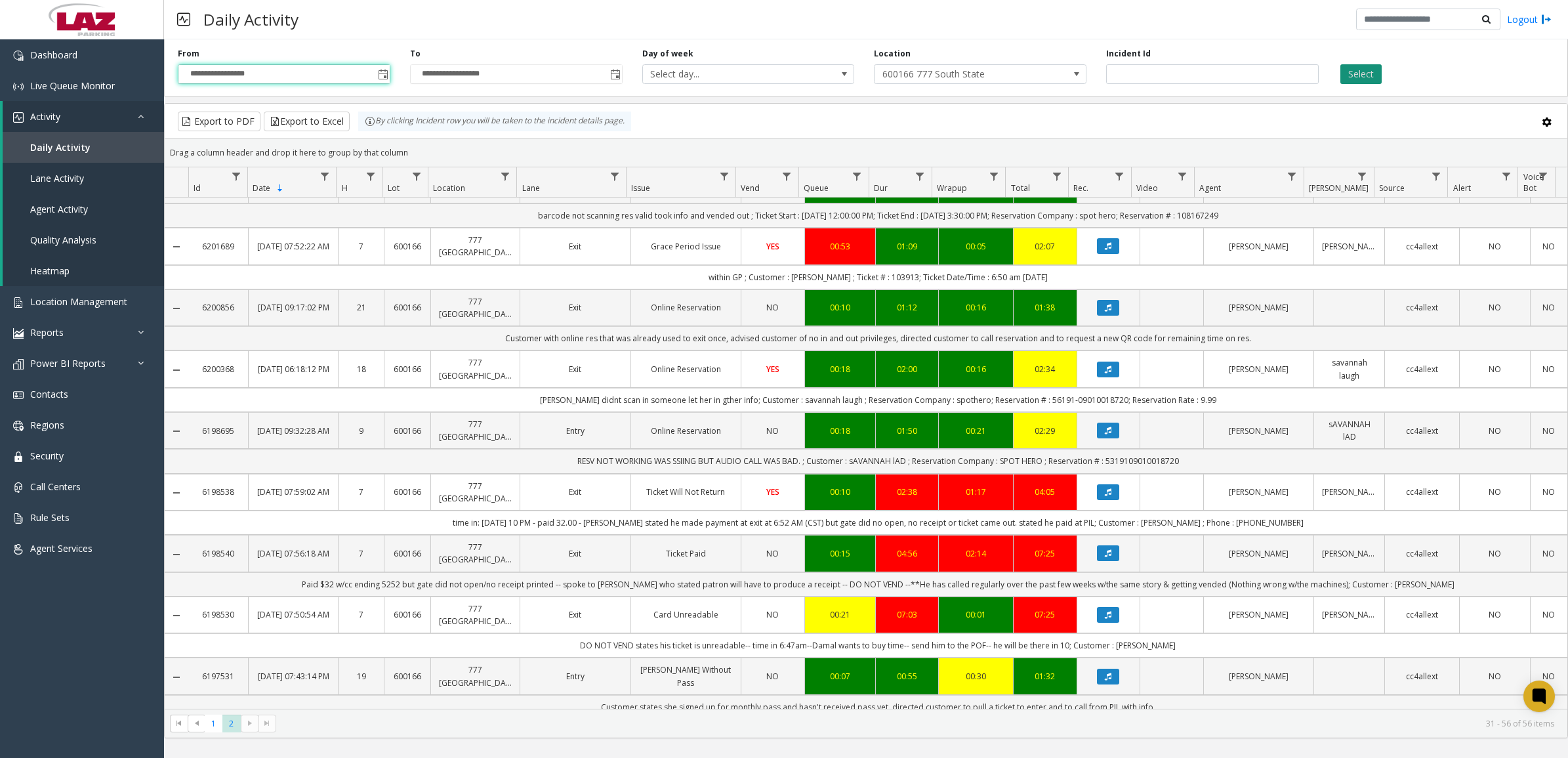
click at [1372, 76] on button "Select" at bounding box center [1361, 74] width 41 height 20
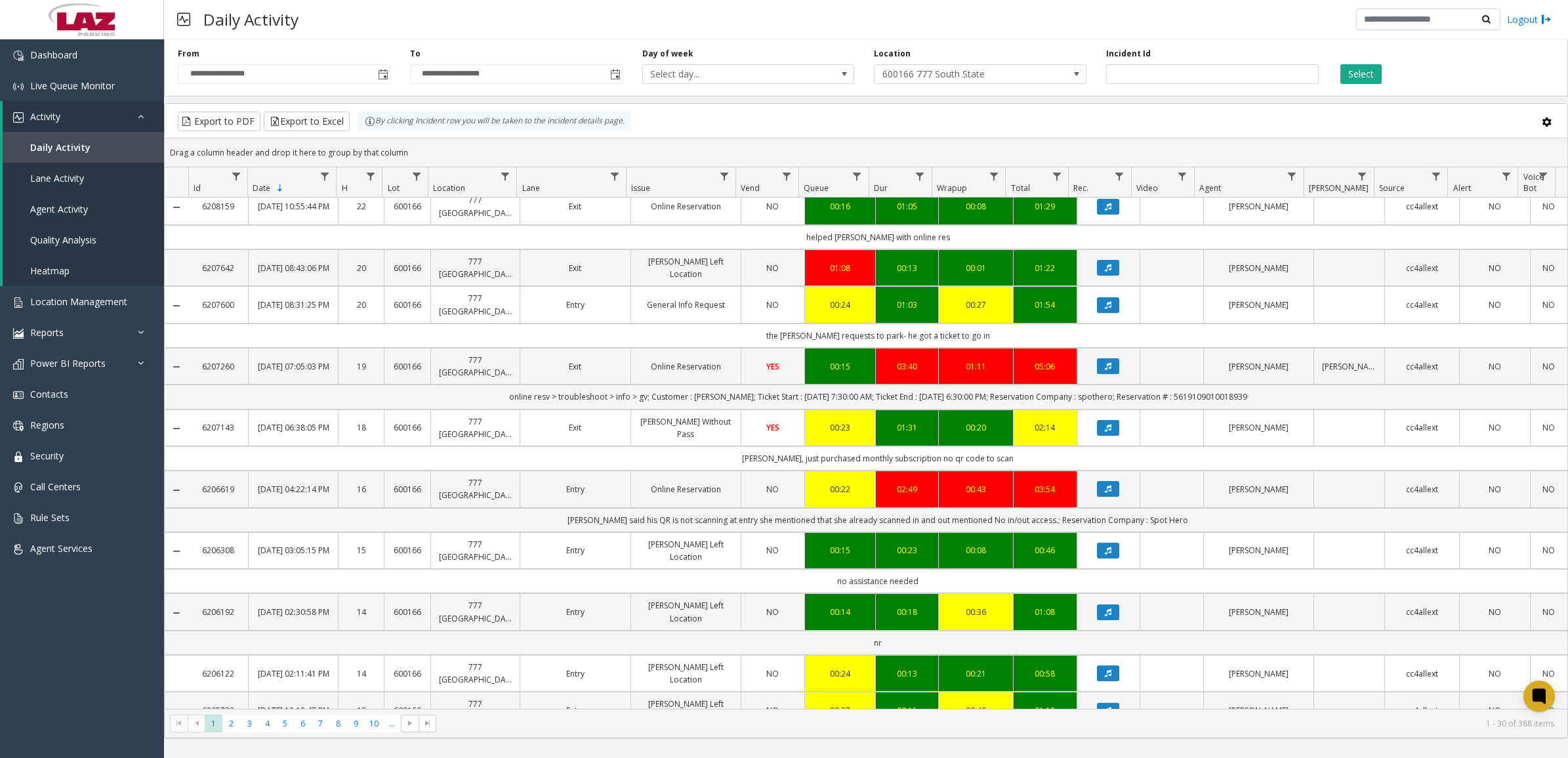
scroll to position [1201, 0]
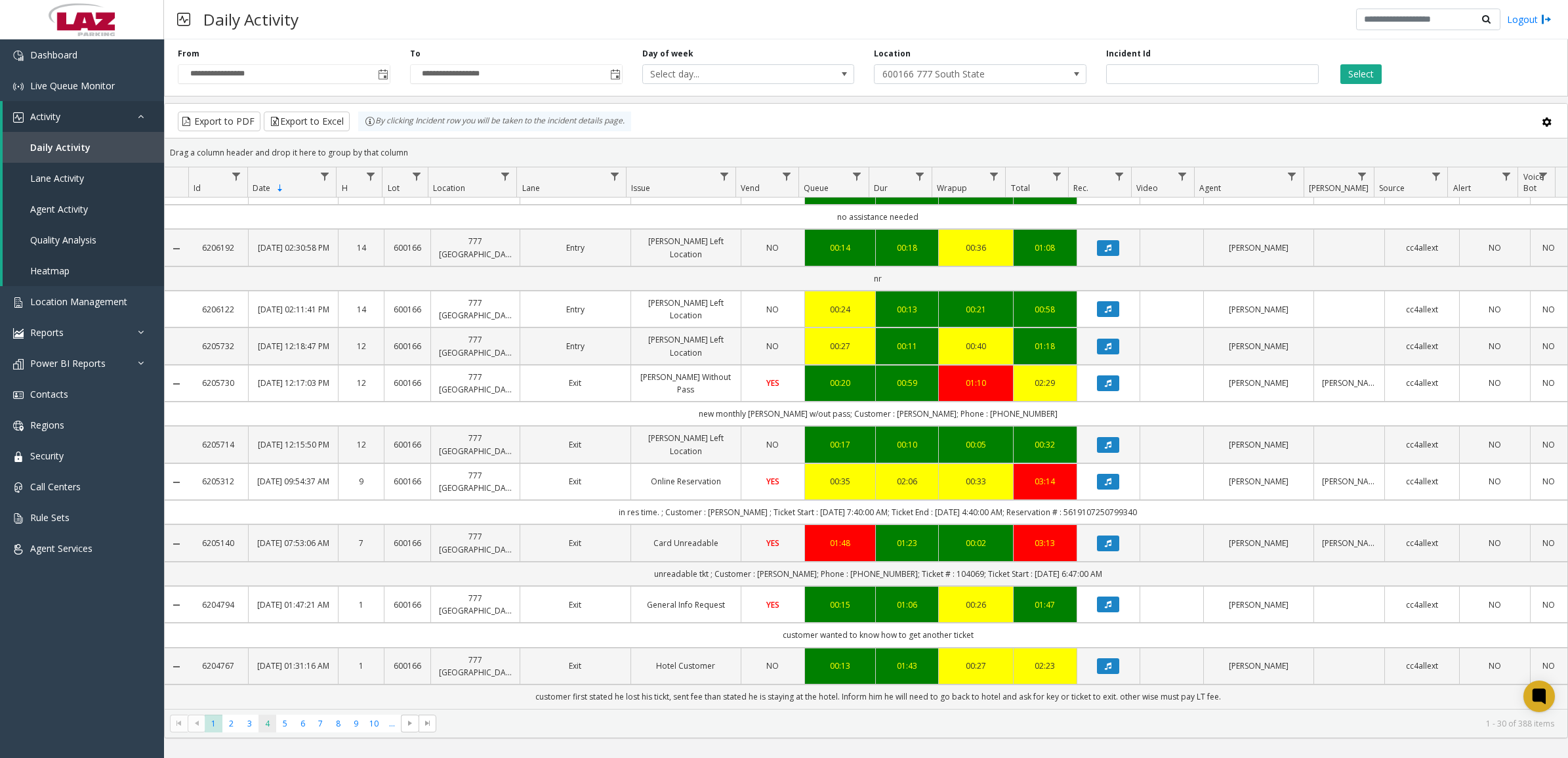
click at [264, 726] on span "4" at bounding box center [268, 723] width 17 height 17
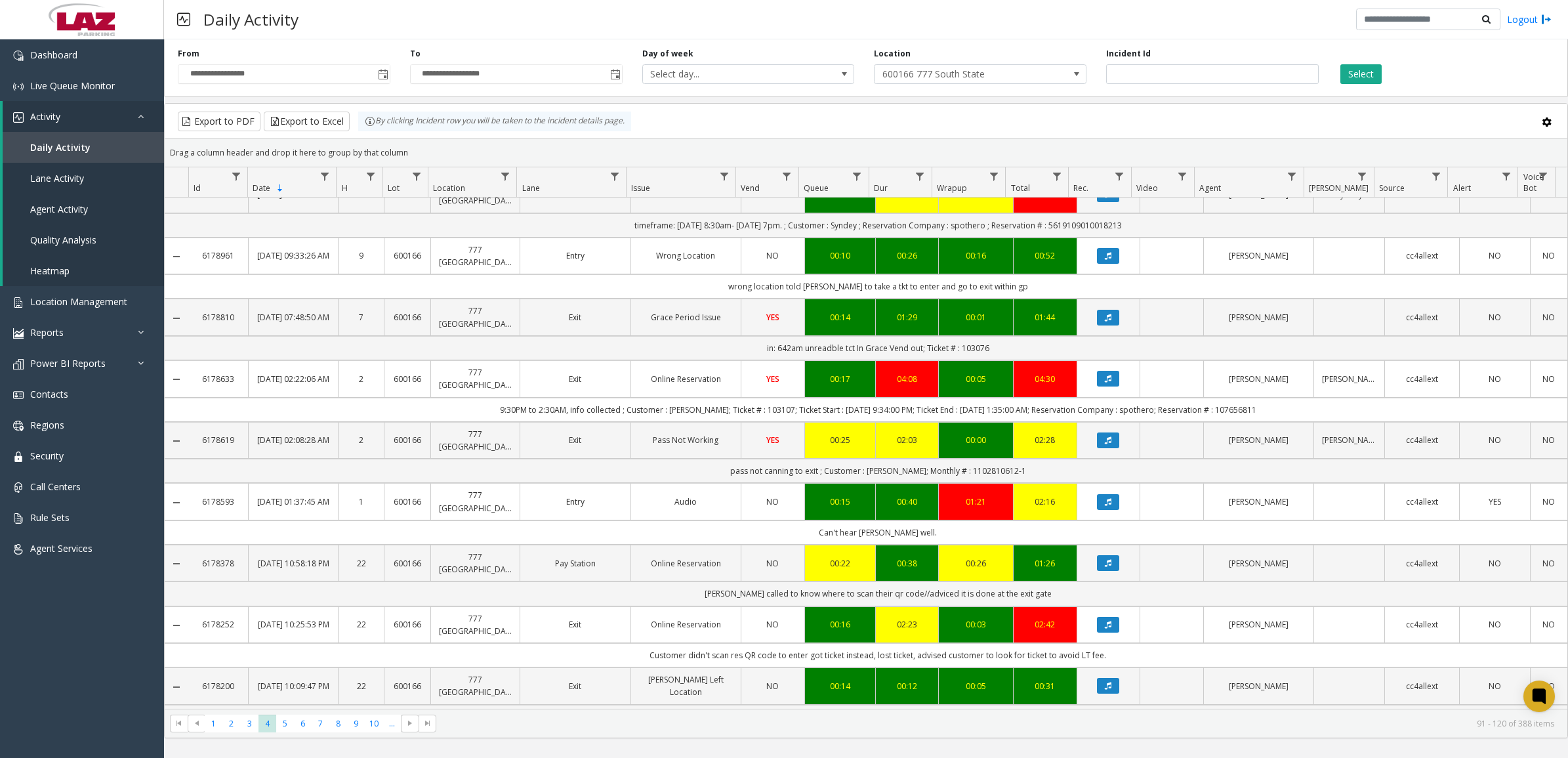
scroll to position [656, 0]
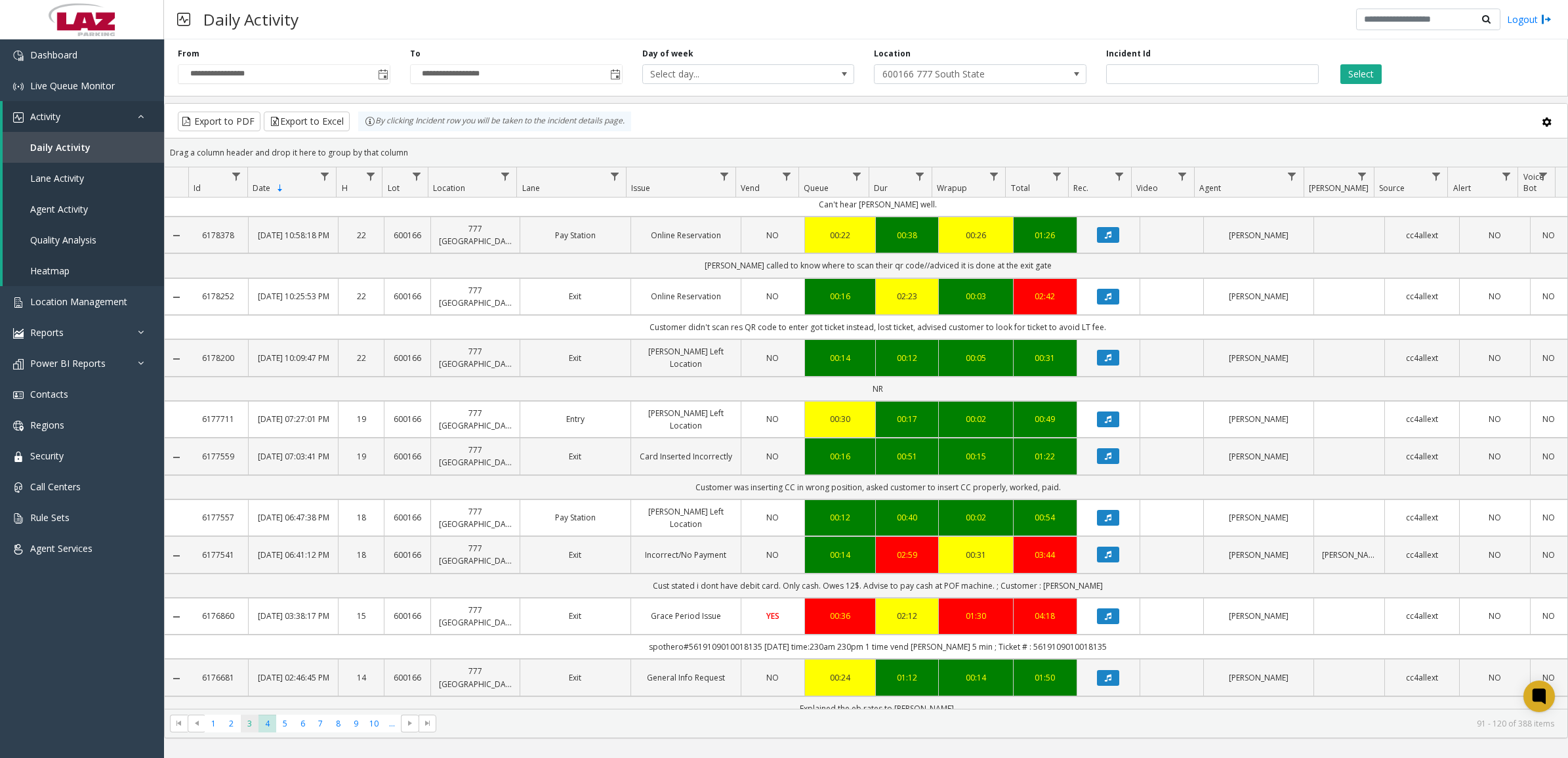
click at [248, 722] on span "3" at bounding box center [249, 723] width 17 height 17
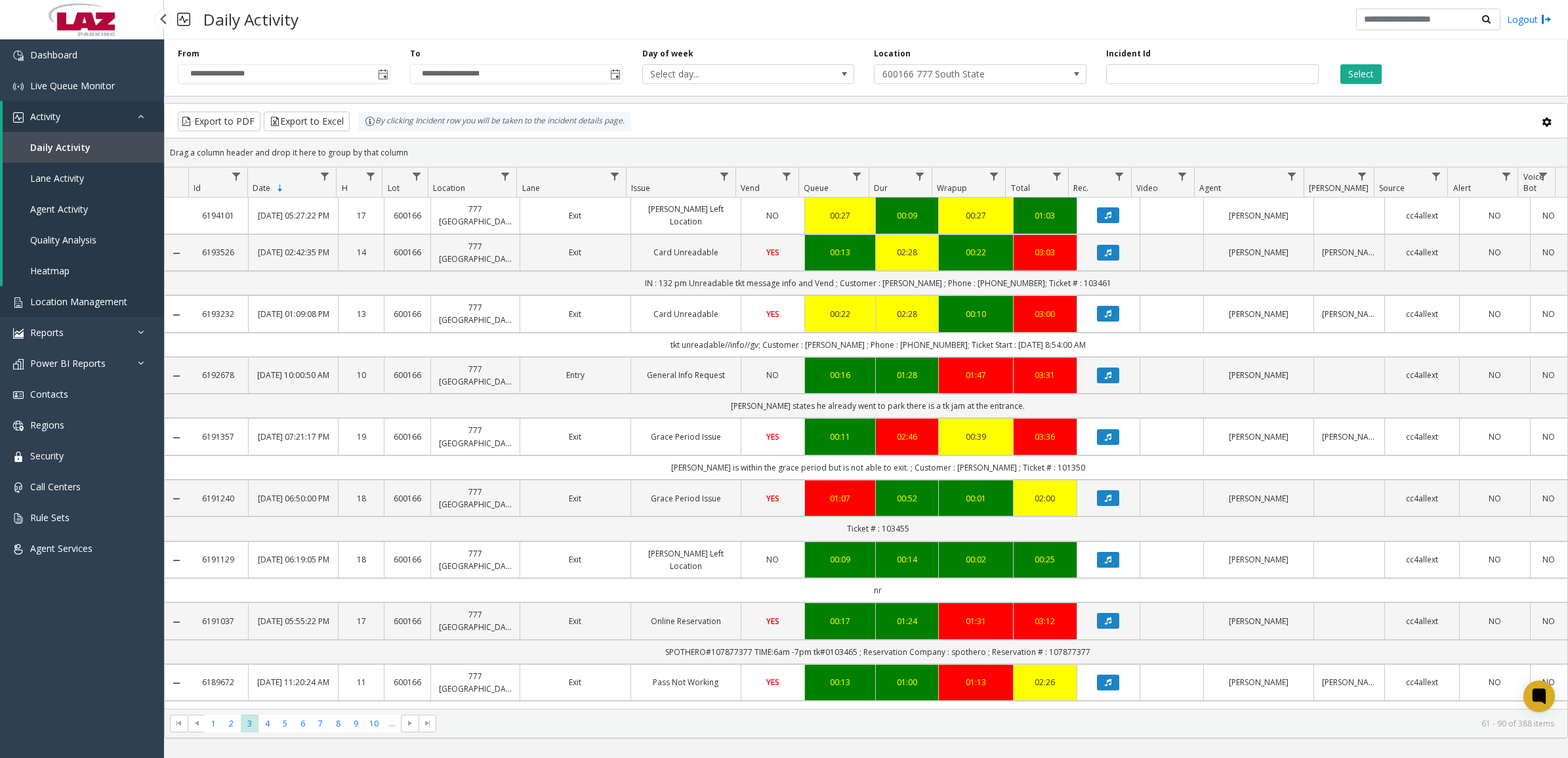
click at [100, 305] on span "Location Management" at bounding box center [78, 301] width 97 height 12
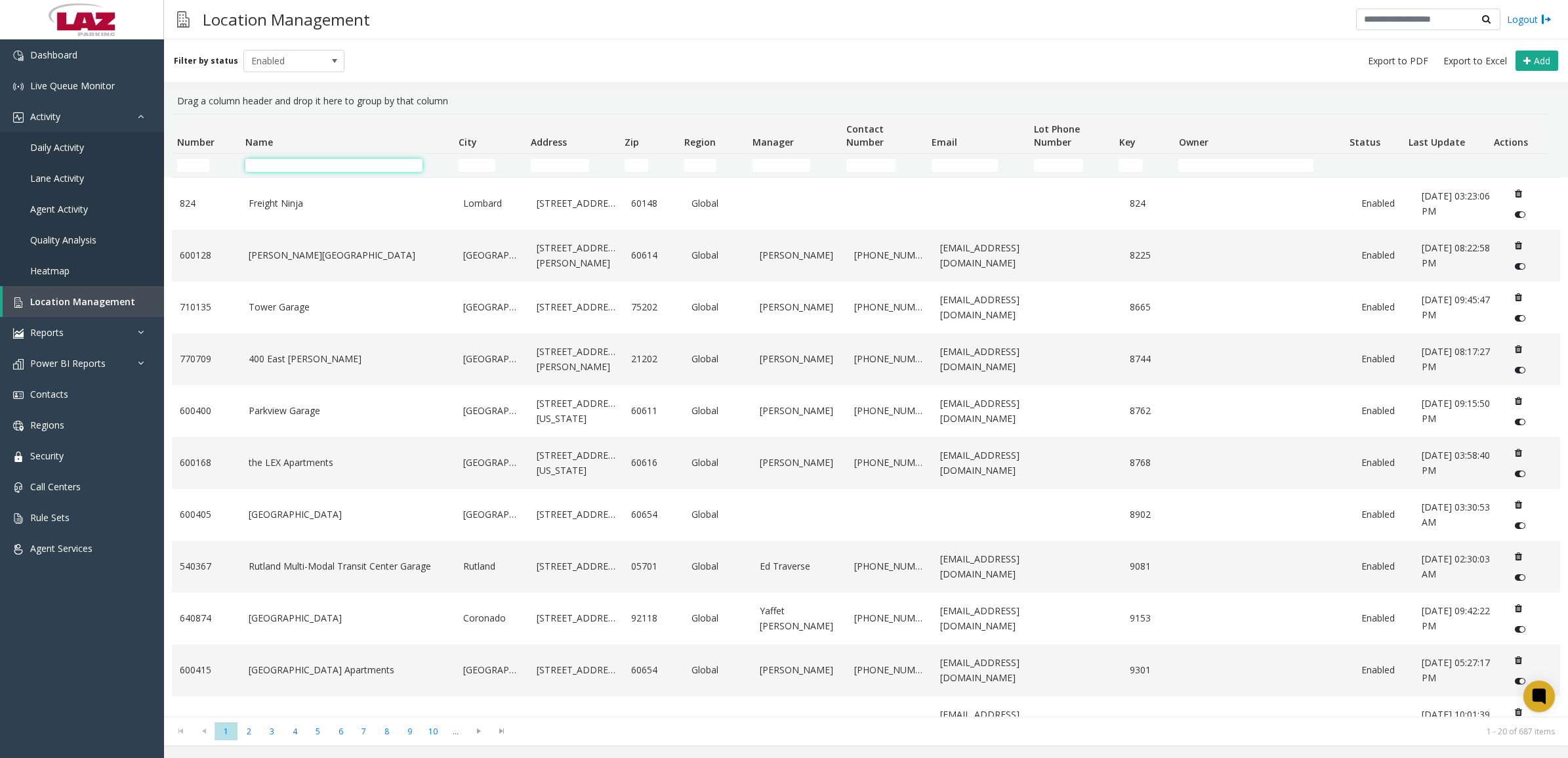
click at [299, 161] on input "Name Filter" at bounding box center [334, 165] width 177 height 13
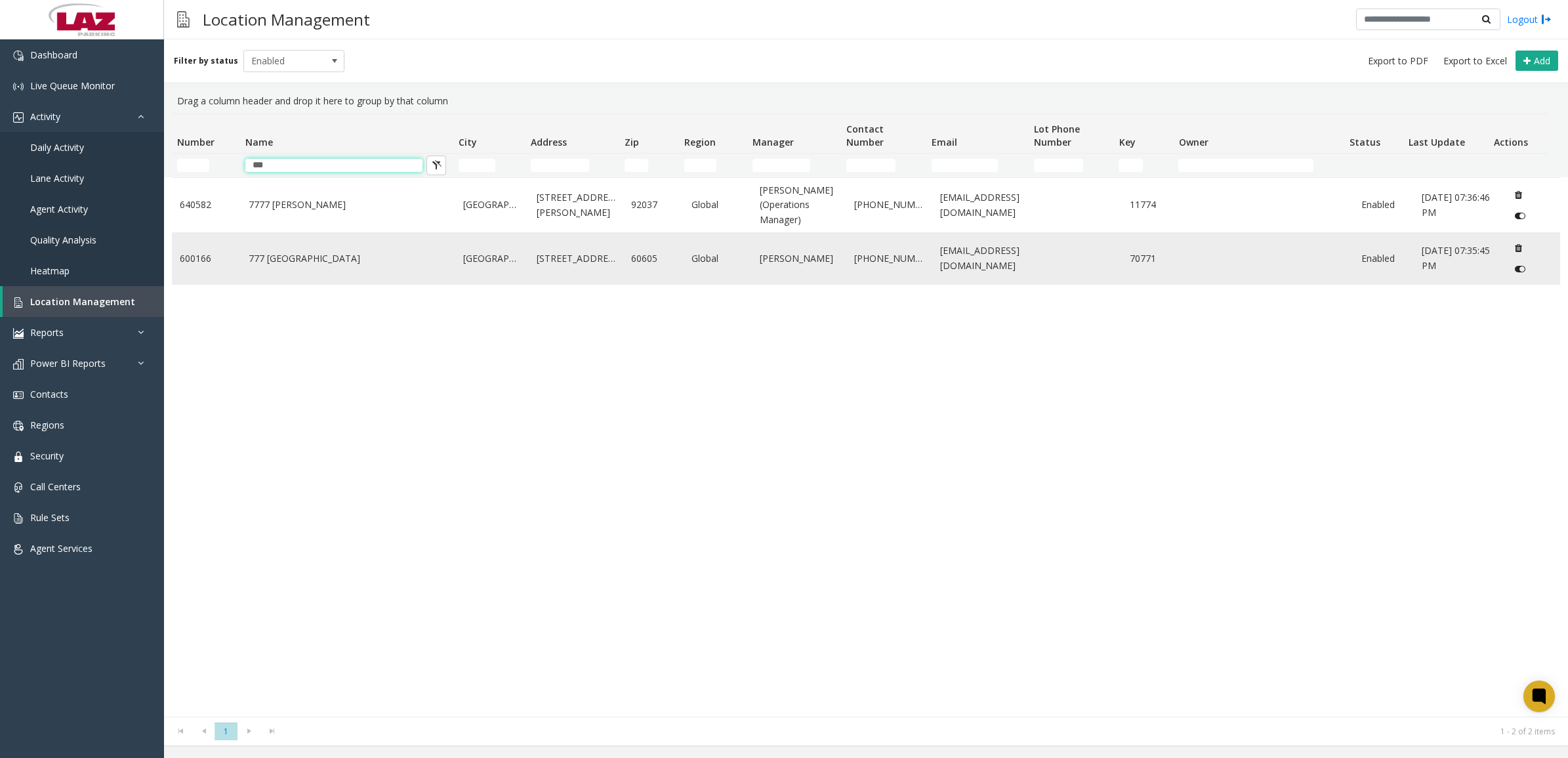
type input "***"
click at [274, 262] on link "777 [GEOGRAPHIC_DATA]" at bounding box center [348, 258] width 200 height 15
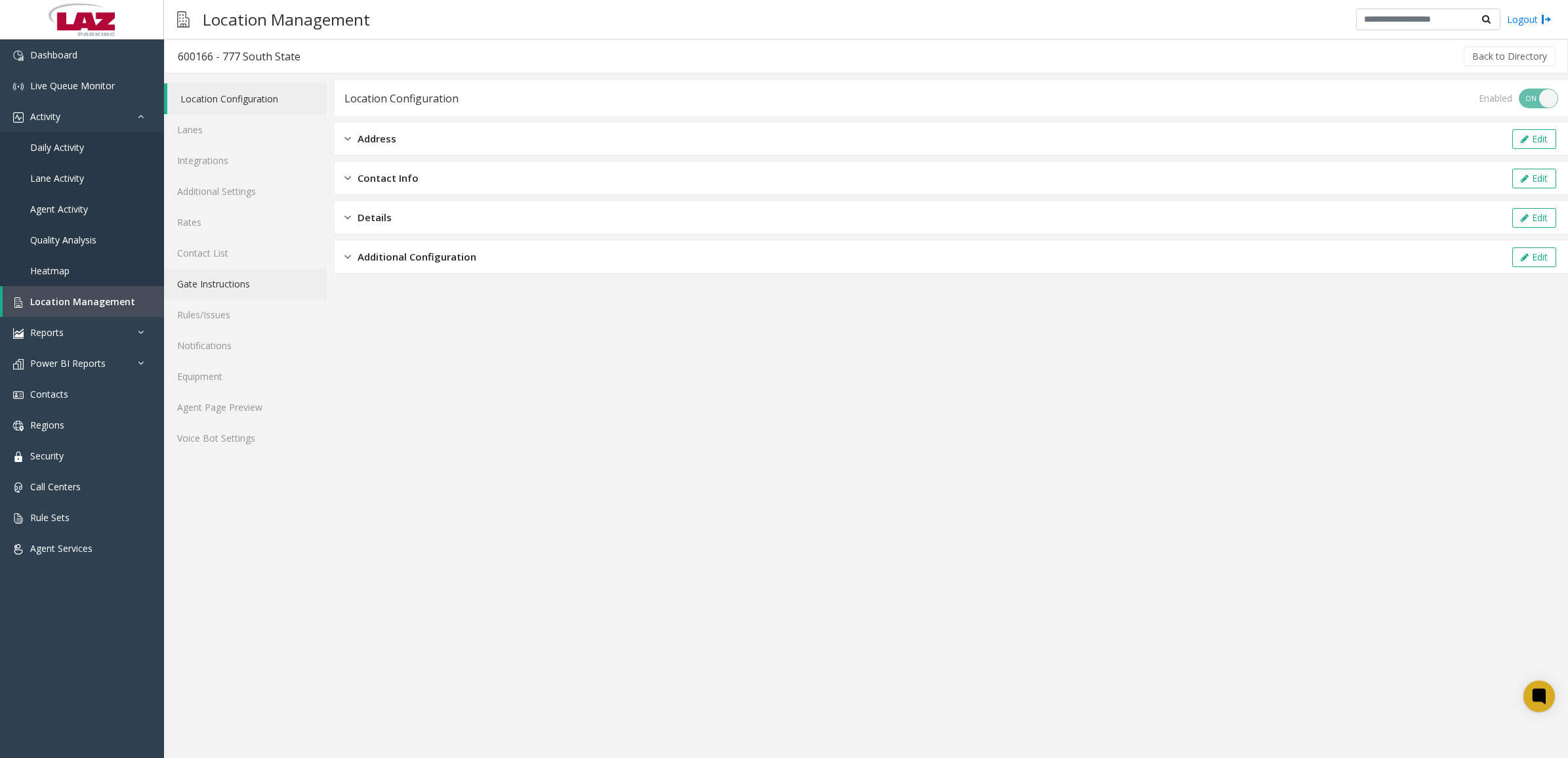
click at [221, 284] on link "Gate Instructions" at bounding box center [245, 283] width 163 height 30
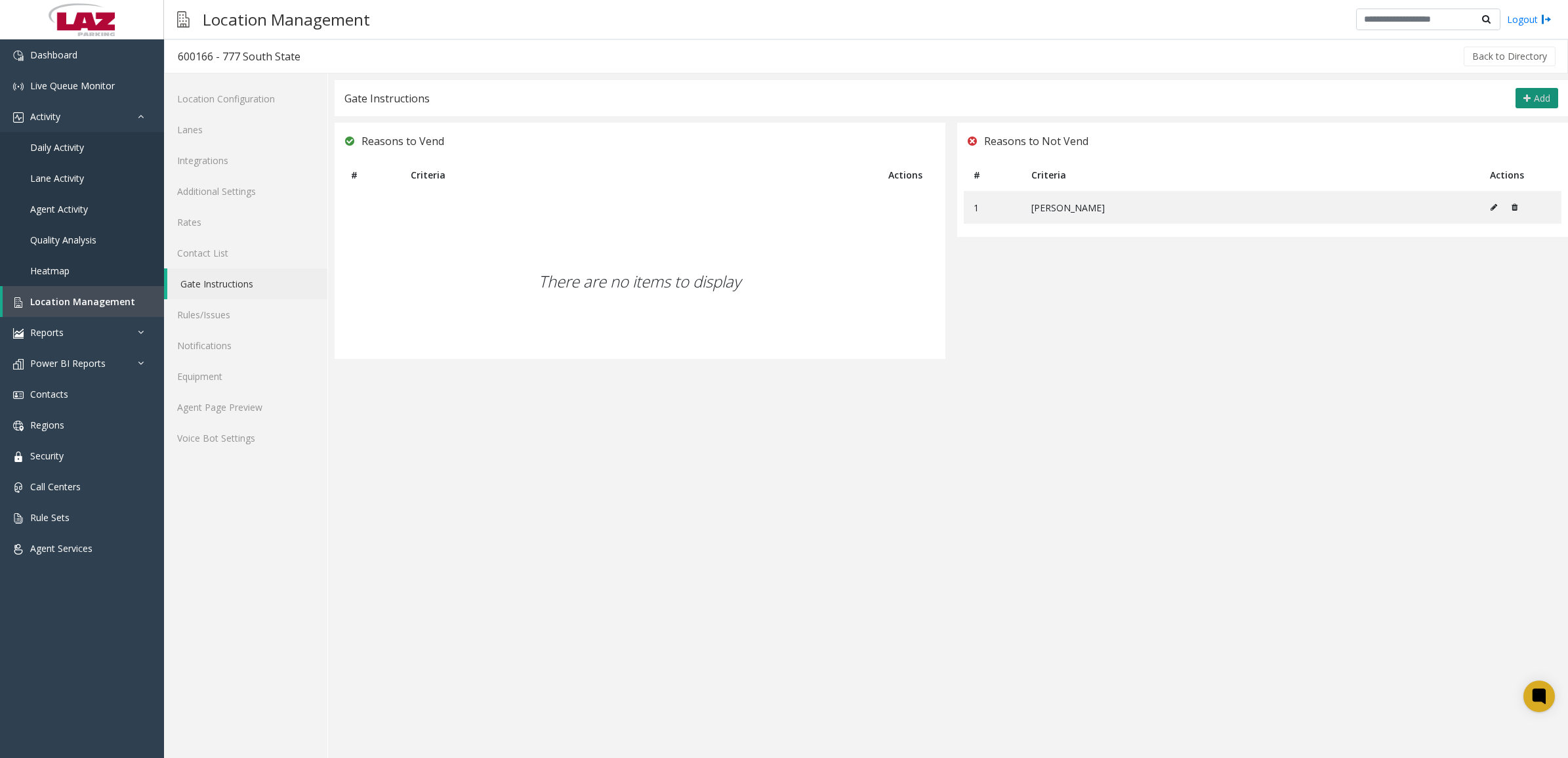
click at [1530, 102] on icon at bounding box center [1527, 98] width 7 height 10
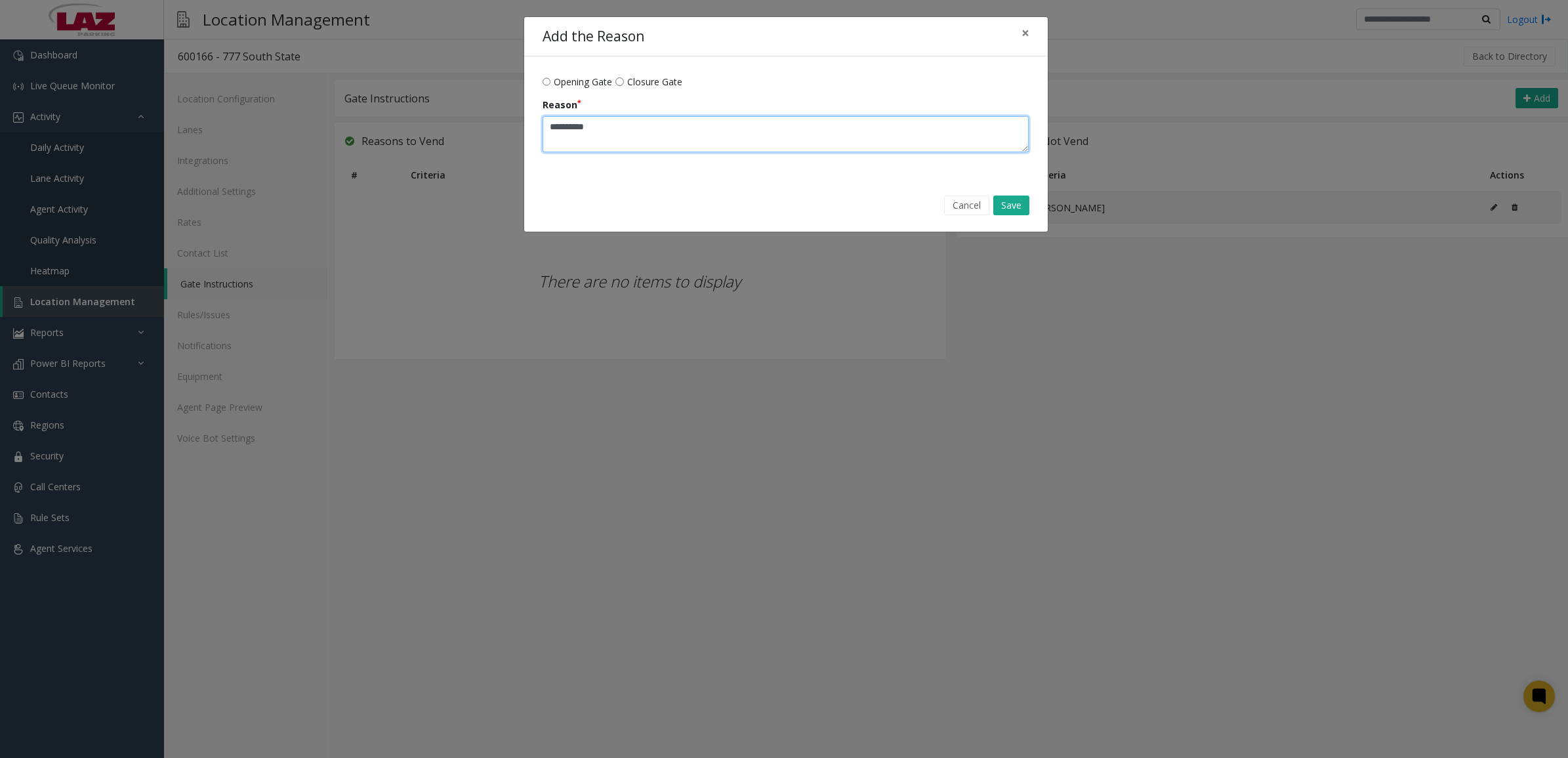
click at [587, 123] on textarea "Reason" at bounding box center [786, 133] width 487 height 36
paste textarea "**********"
click at [549, 128] on textarea "Reason" at bounding box center [786, 133] width 487 height 36
click at [944, 136] on textarea "Reason" at bounding box center [786, 133] width 487 height 36
click at [703, 138] on textarea "Reason" at bounding box center [786, 133] width 487 height 36
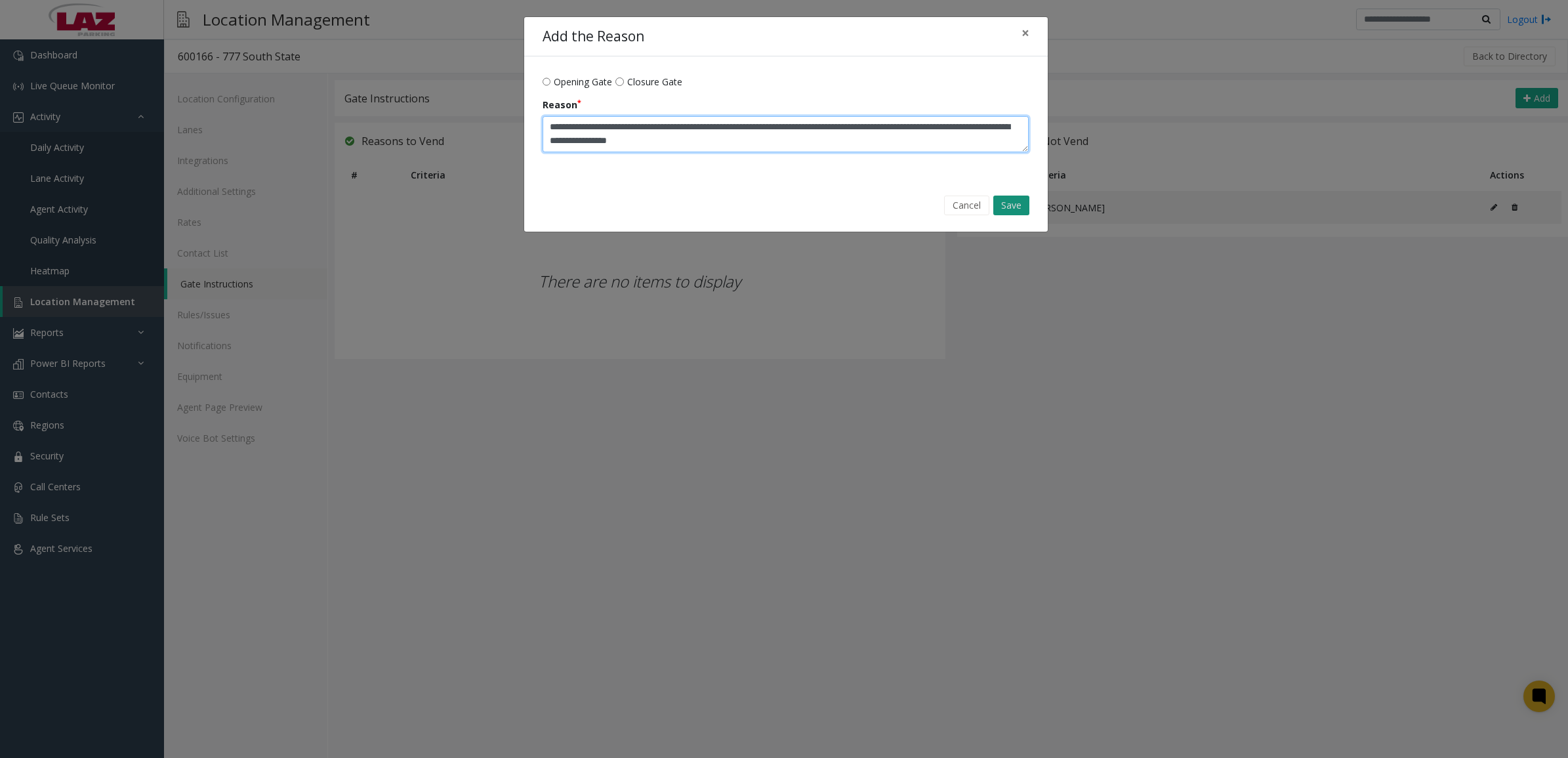
type textarea "**********"
click at [1008, 204] on button "Save" at bounding box center [1011, 205] width 36 height 20
